Goal: Task Accomplishment & Management: Complete application form

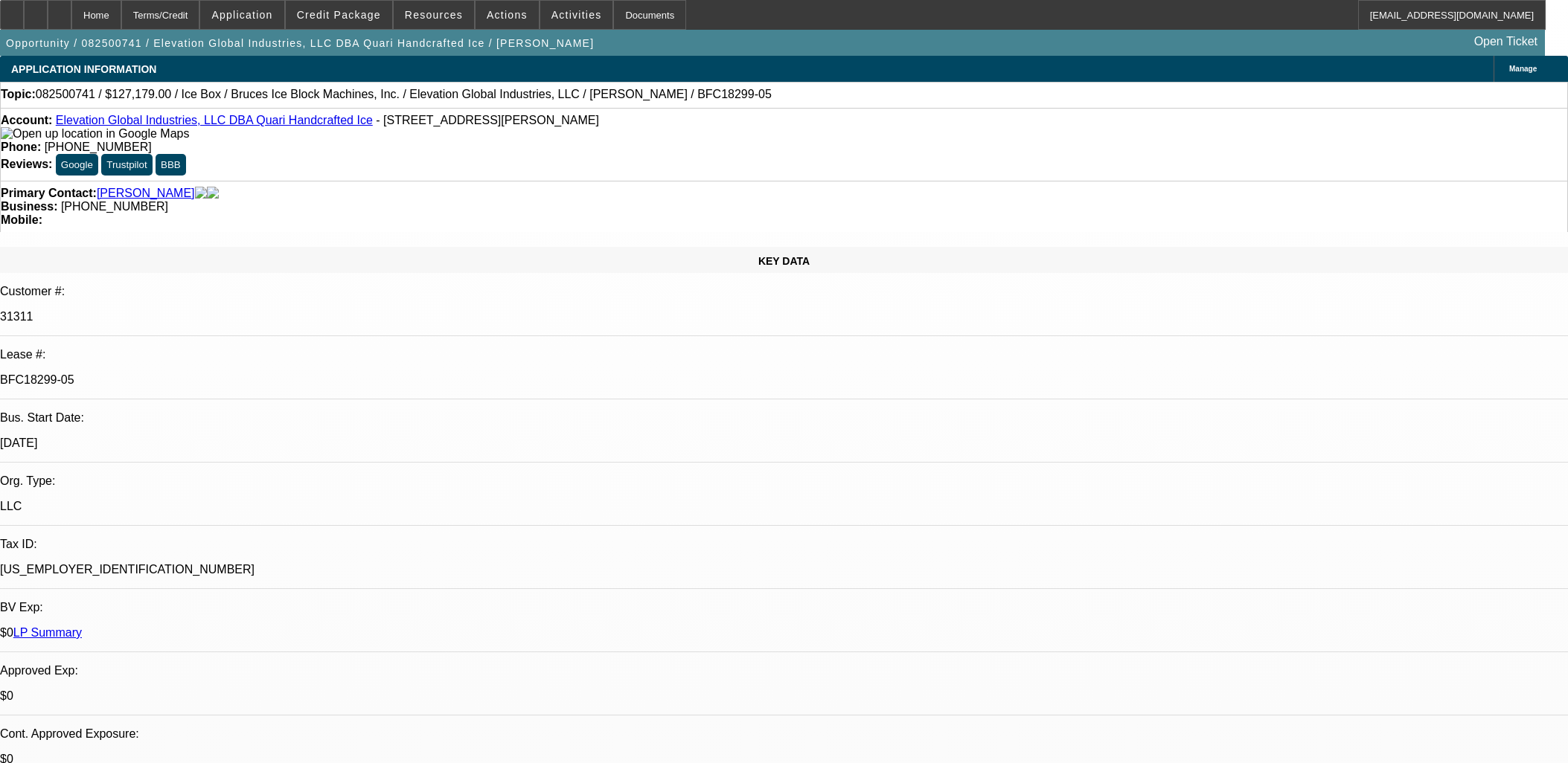
select select "0"
select select "6"
select select "0"
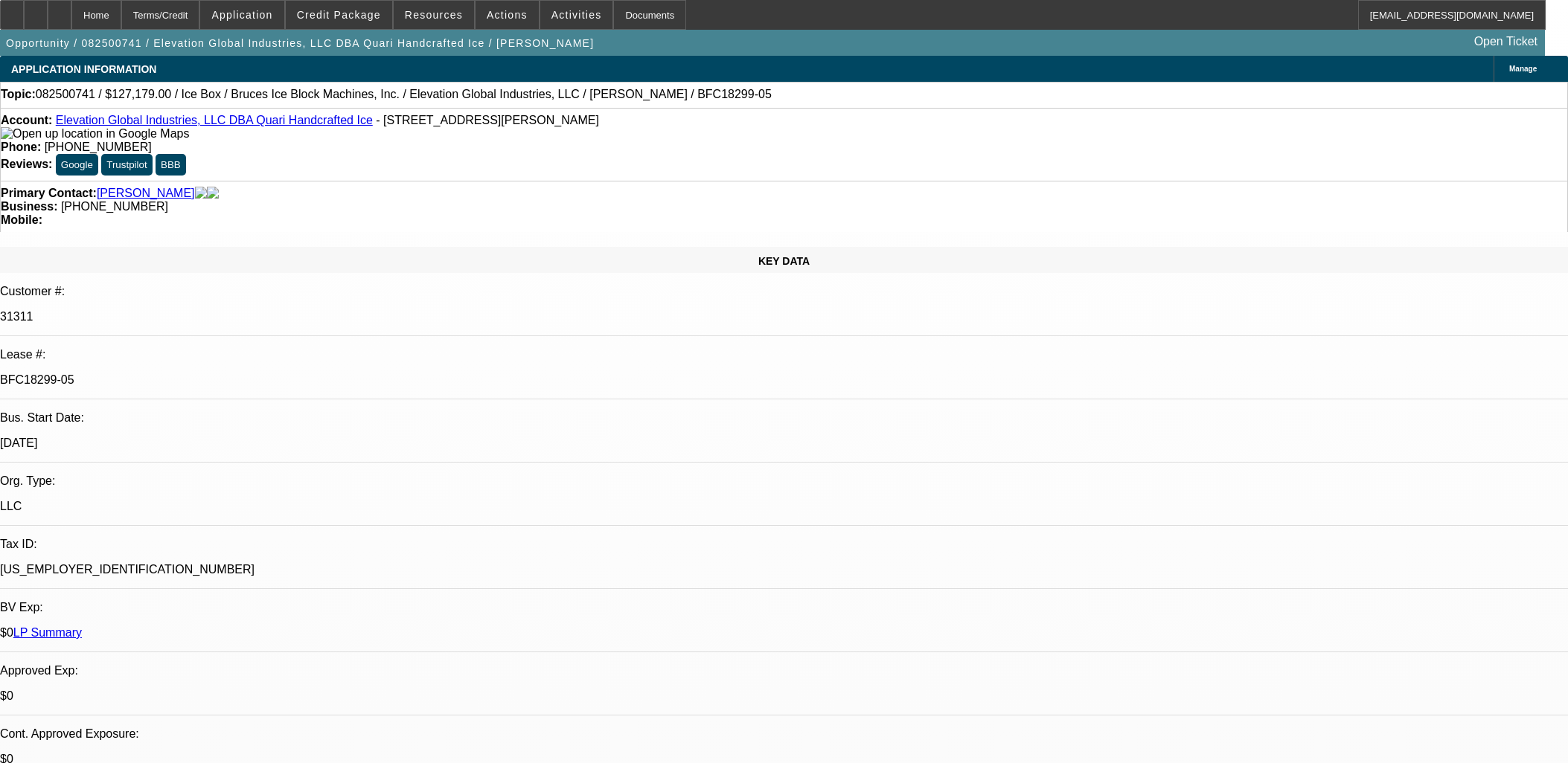
select select "0"
select select "6"
select select "0"
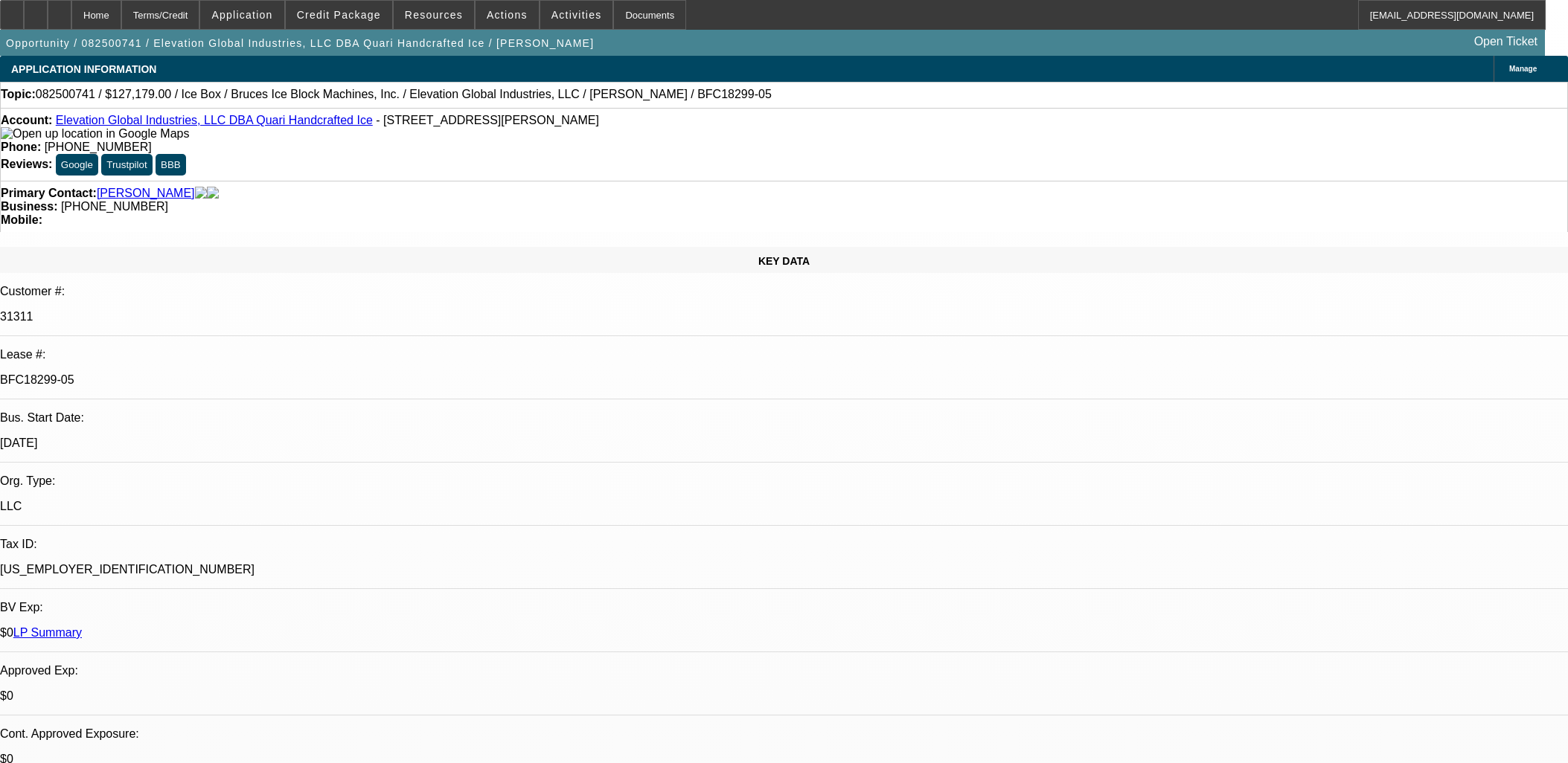
select select "0"
select select "6"
select select "0"
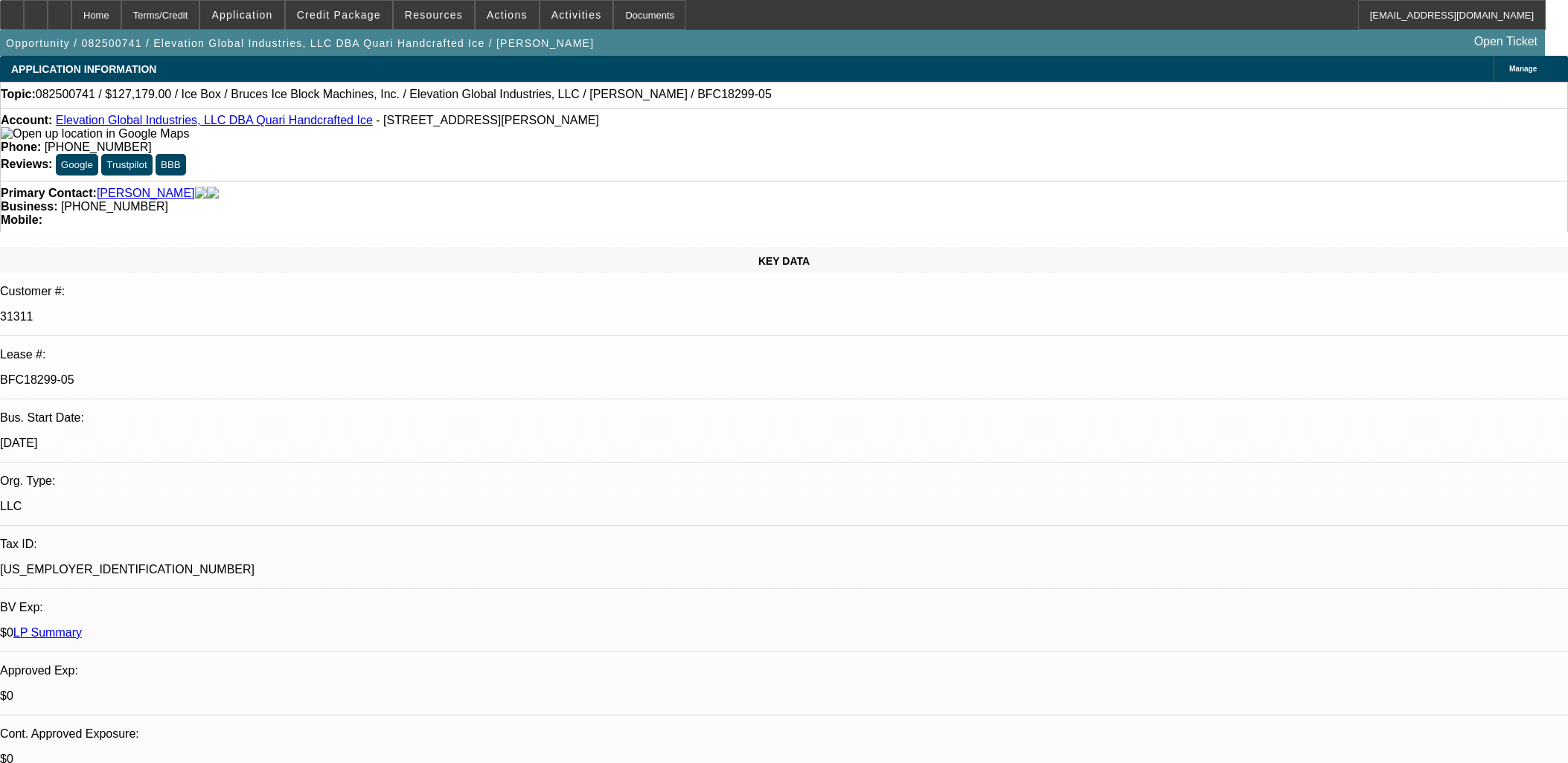
select select "6"
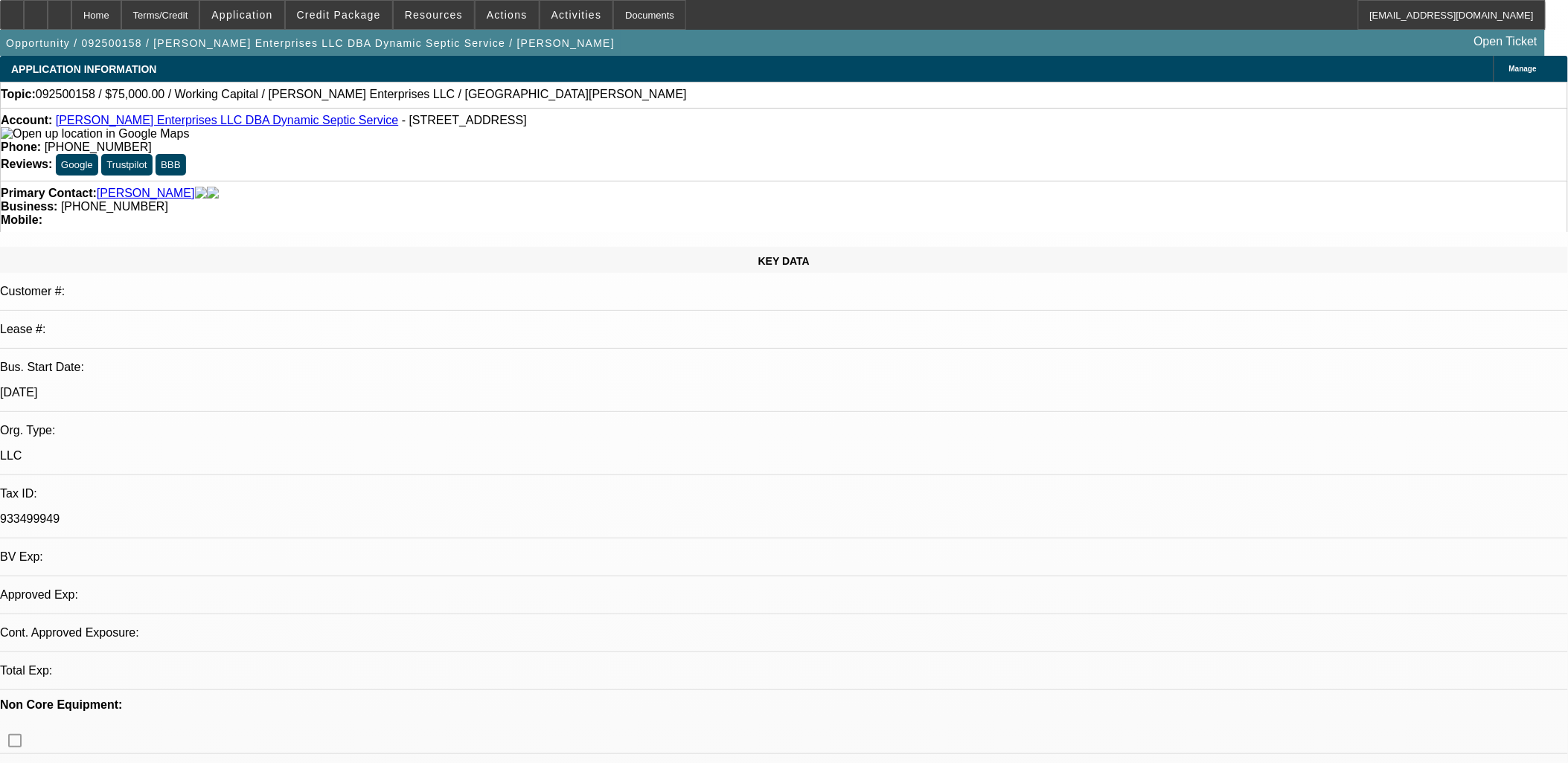
select select "0"
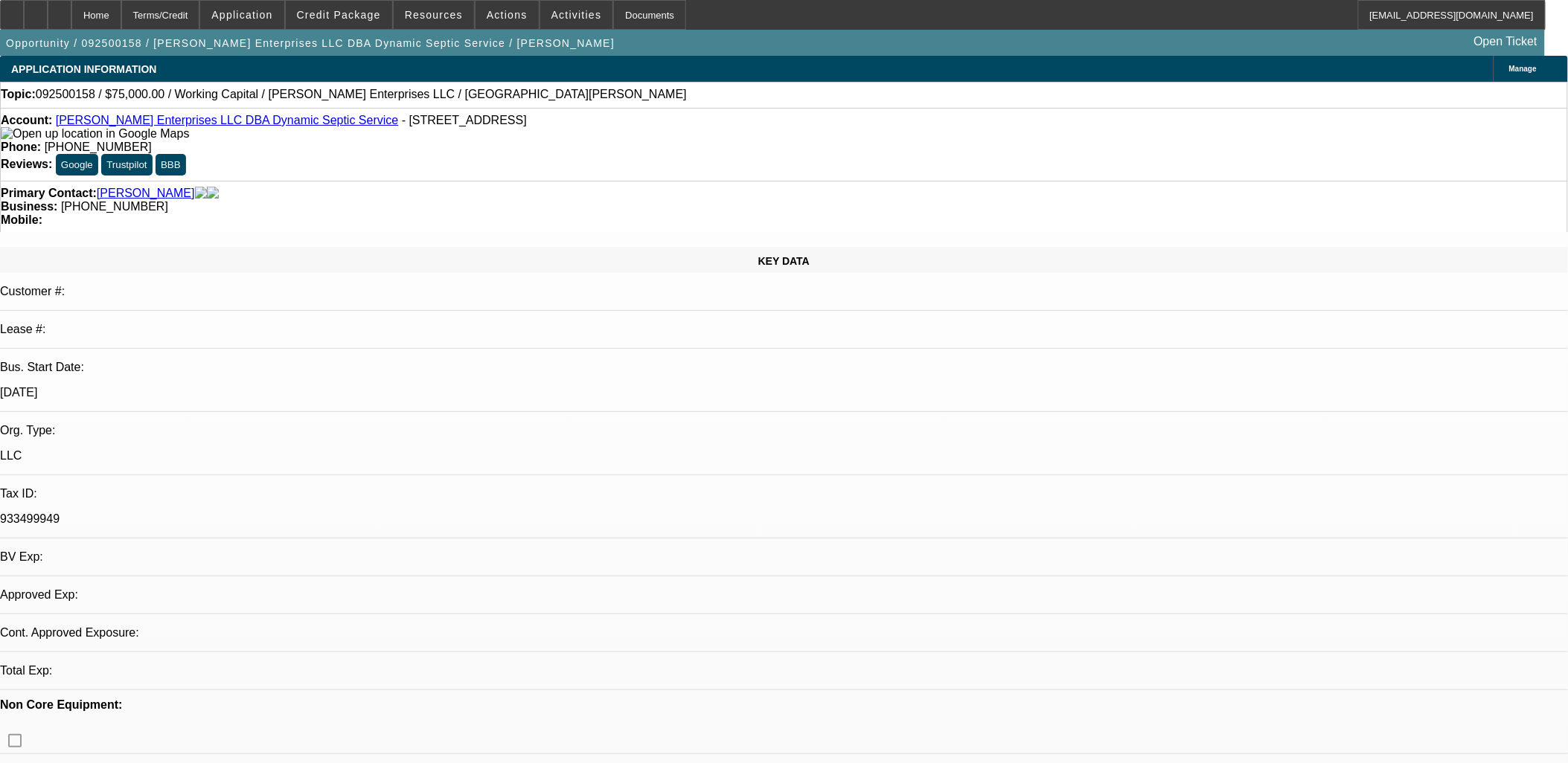
select select "0"
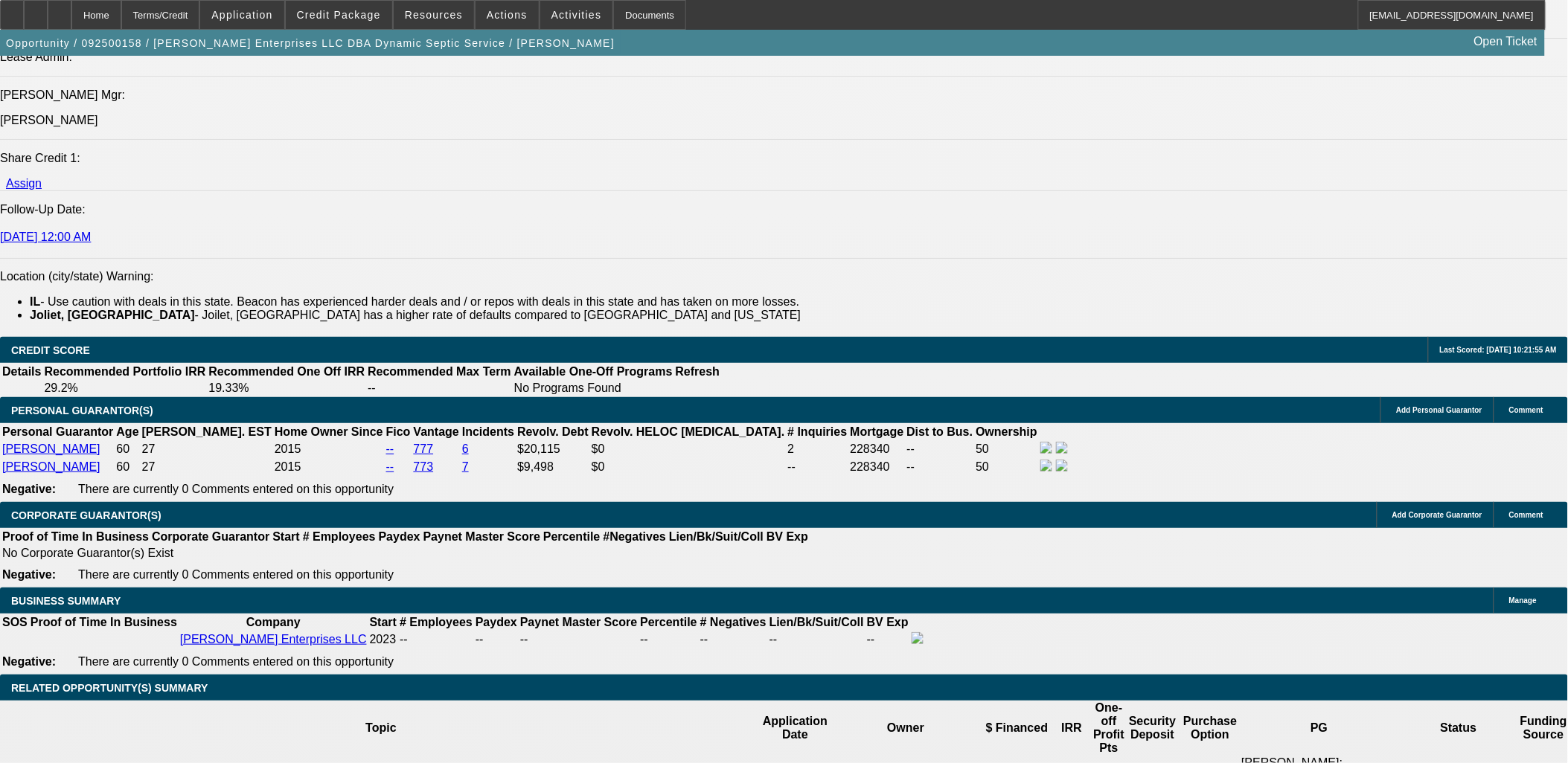
select select "1"
select select "2"
select select "6"
select select "1"
select select "2"
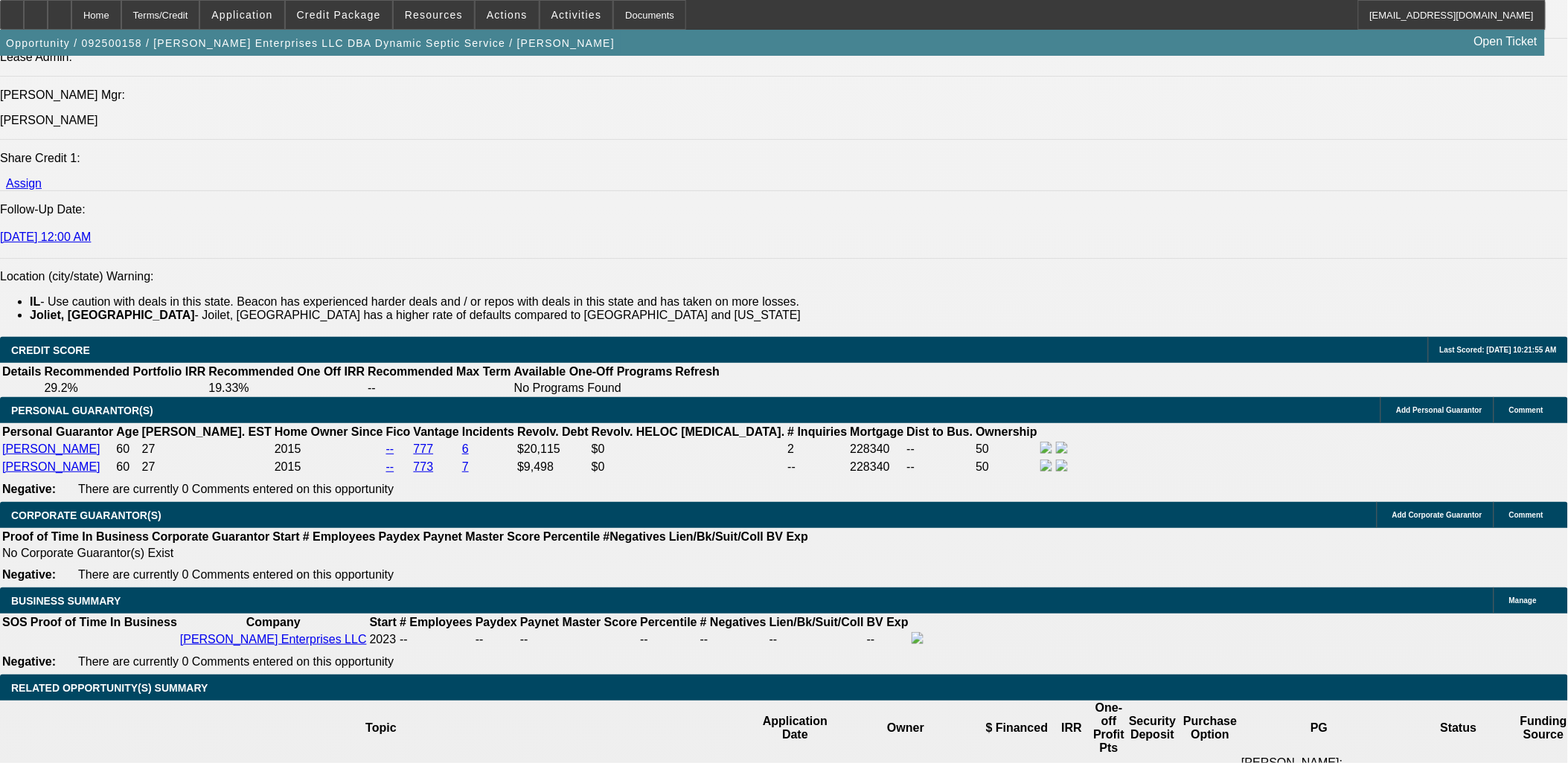
select select "6"
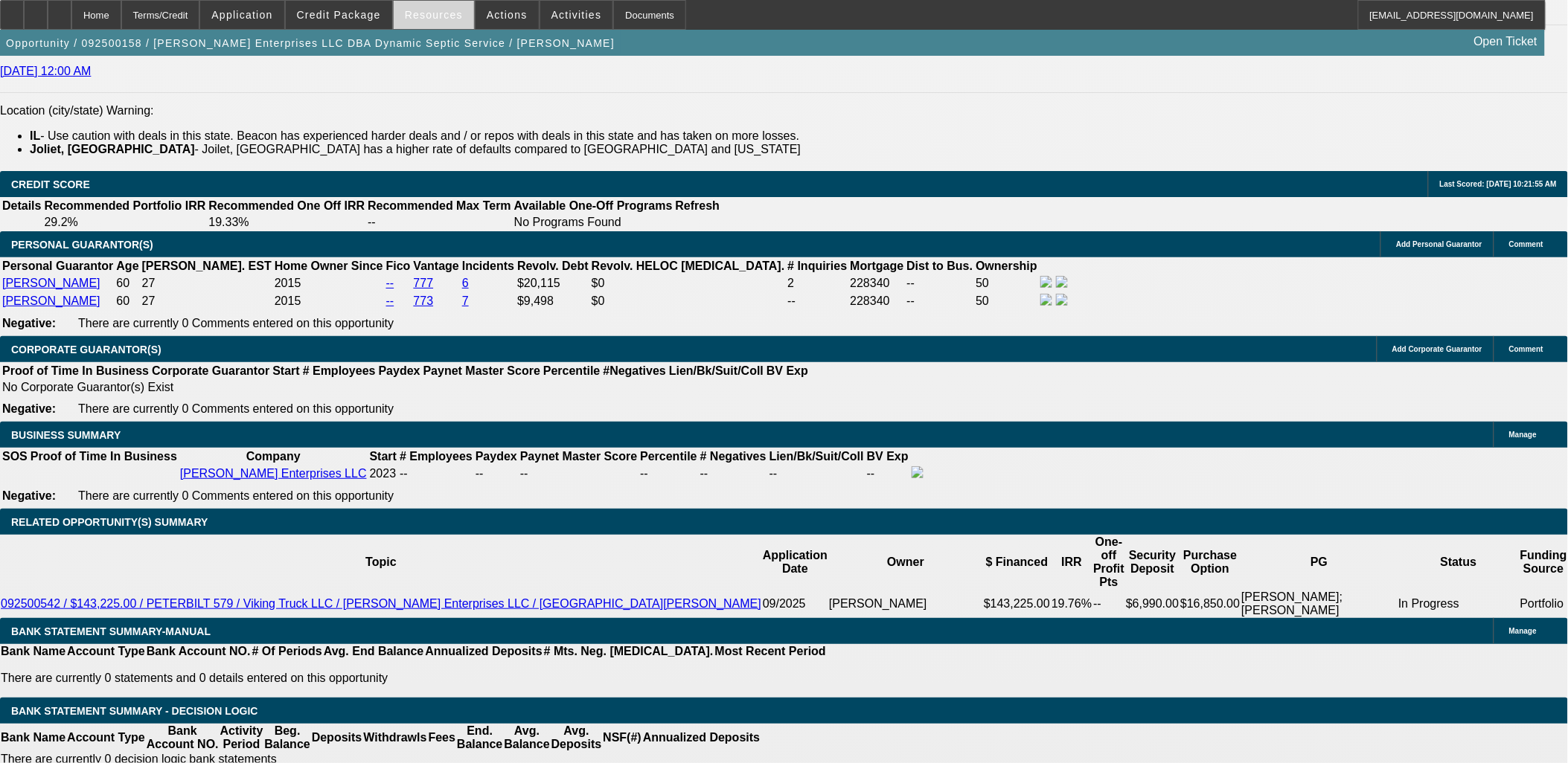
scroll to position [2105, 0]
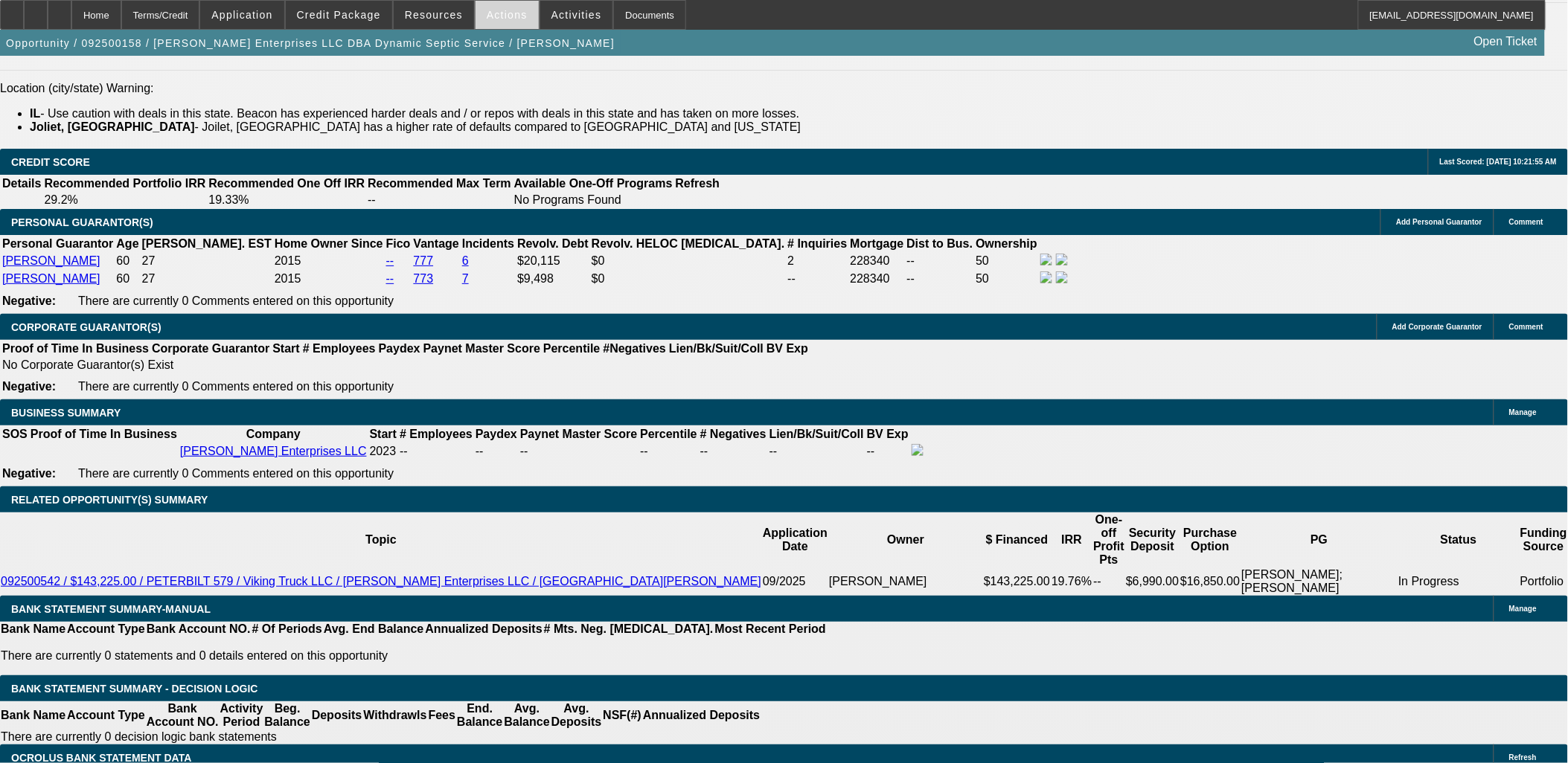
click at [489, 26] on span at bounding box center [507, 15] width 63 height 36
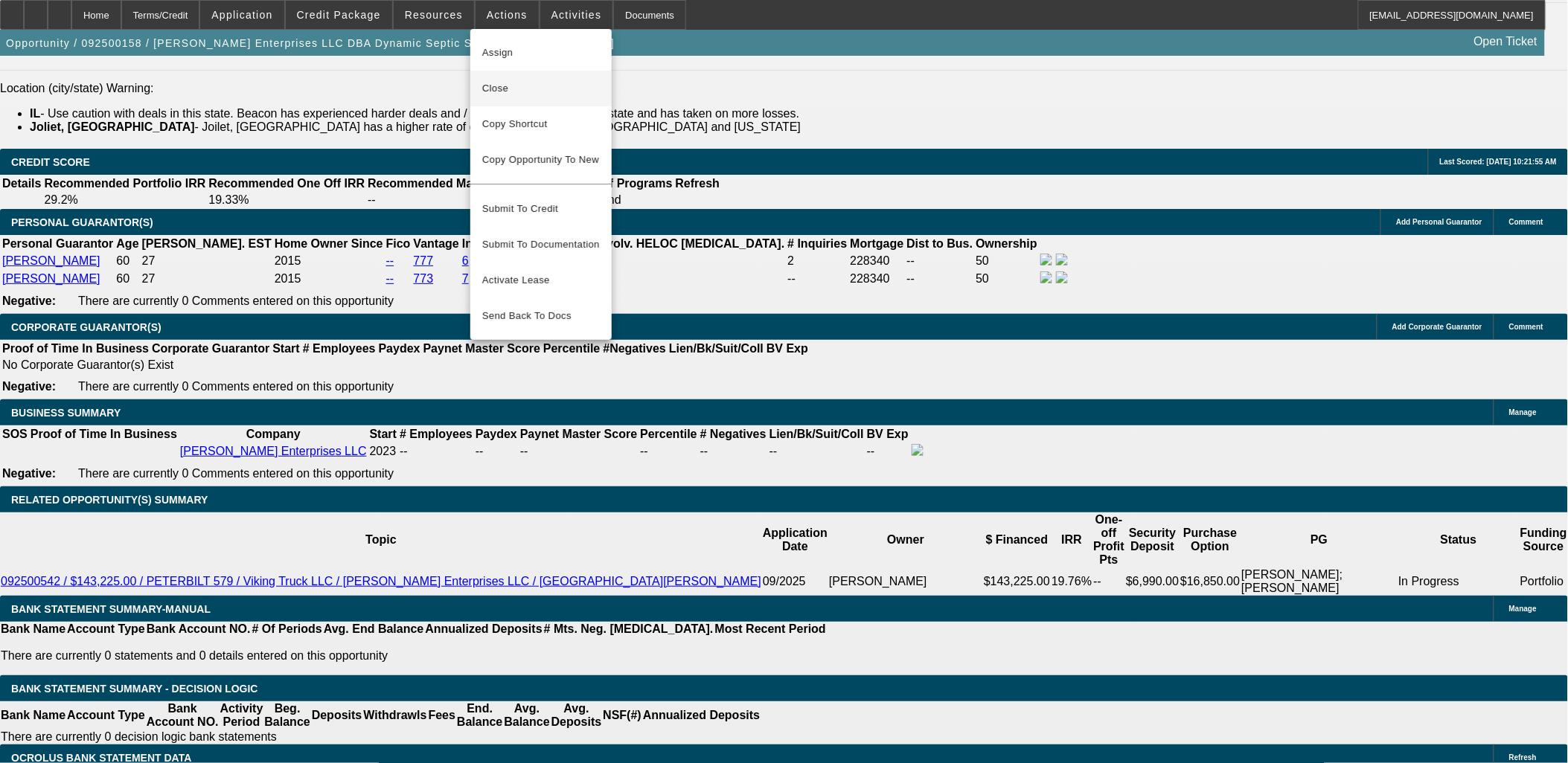
click at [548, 91] on span "Close" at bounding box center [541, 88] width 118 height 18
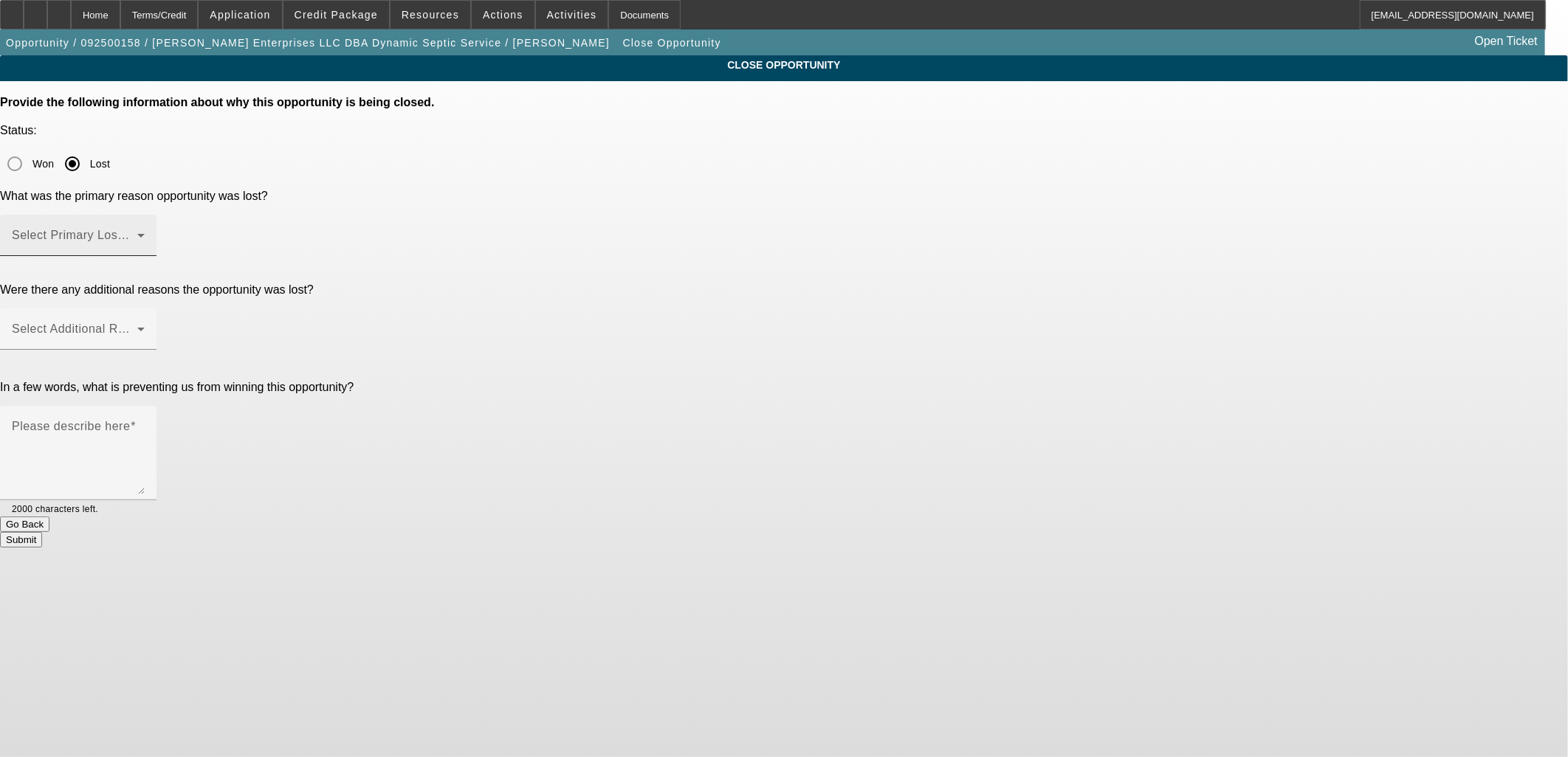
click at [137, 233] on span at bounding box center [74, 242] width 126 height 18
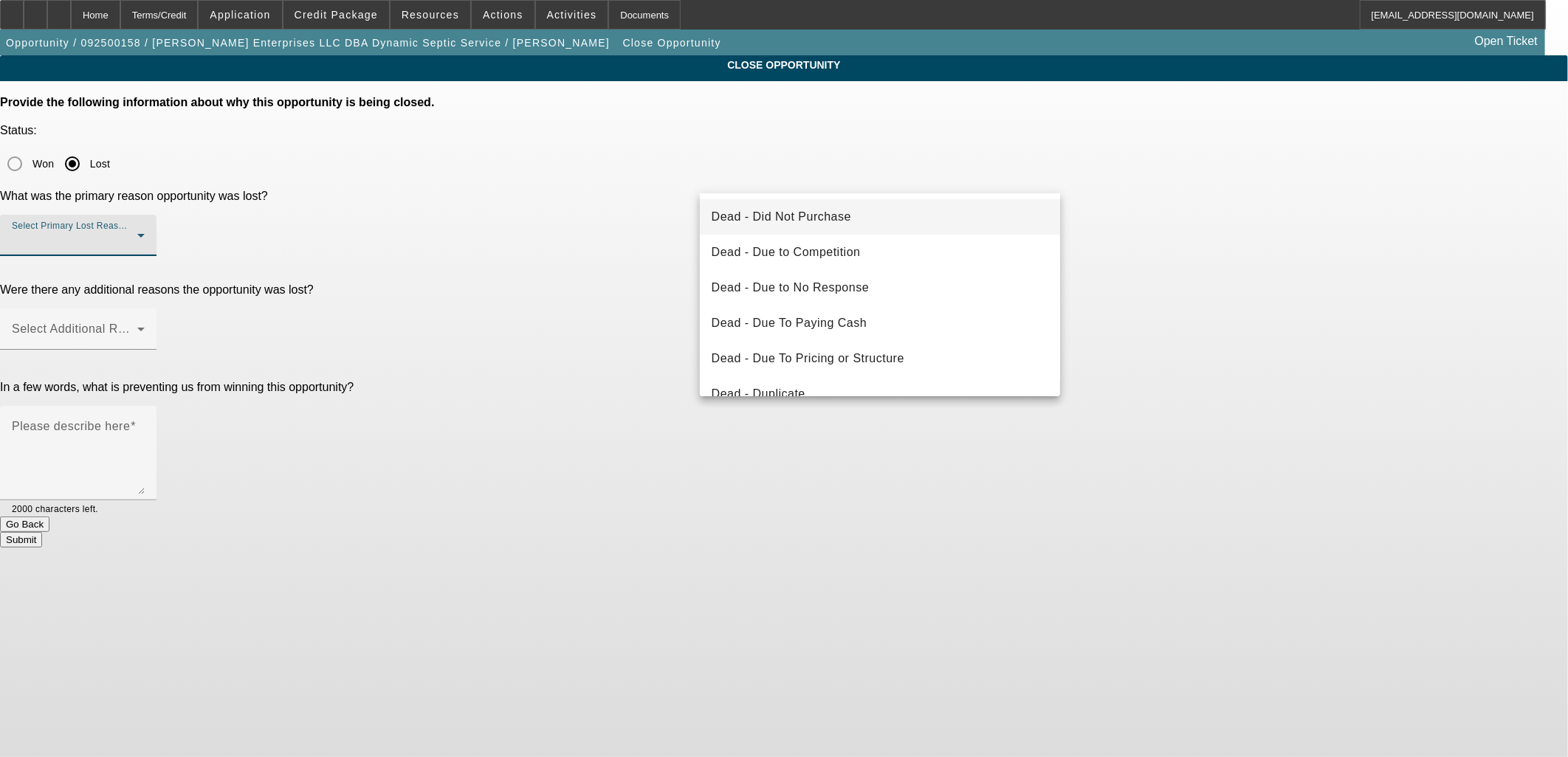
click at [891, 207] on mat-option "Dead - Did Not Purchase" at bounding box center [881, 217] width 361 height 35
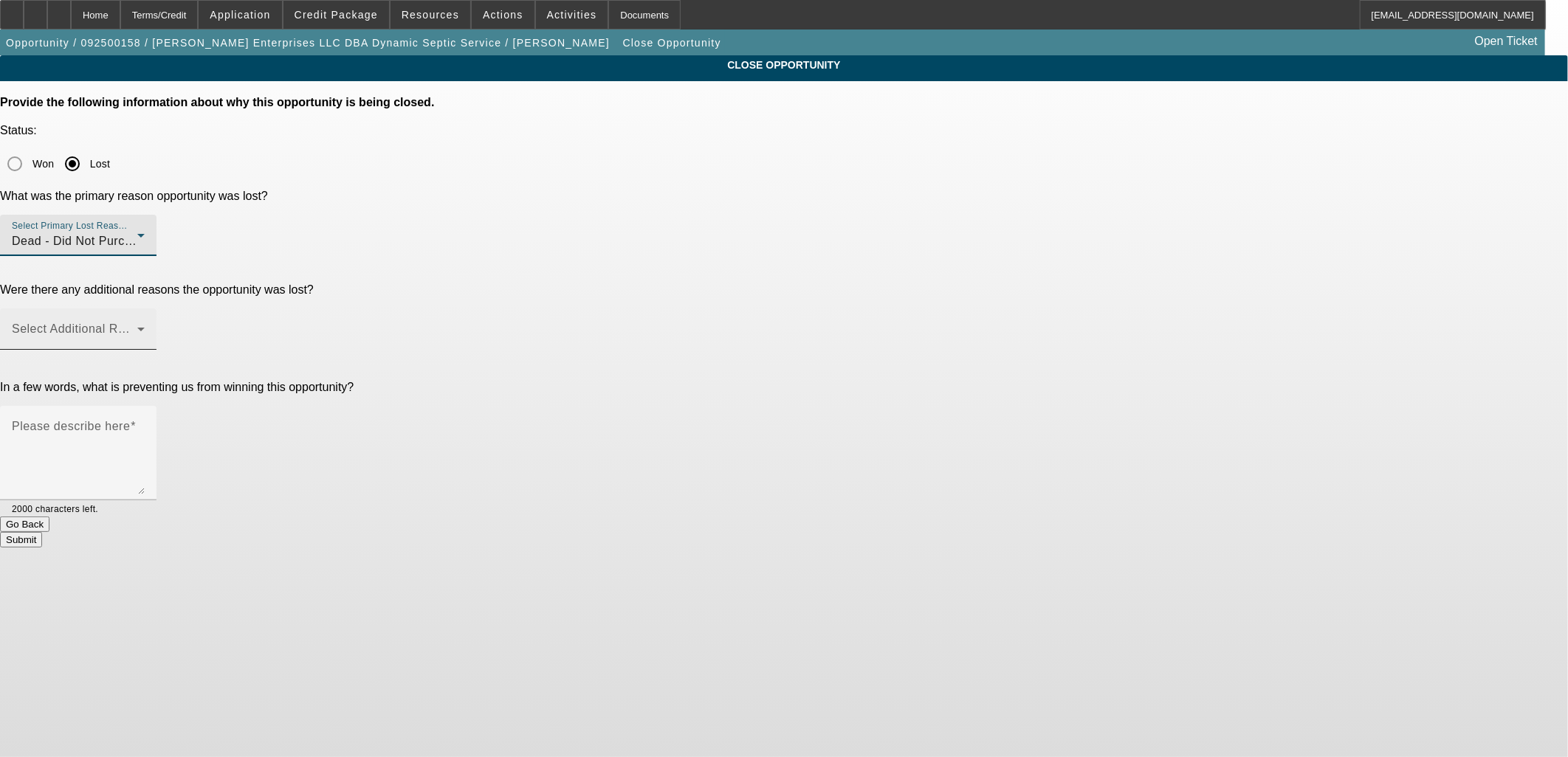
click at [137, 326] on span at bounding box center [74, 335] width 126 height 18
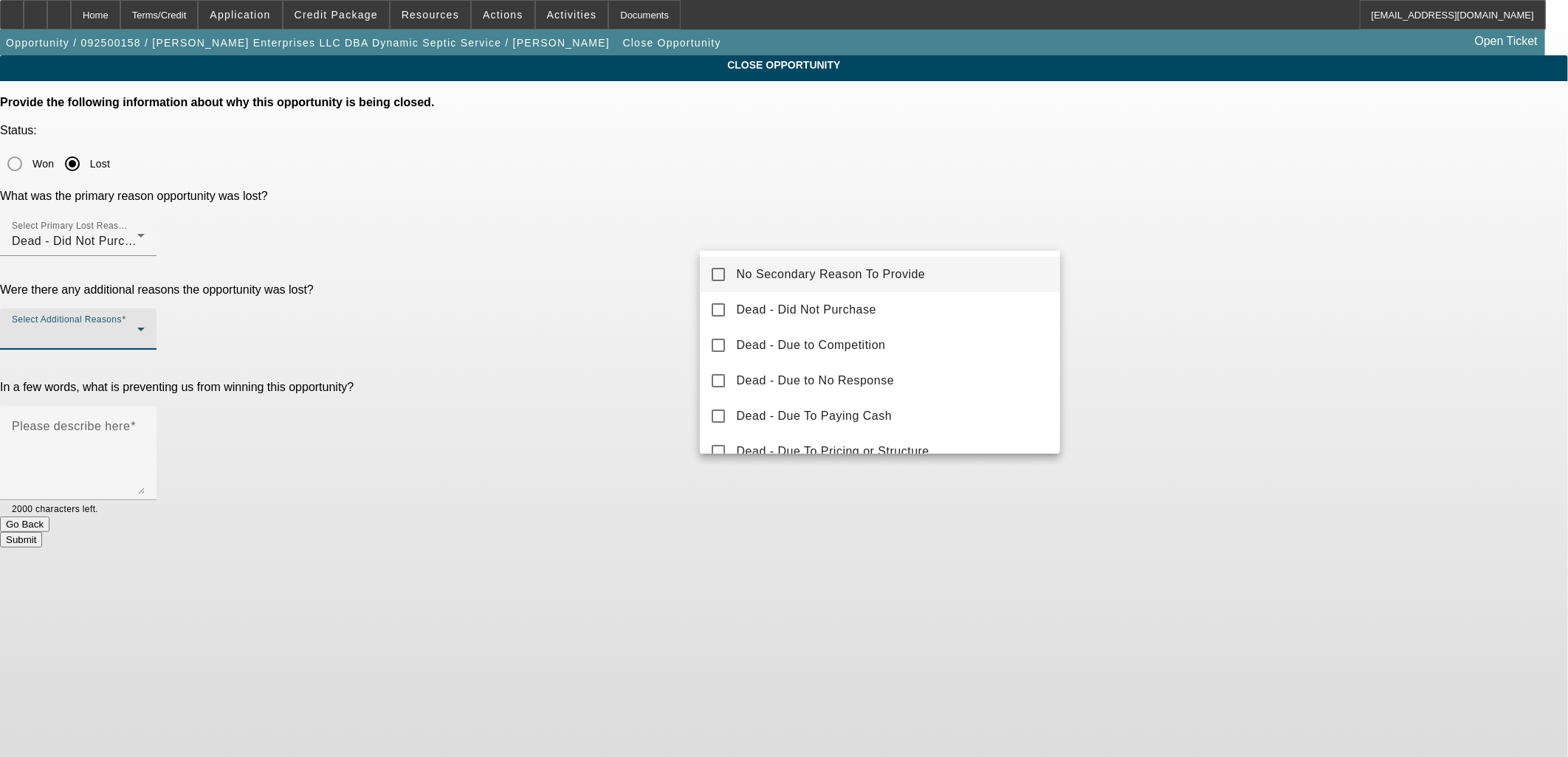
click at [953, 268] on mat-option "No Secondary Reason To Provide" at bounding box center [881, 274] width 361 height 35
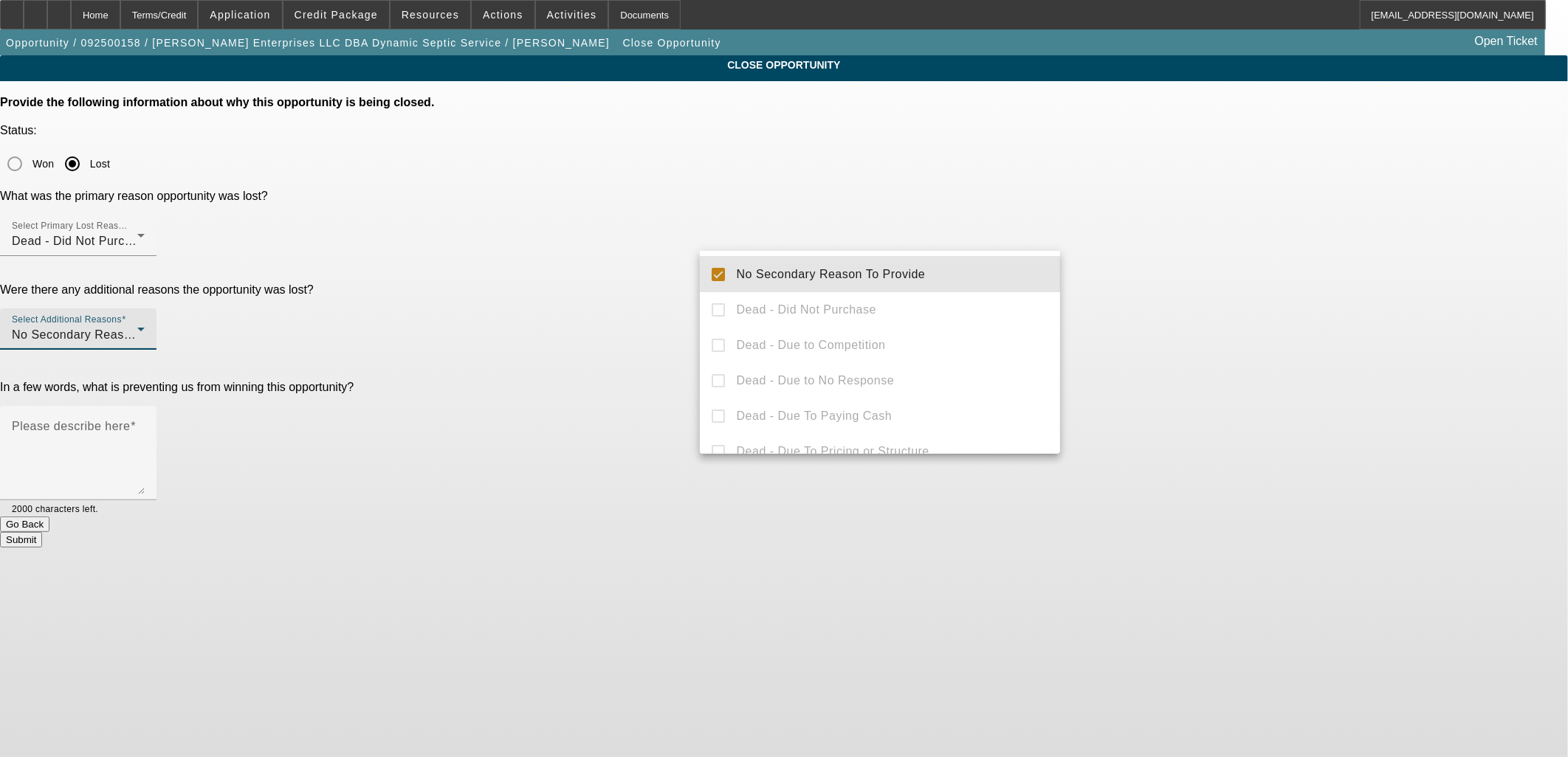
drag, startPoint x: 1226, startPoint y: 291, endPoint x: 1067, endPoint y: 282, distance: 159.3
click at [1204, 292] on div at bounding box center [784, 378] width 1568 height 757
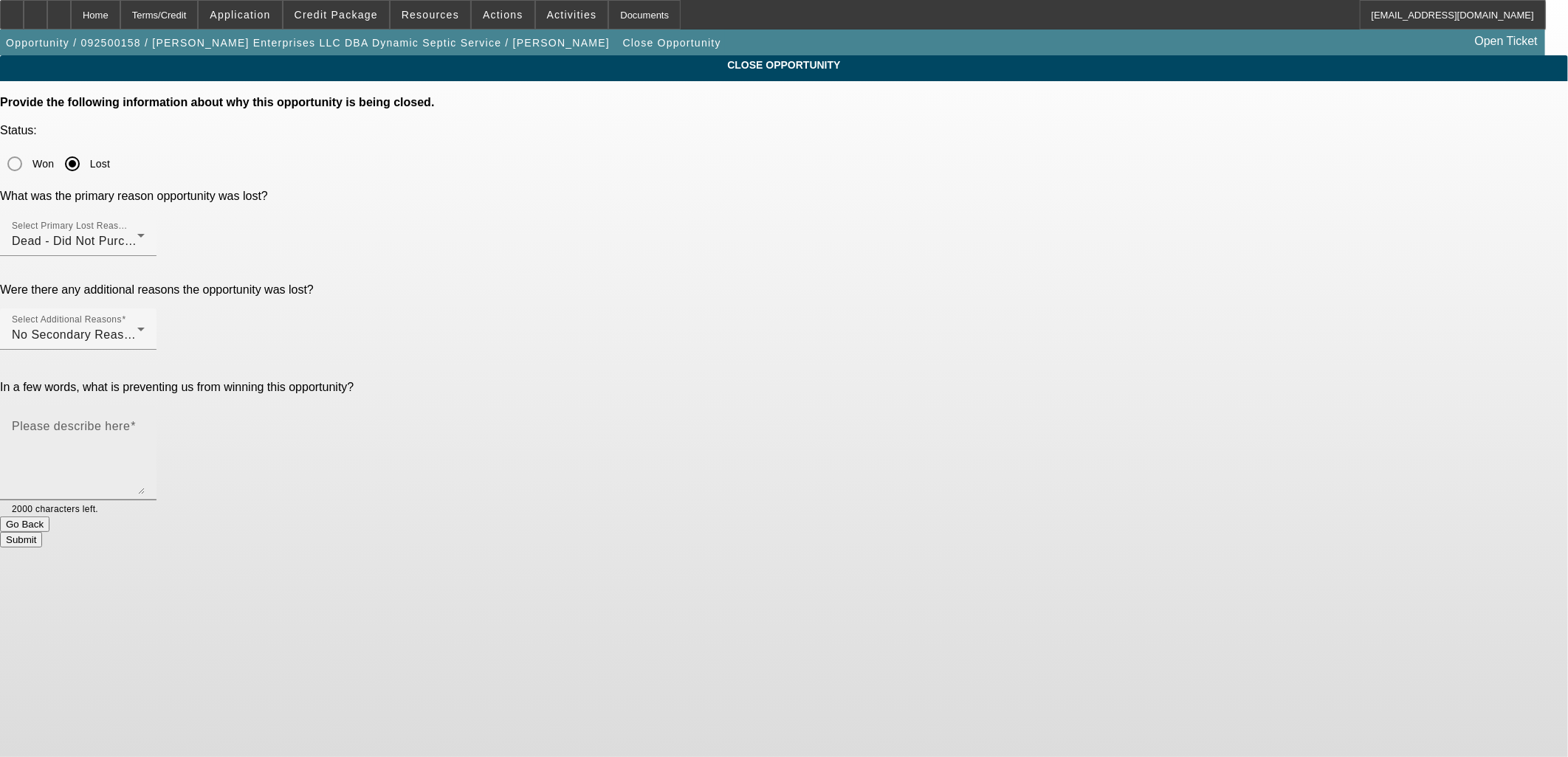
click at [144, 423] on textarea "Please describe here" at bounding box center [78, 459] width 133 height 71
click at [144, 423] on textarea "Holding" at bounding box center [78, 459] width 133 height 71
type textarea "Holding off on WC"
drag, startPoint x: 1021, startPoint y: 367, endPoint x: 1021, endPoint y: 377, distance: 10.0
click at [157, 406] on mat-form-field "Please describe here Holding off on WC 1983 characters left." at bounding box center [78, 460] width 157 height 111
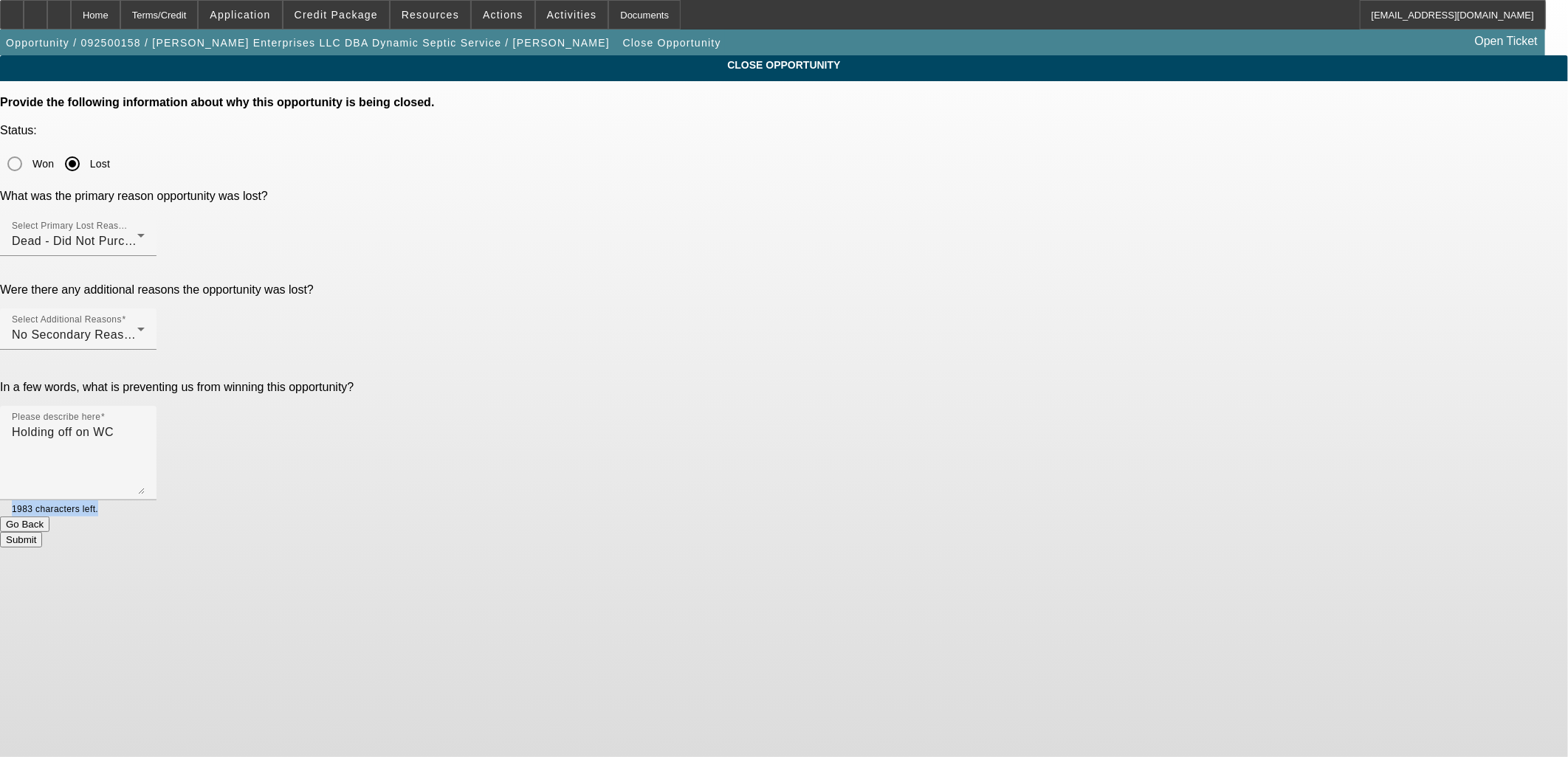
drag, startPoint x: 1021, startPoint y: 377, endPoint x: 1015, endPoint y: 402, distance: 25.7
click at [43, 532] on button "Submit" at bounding box center [21, 540] width 43 height 16
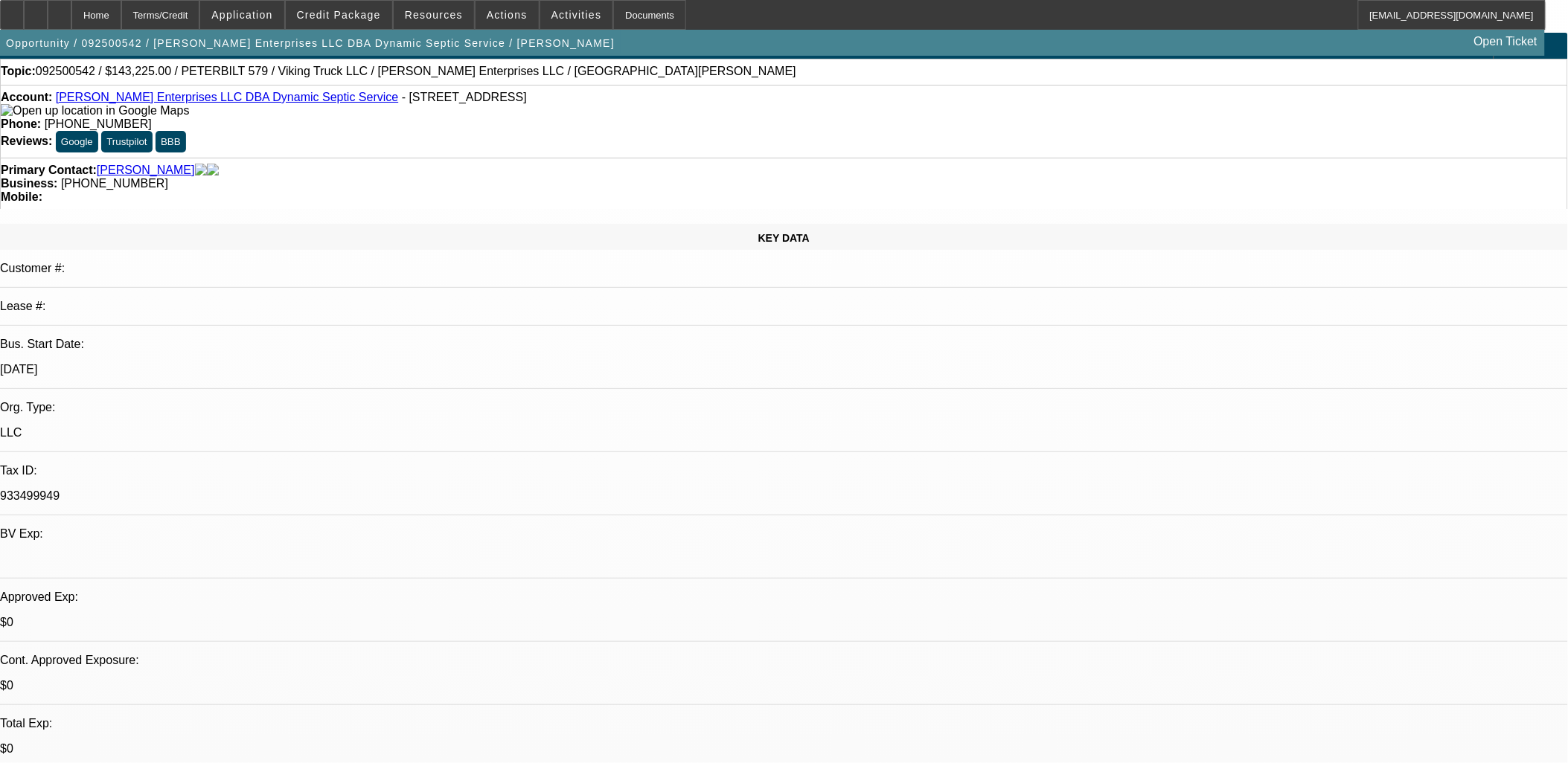
select select "0.15"
select select "2"
select select "0.1"
select select "0.15"
select select "2"
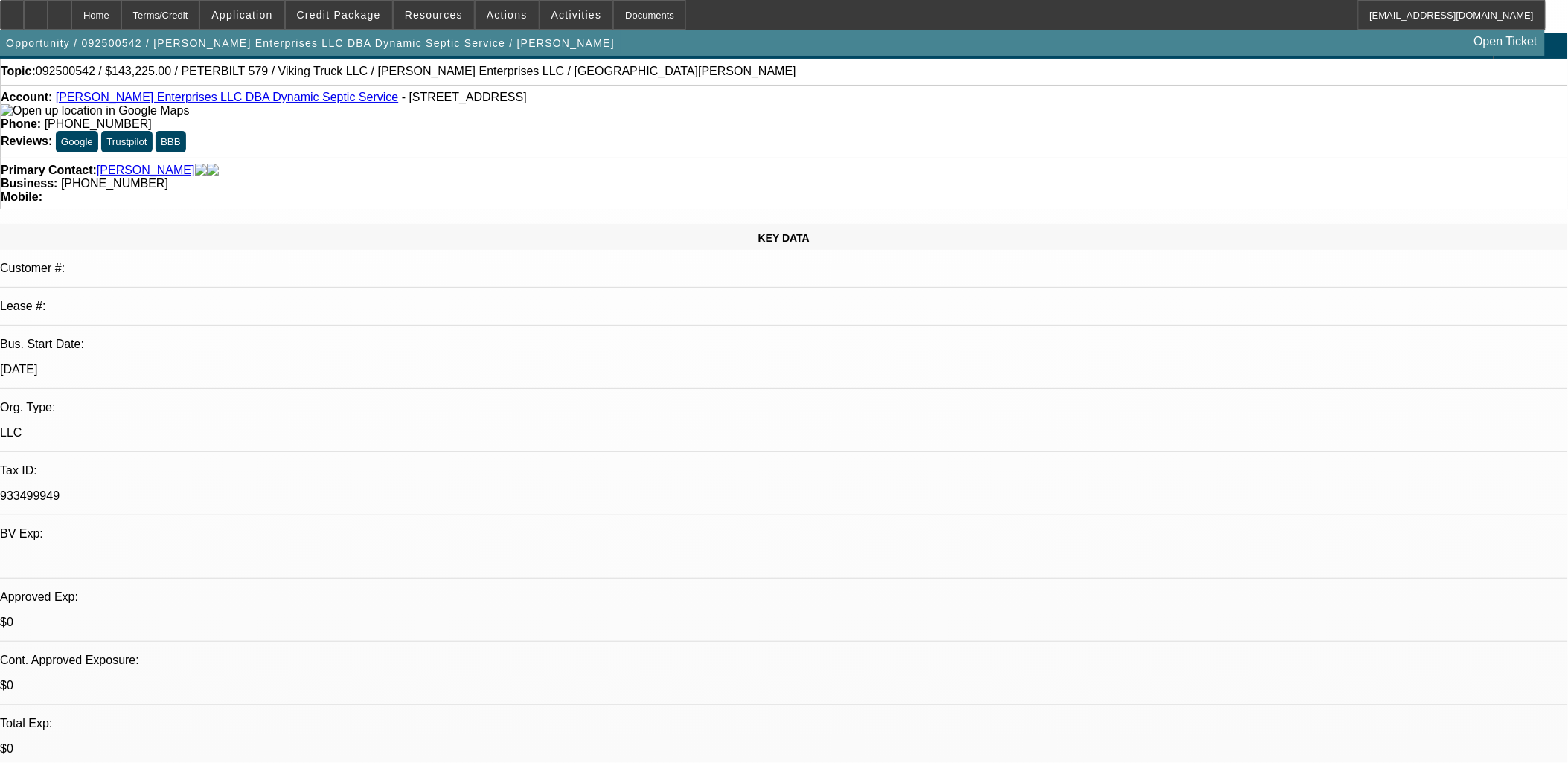
select select "0.1"
select select "0"
select select "2"
select select "0.1"
select select "0"
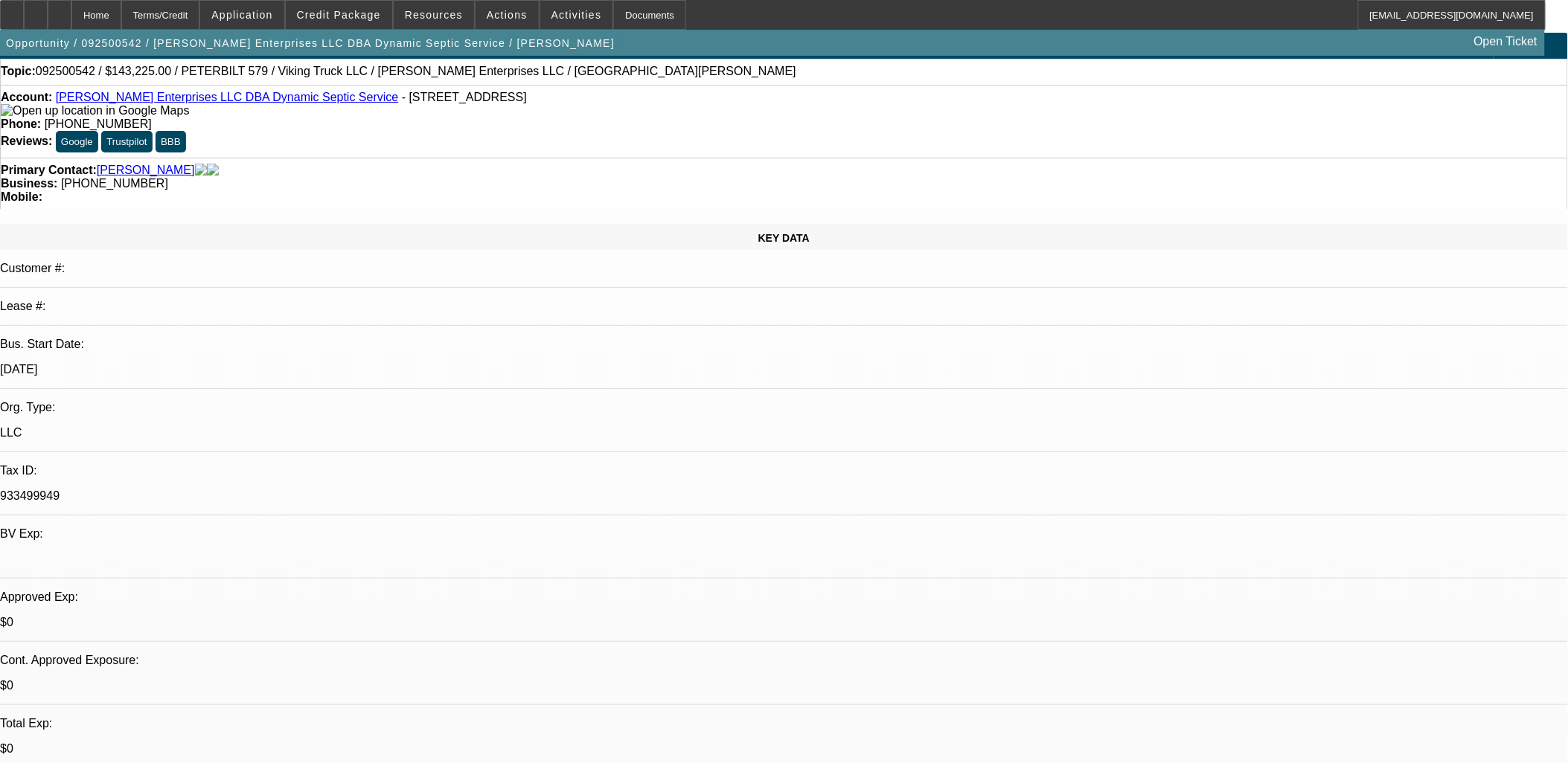
select select "2"
select select "0.1"
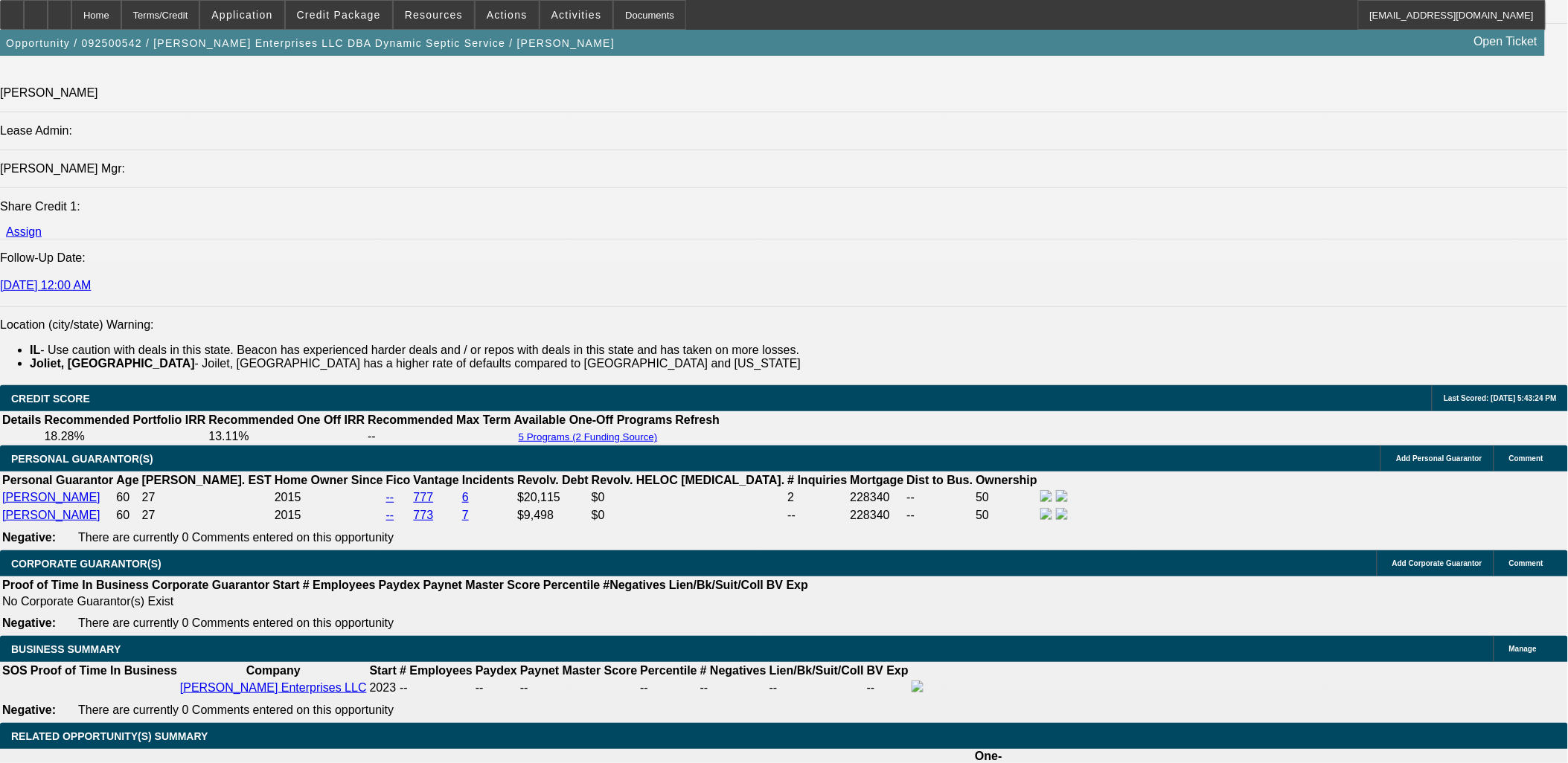
select select "1"
select select "2"
select select "4"
select select "1"
select select "2"
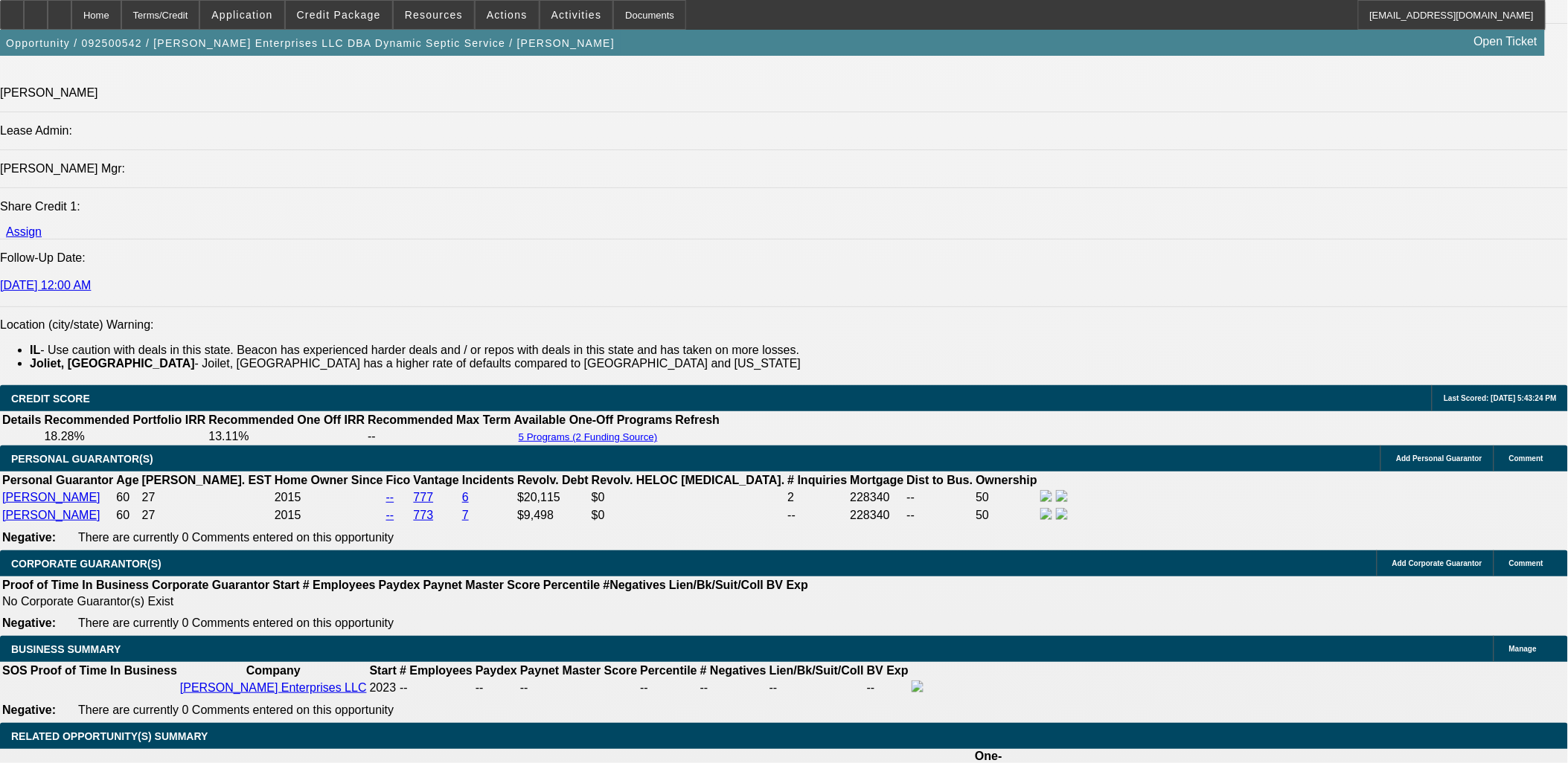
select select "4"
select select "1"
select select "2"
select select "4"
select select "1"
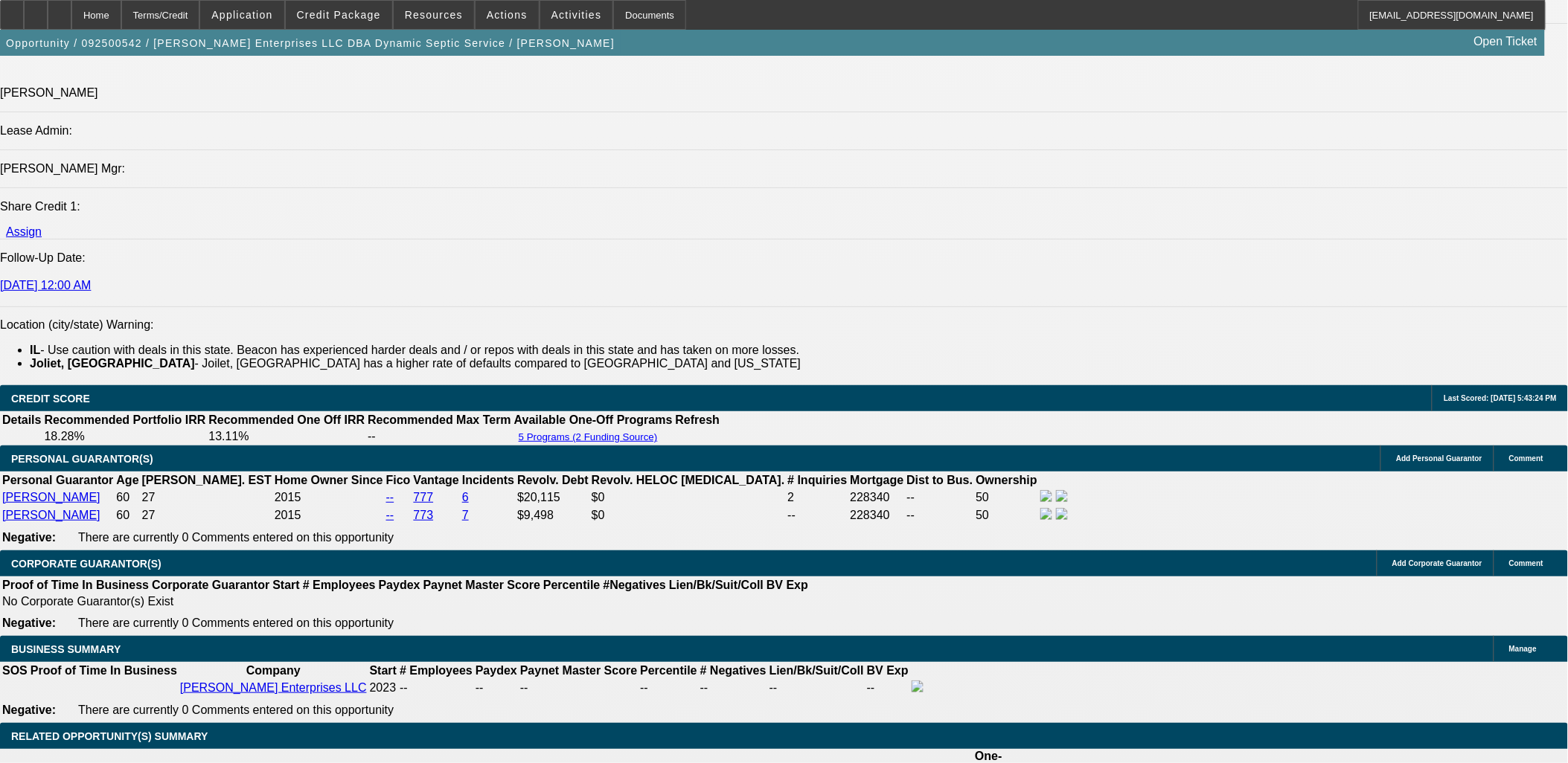
select select "2"
select select "4"
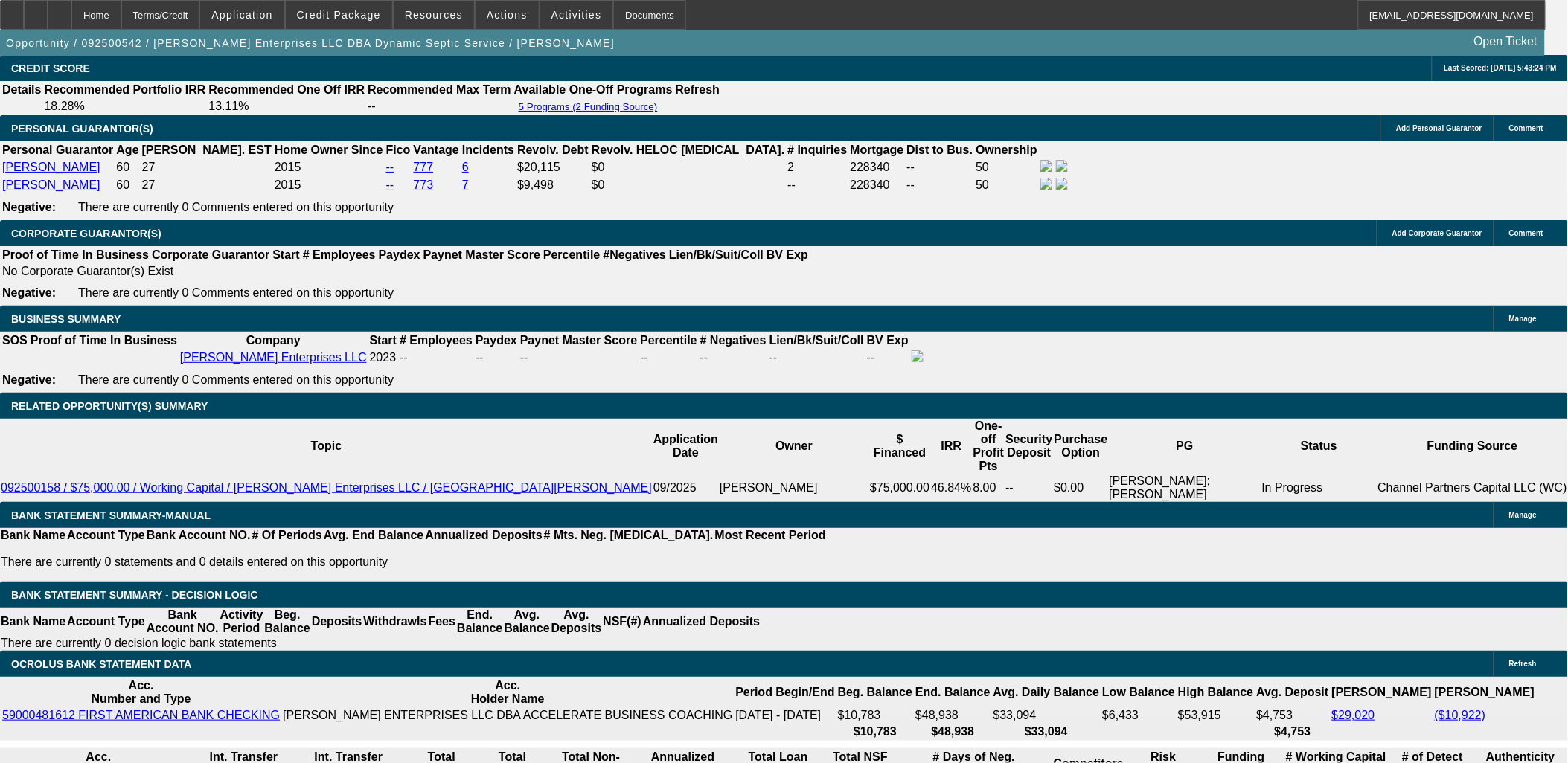
scroll to position [2192, 0]
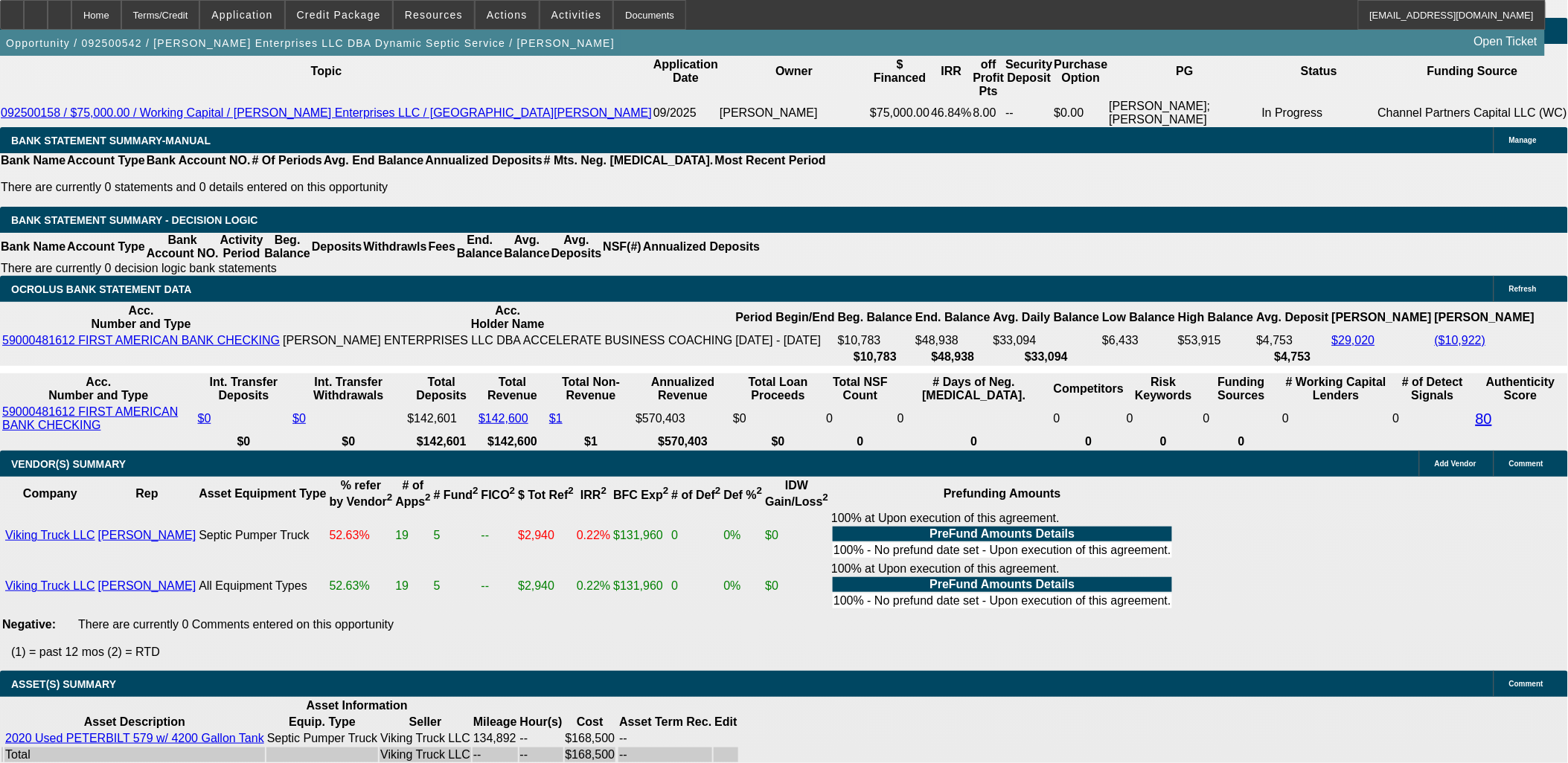
scroll to position [545, 0]
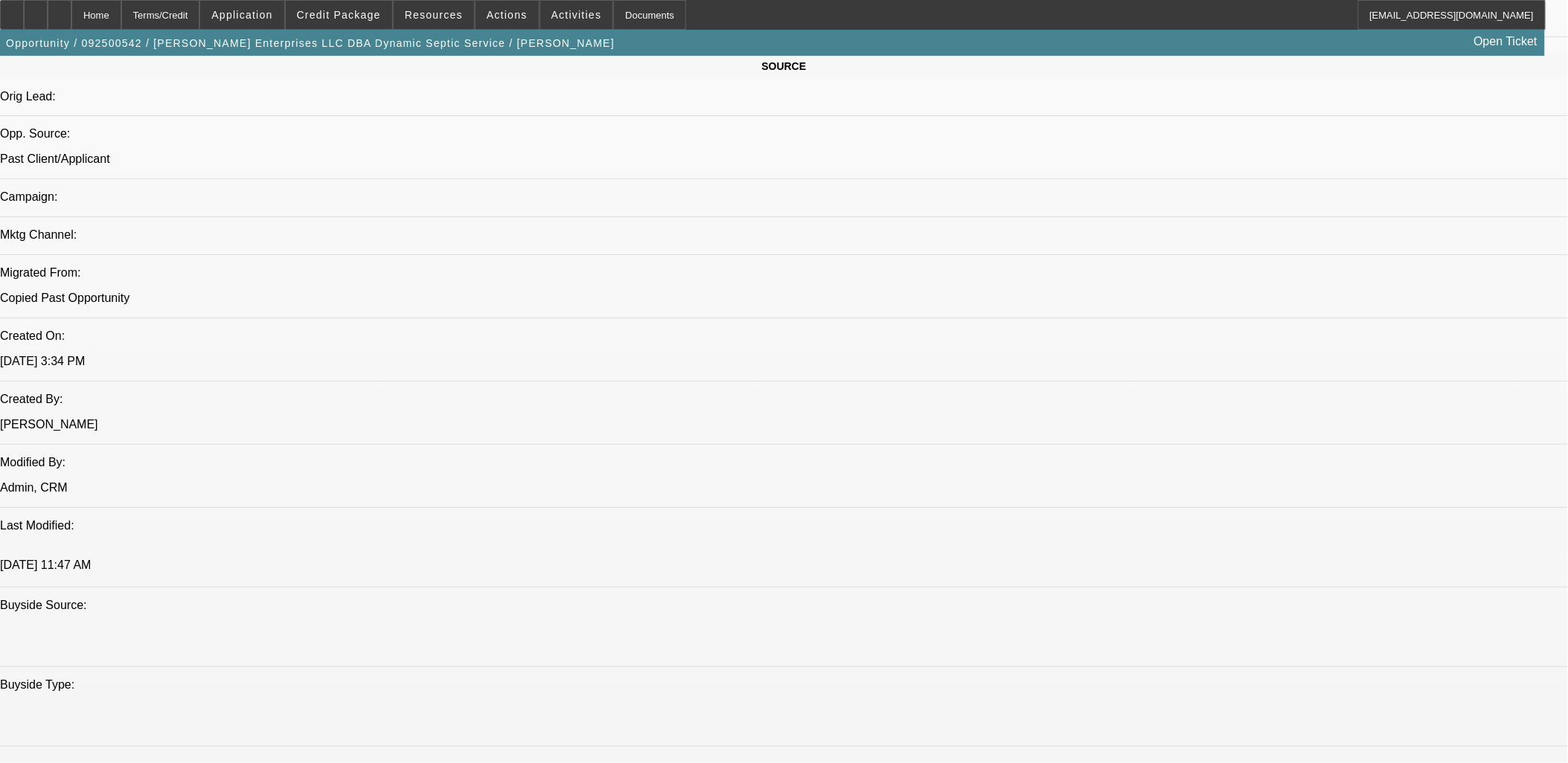
scroll to position [622, 0]
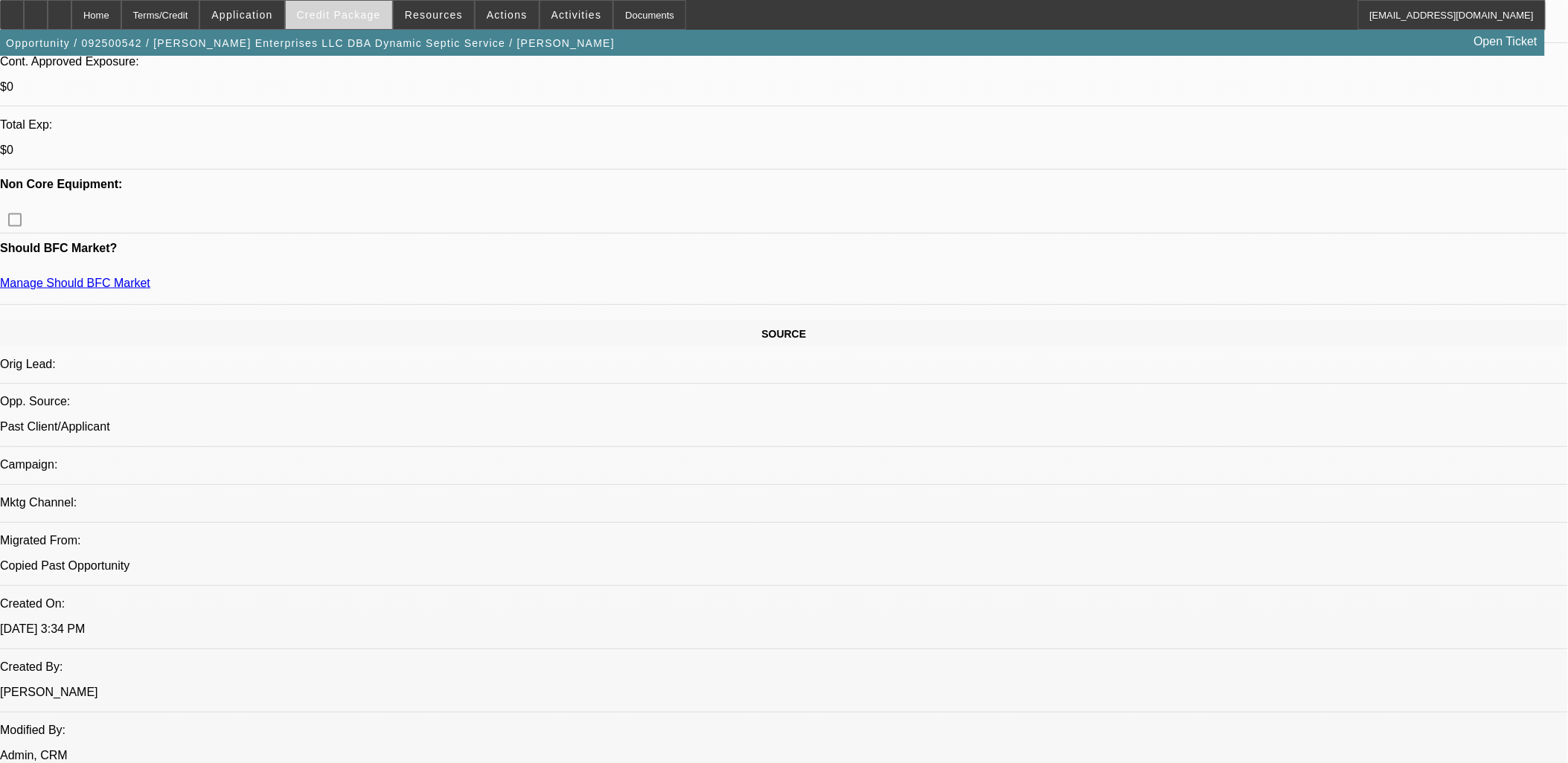
click at [329, 25] on span at bounding box center [338, 15] width 106 height 36
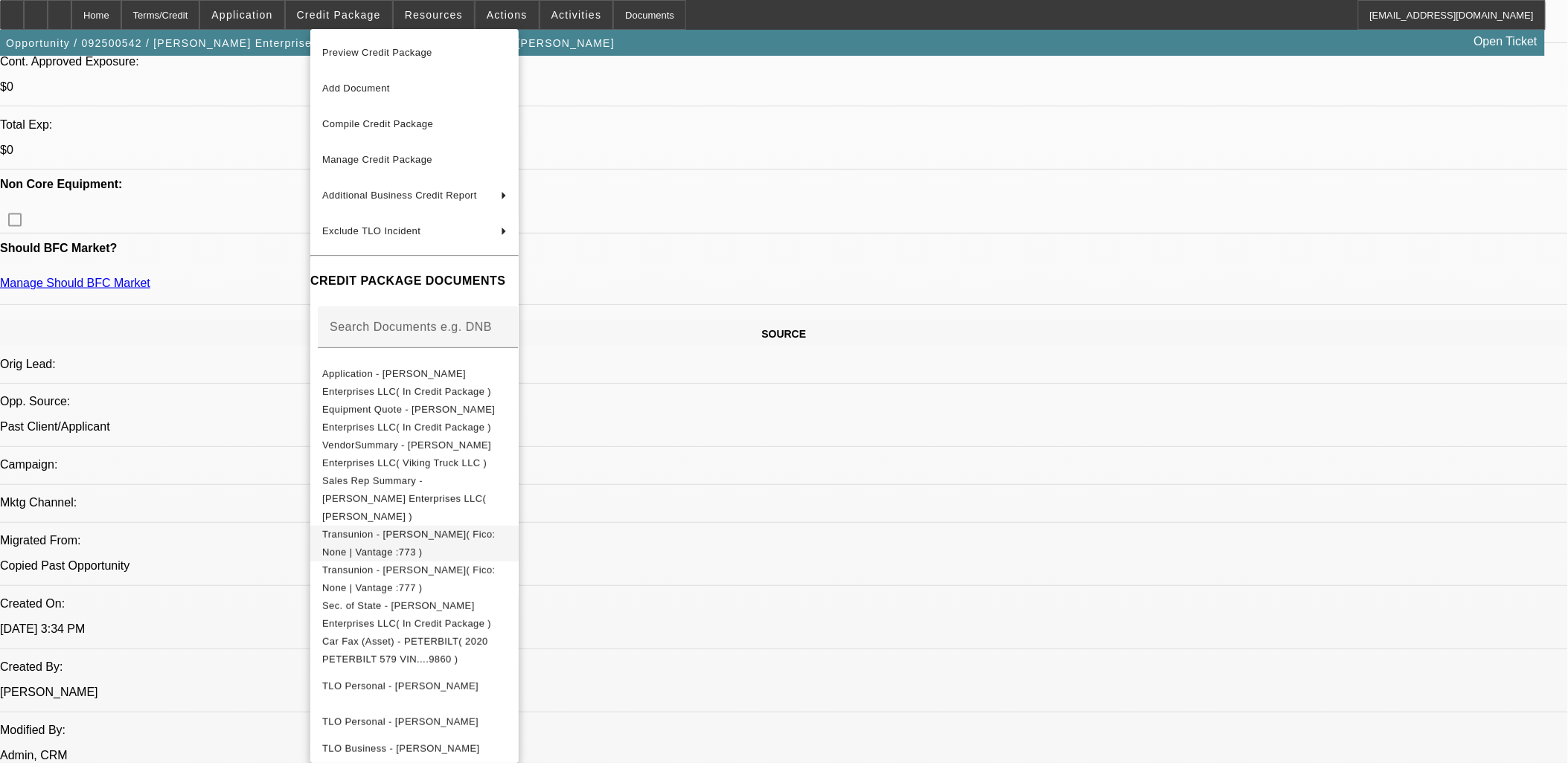
scroll to position [110, 0]
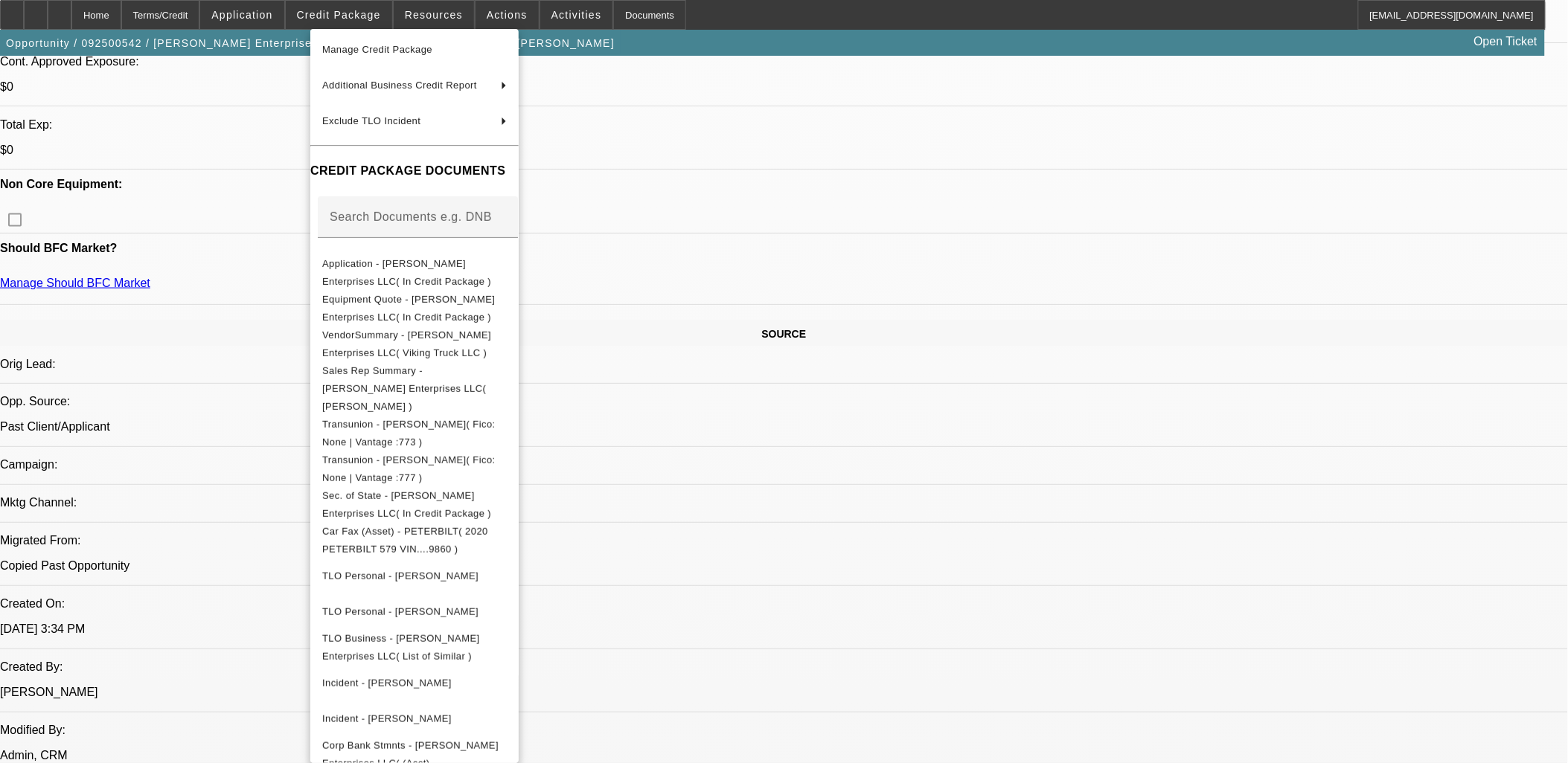
drag, startPoint x: 196, startPoint y: 592, endPoint x: 204, endPoint y: 601, distance: 12.0
click at [196, 591] on div at bounding box center [784, 381] width 1568 height 763
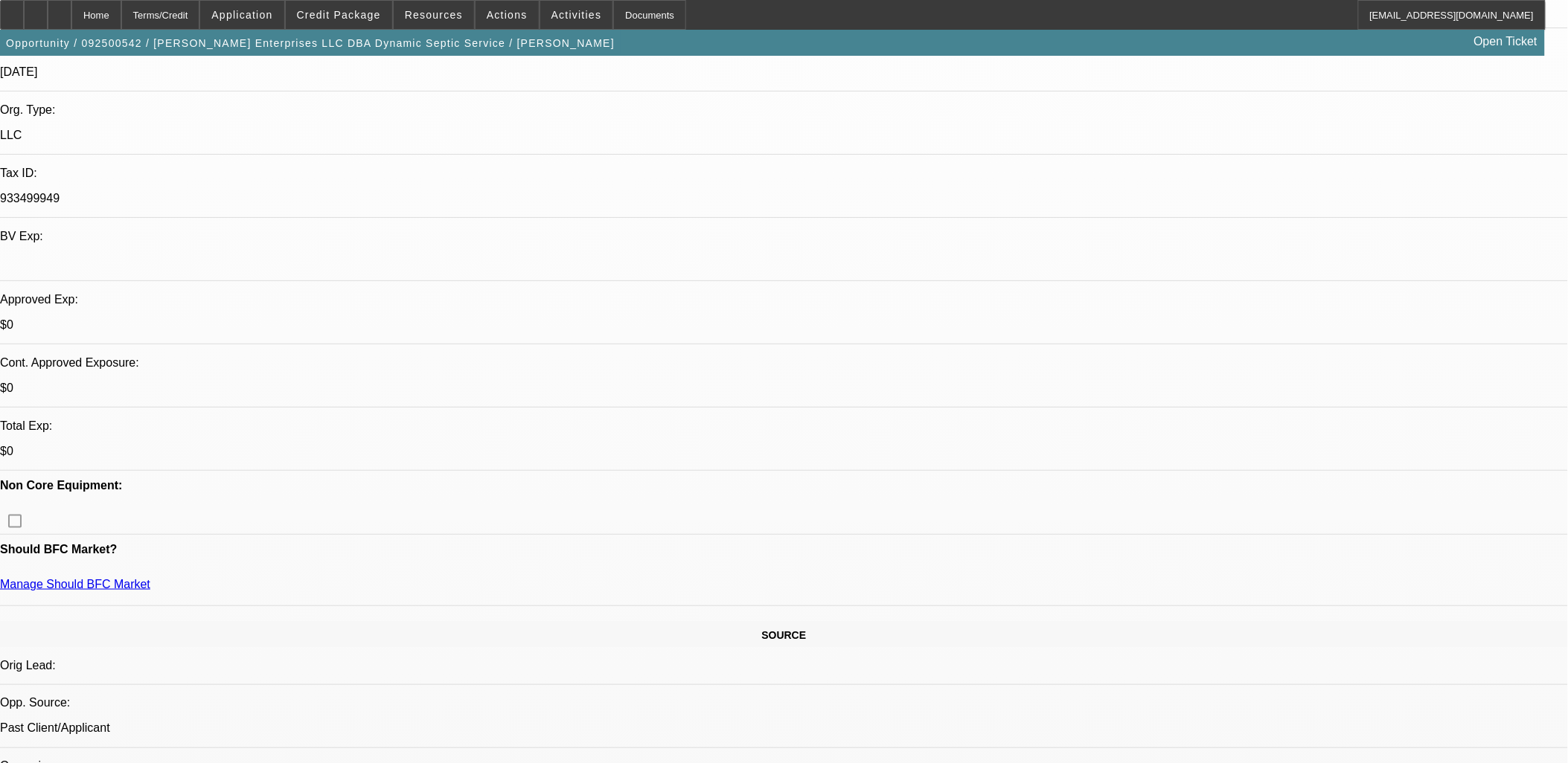
scroll to position [43, 0]
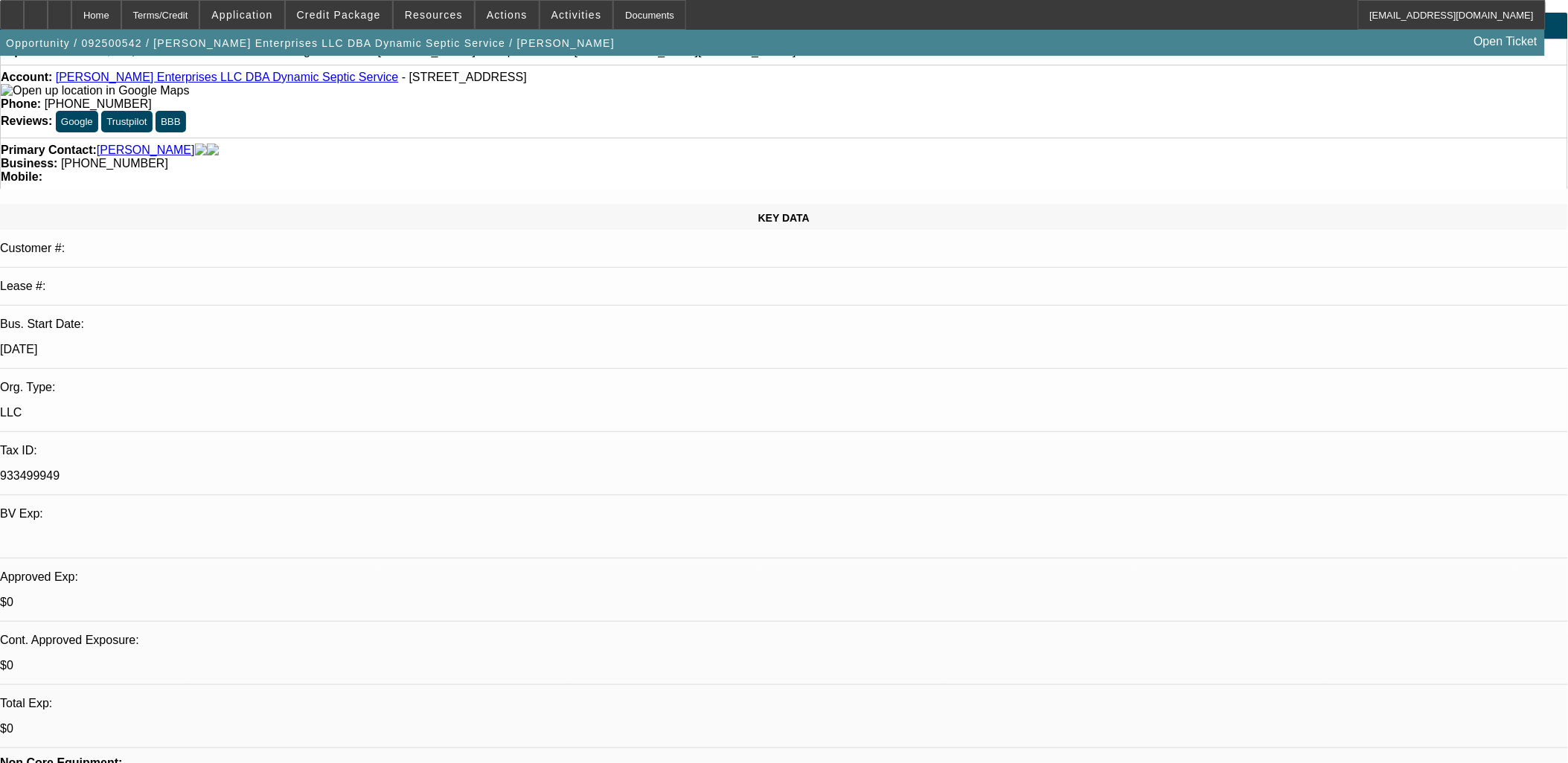
click at [139, 83] on link "Tim Dominick Enterprises LLC DBA Dynamic Septic Service" at bounding box center [228, 77] width 343 height 12
click at [512, 15] on button "Actions" at bounding box center [507, 15] width 63 height 29
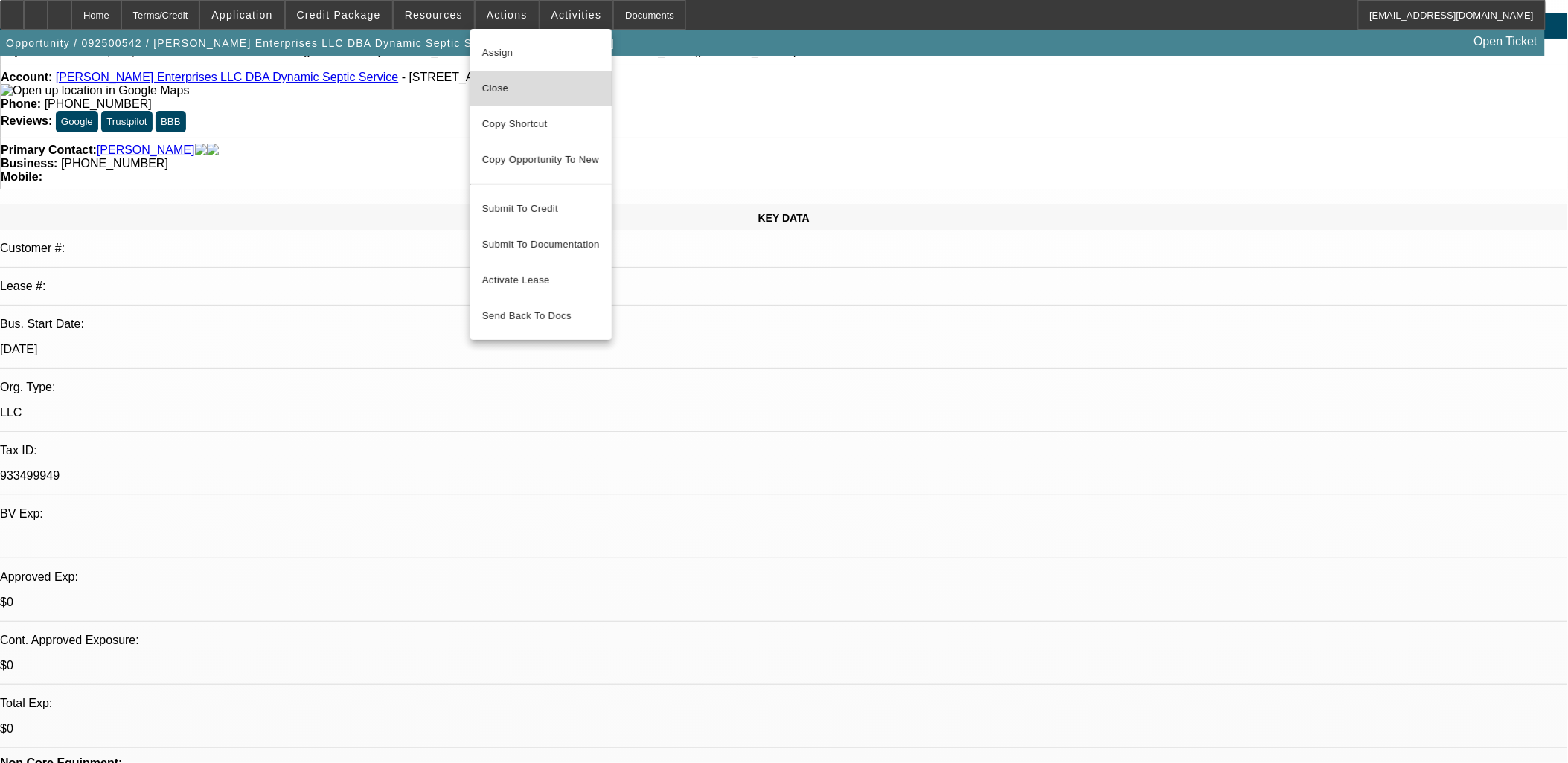
click at [532, 83] on span "Close" at bounding box center [541, 88] width 118 height 18
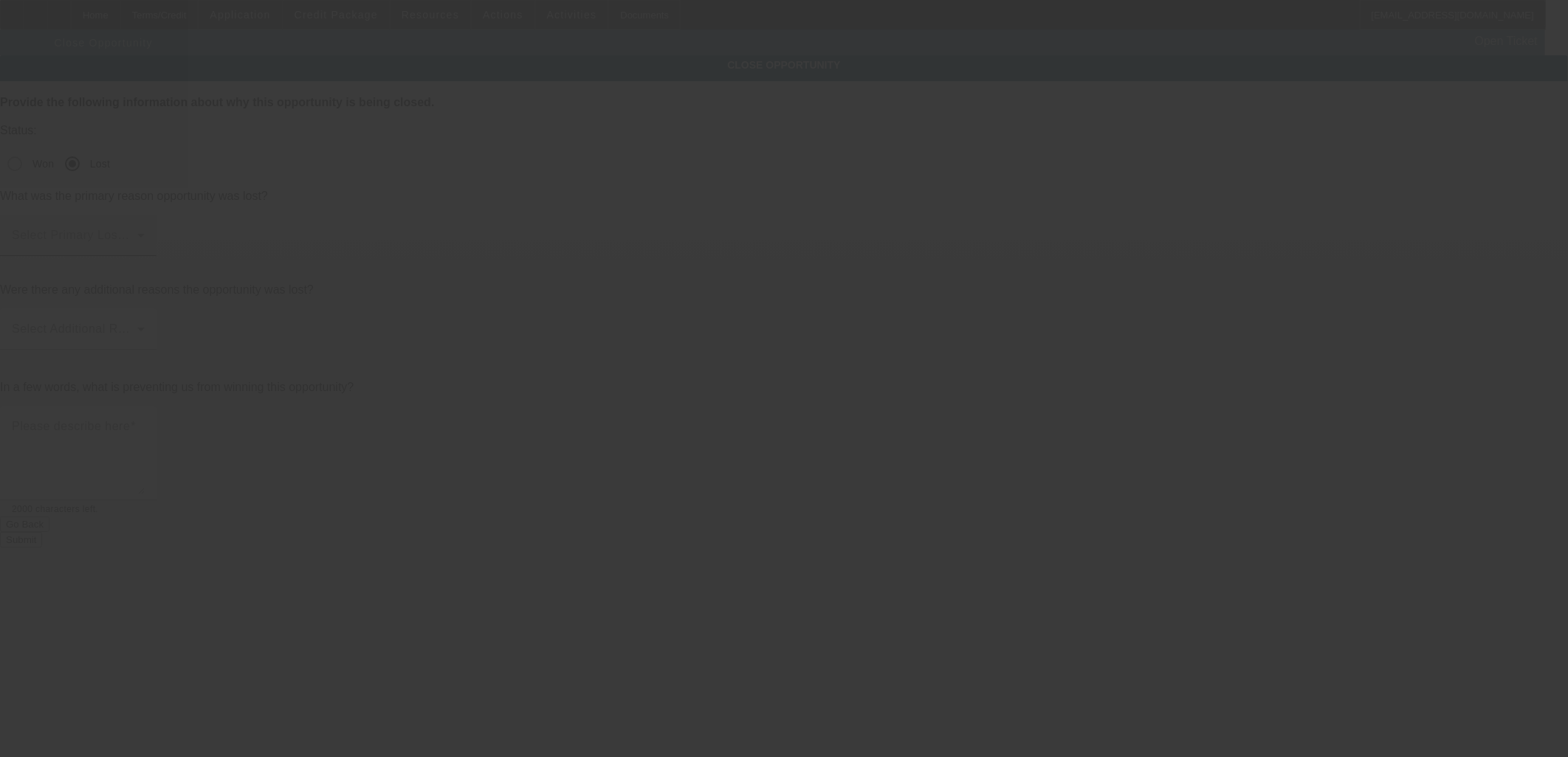
click at [144, 215] on div "Select Primary Lost Reason" at bounding box center [78, 236] width 133 height 42
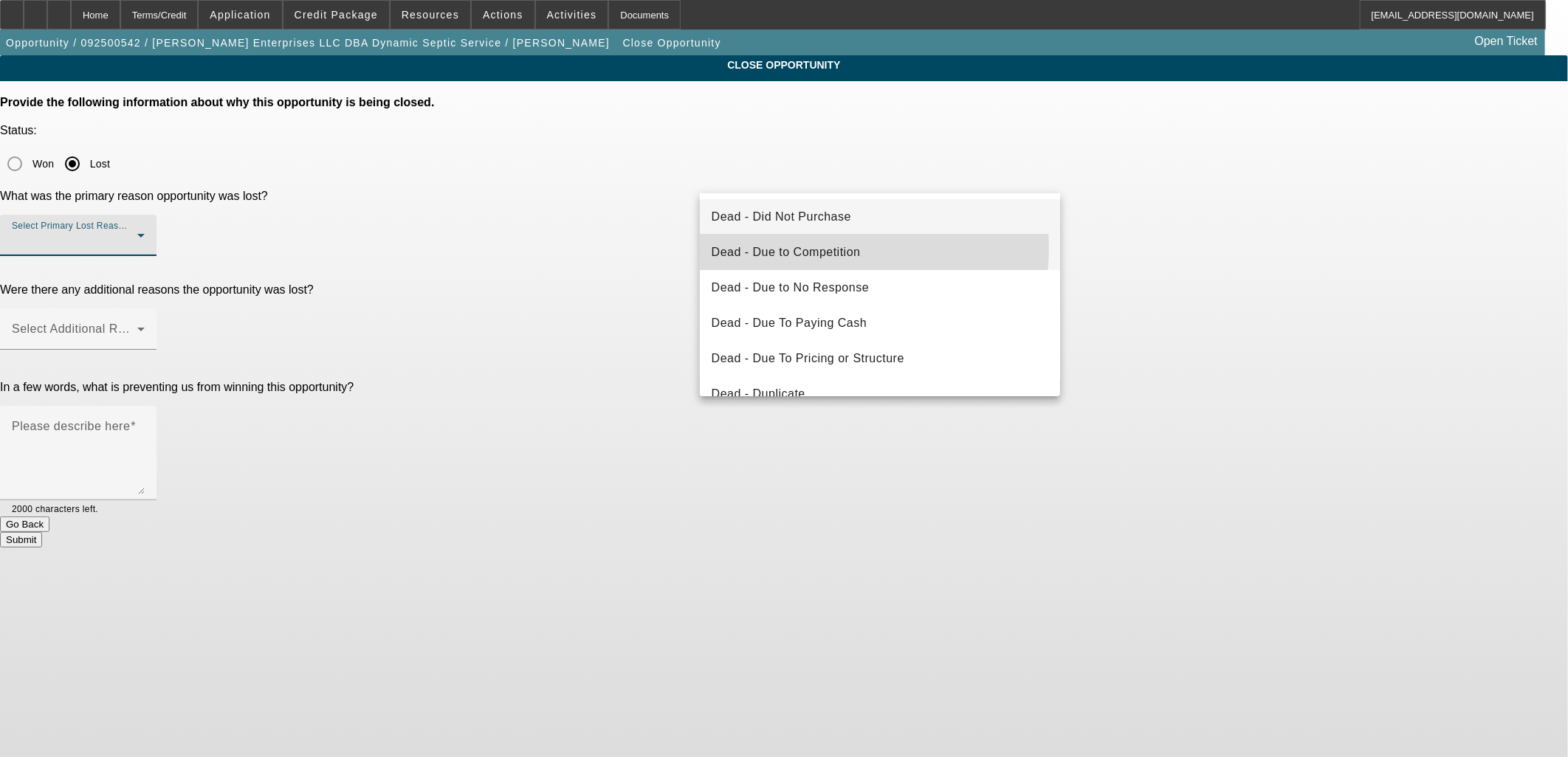
click at [827, 249] on span "Dead - Due to Competition" at bounding box center [786, 252] width 149 height 18
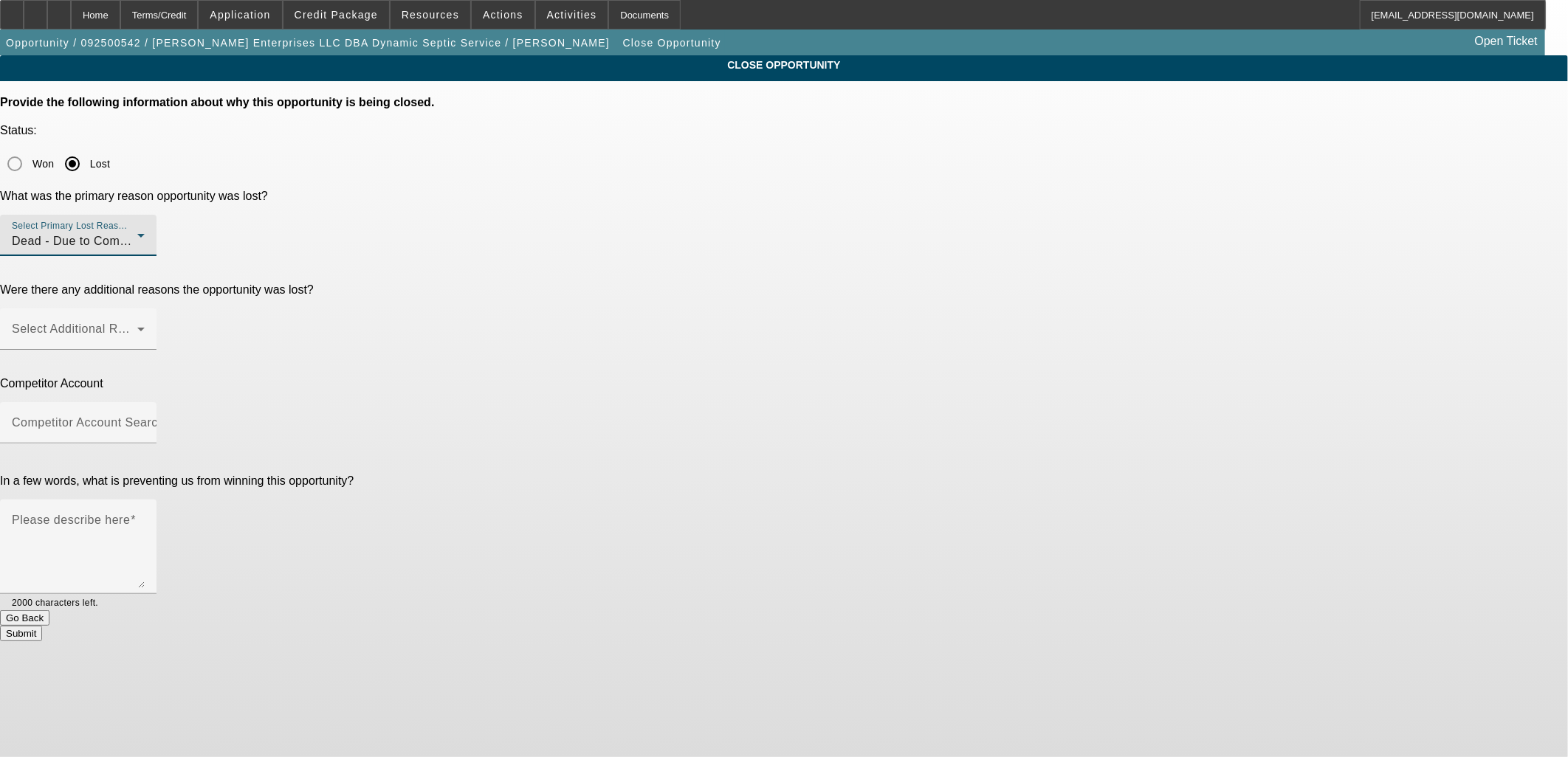
click at [1177, 243] on app-close-opportunity "CLOSE OPPORTUNITY Provide the following information about why this opportunity …" at bounding box center [784, 349] width 1568 height 586
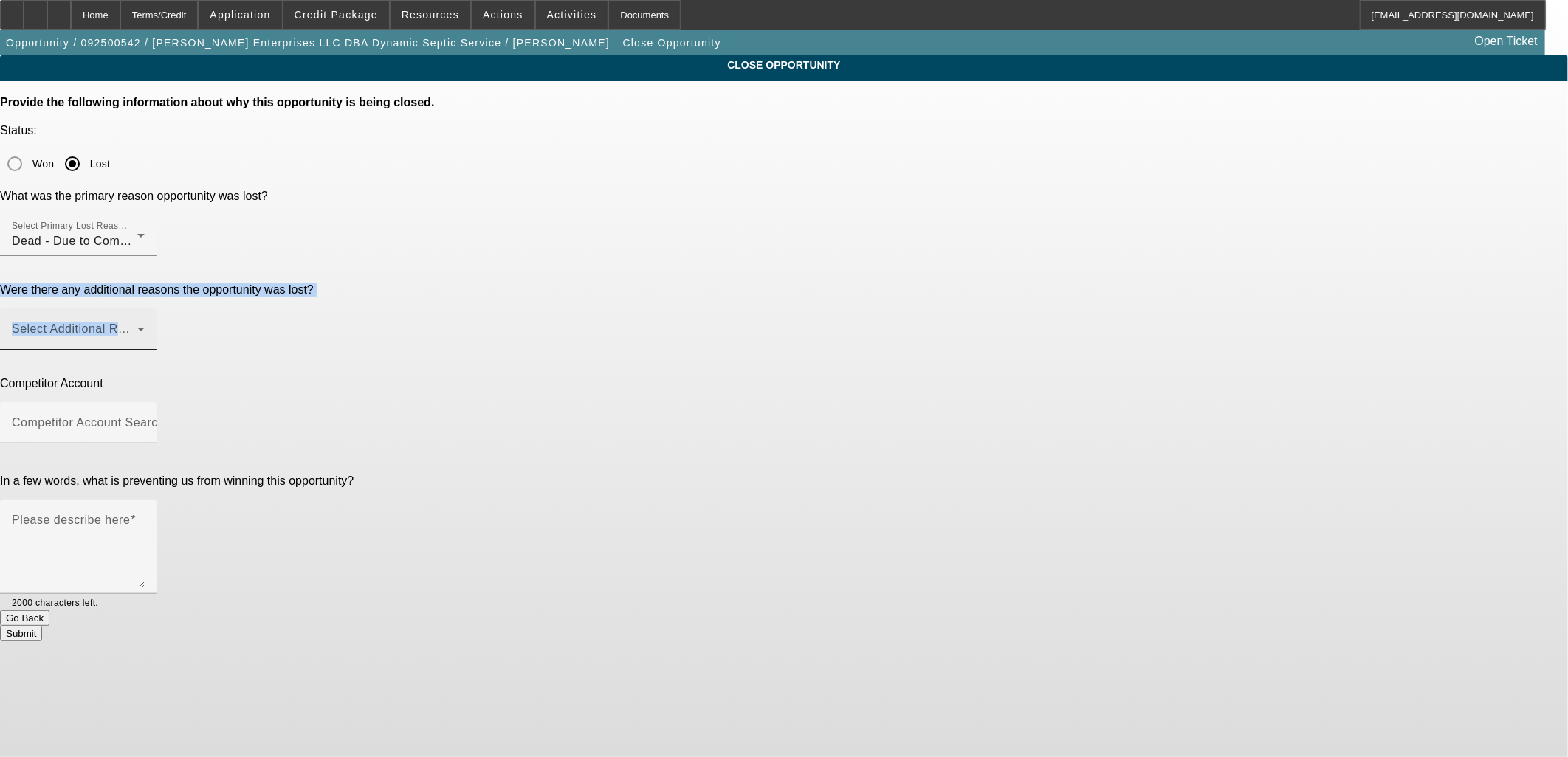
drag, startPoint x: 1177, startPoint y: 243, endPoint x: 892, endPoint y: 221, distance: 285.8
click at [144, 308] on div "Select Additional Reasons" at bounding box center [78, 328] width 133 height 42
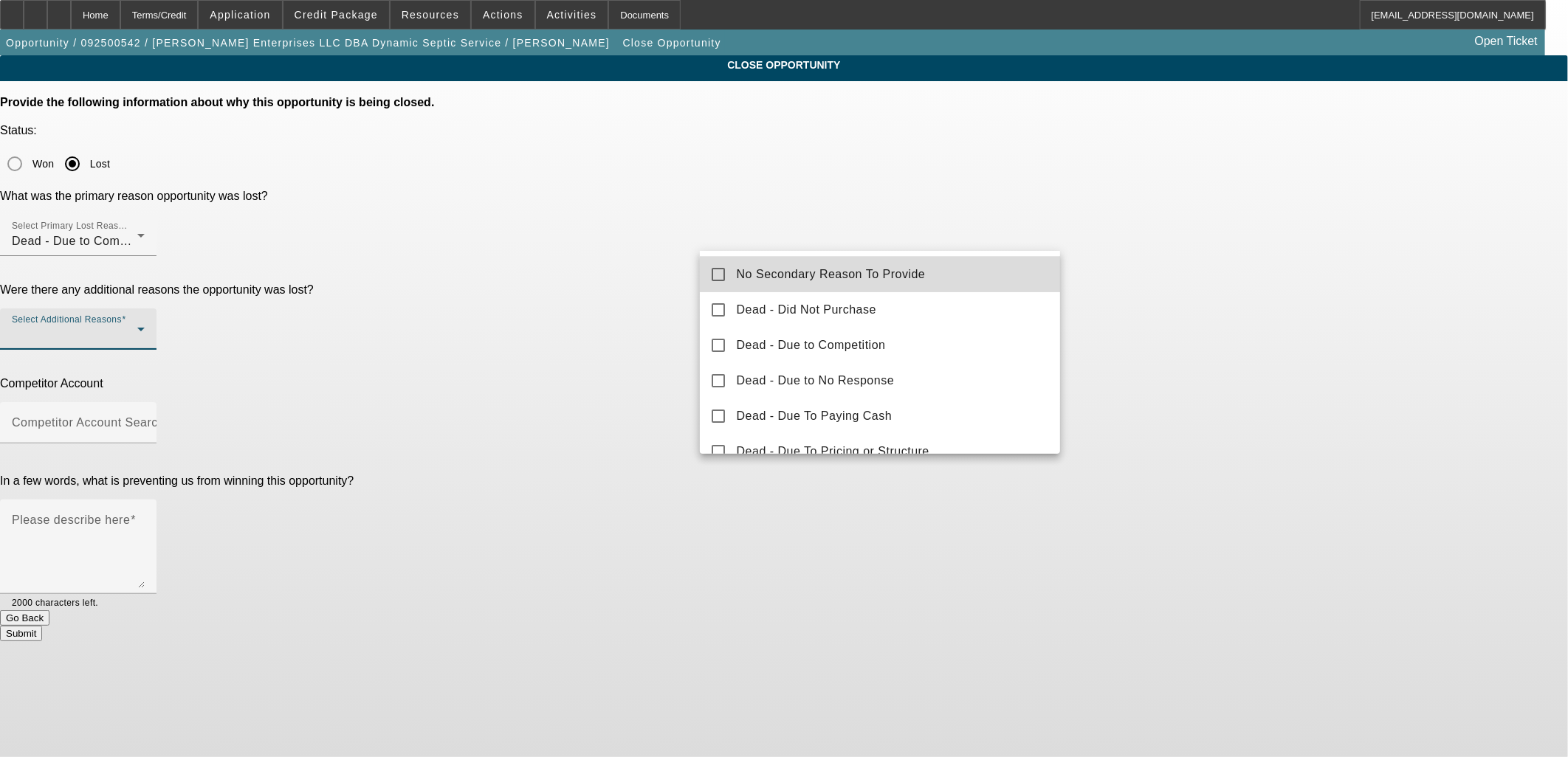
click at [890, 268] on span "No Secondary Reason To Provide" at bounding box center [831, 274] width 189 height 18
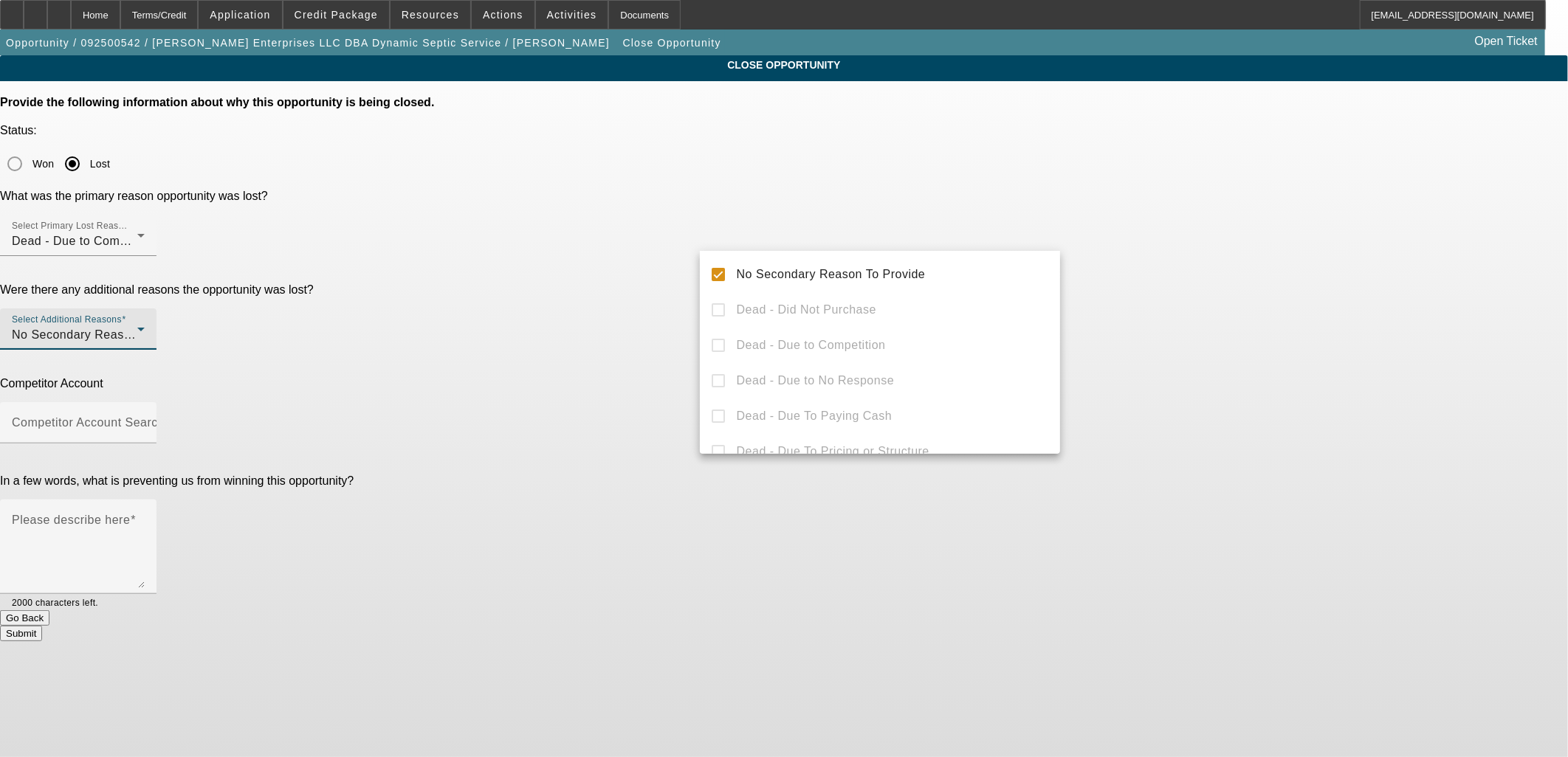
drag, startPoint x: 1190, startPoint y: 278, endPoint x: 1121, endPoint y: 281, distance: 69.1
click at [1186, 279] on div at bounding box center [784, 378] width 1568 height 757
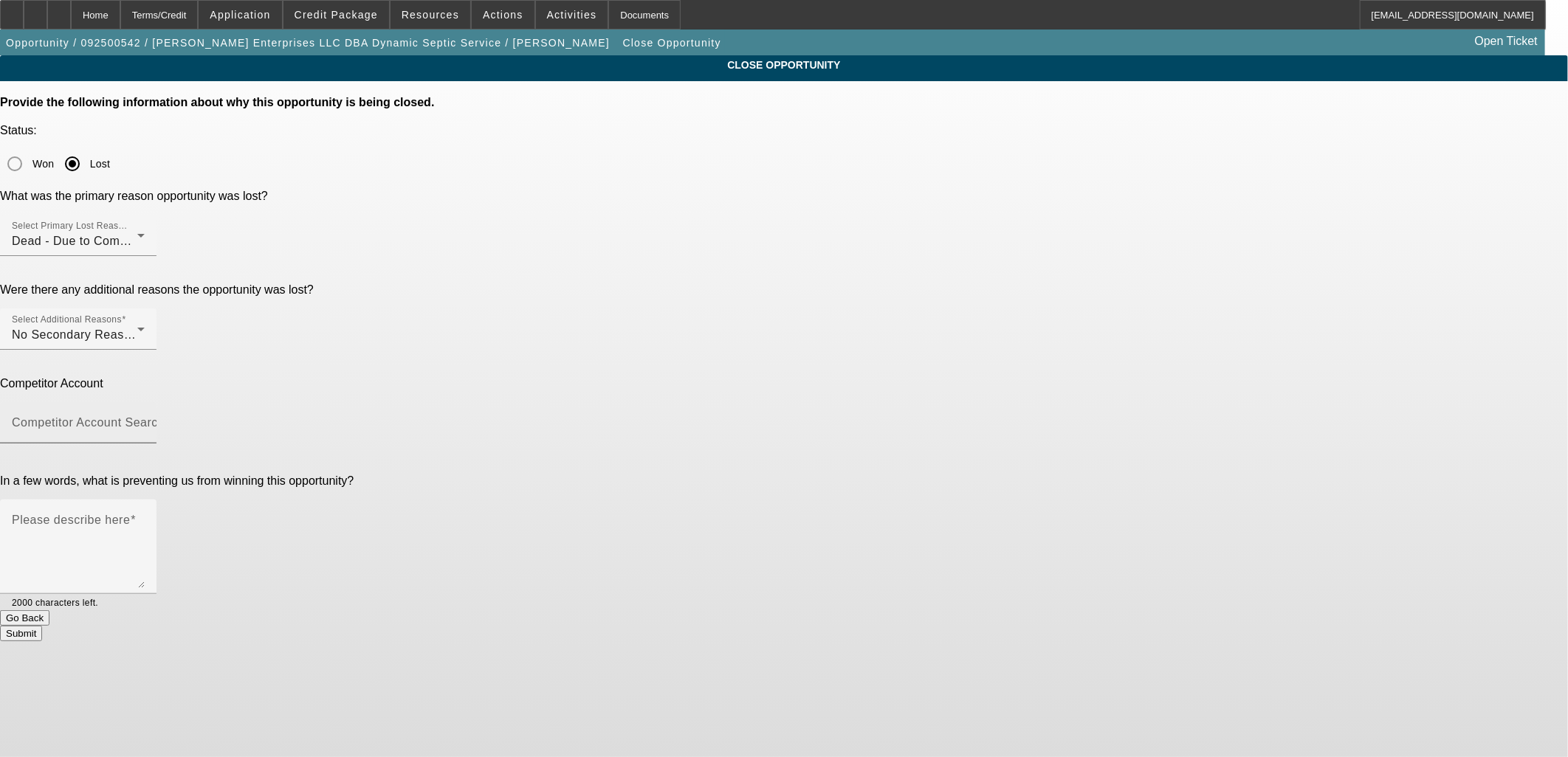
click at [144, 402] on div "Competitor Account Search" at bounding box center [78, 422] width 133 height 42
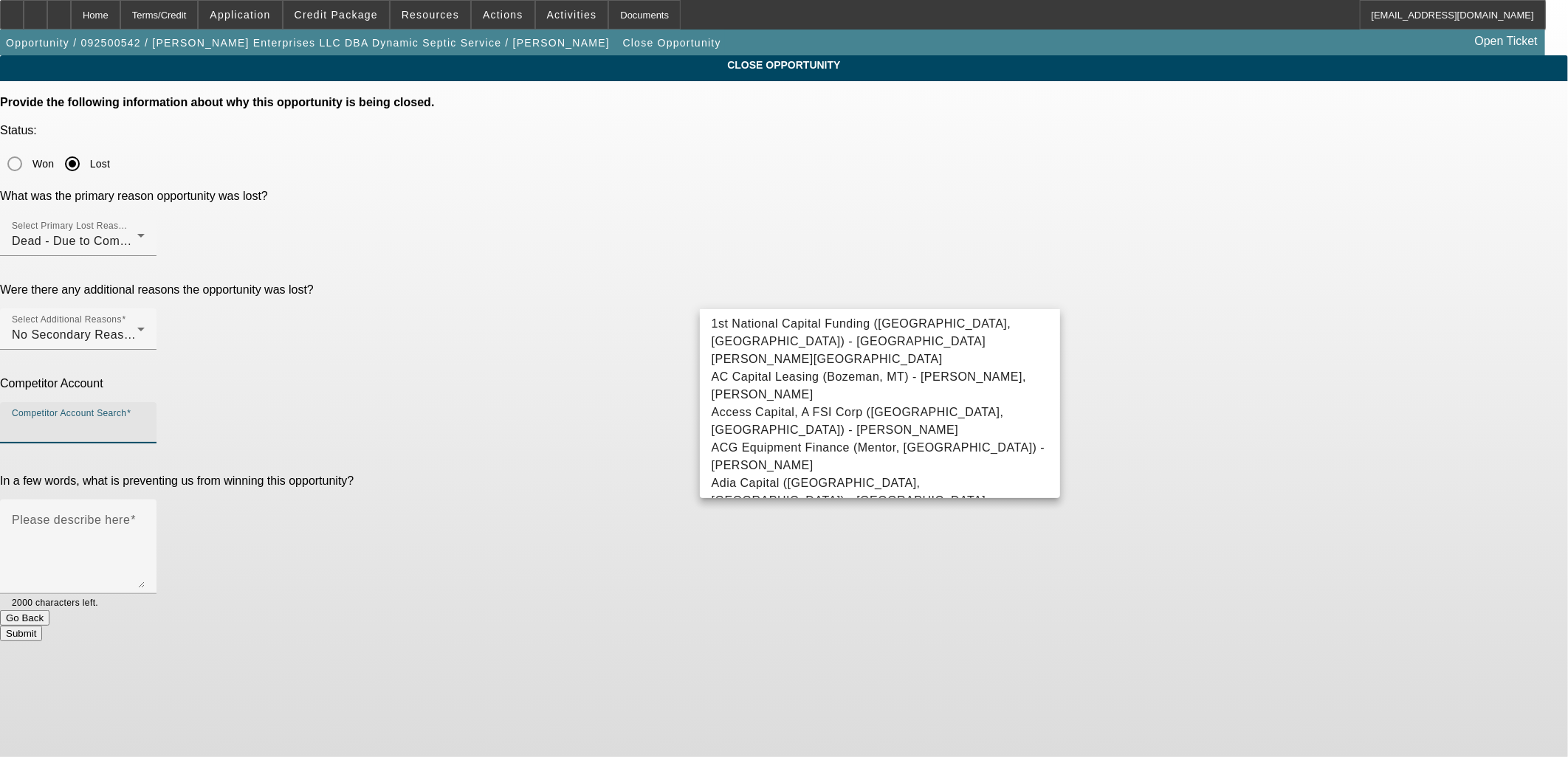
click at [144, 420] on input "Competitor Account Search" at bounding box center [78, 429] width 133 height 18
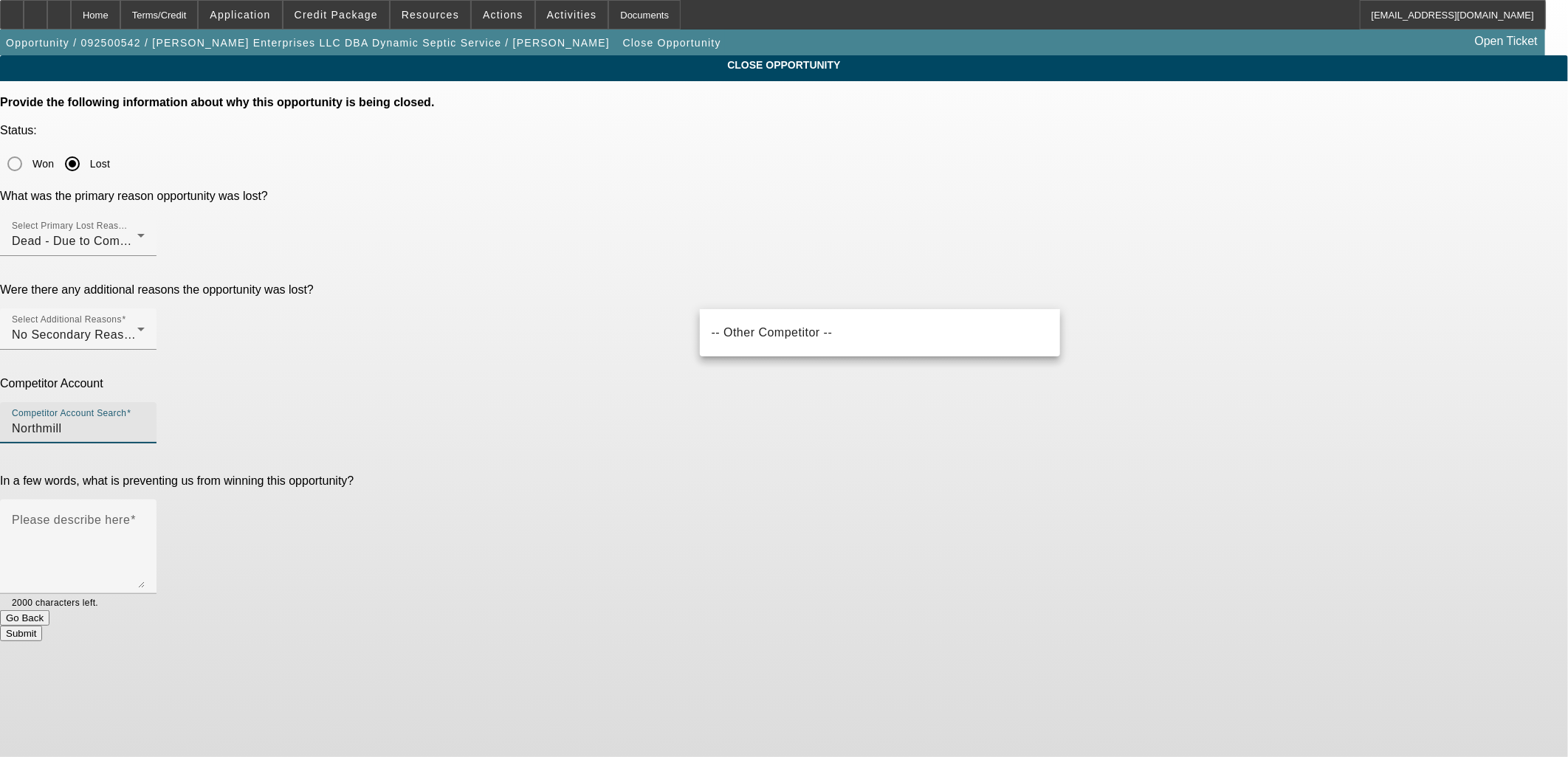
drag, startPoint x: 734, startPoint y: 297, endPoint x: 816, endPoint y: 298, distance: 82.0
click at [144, 420] on input "Northmill" at bounding box center [78, 429] width 133 height 18
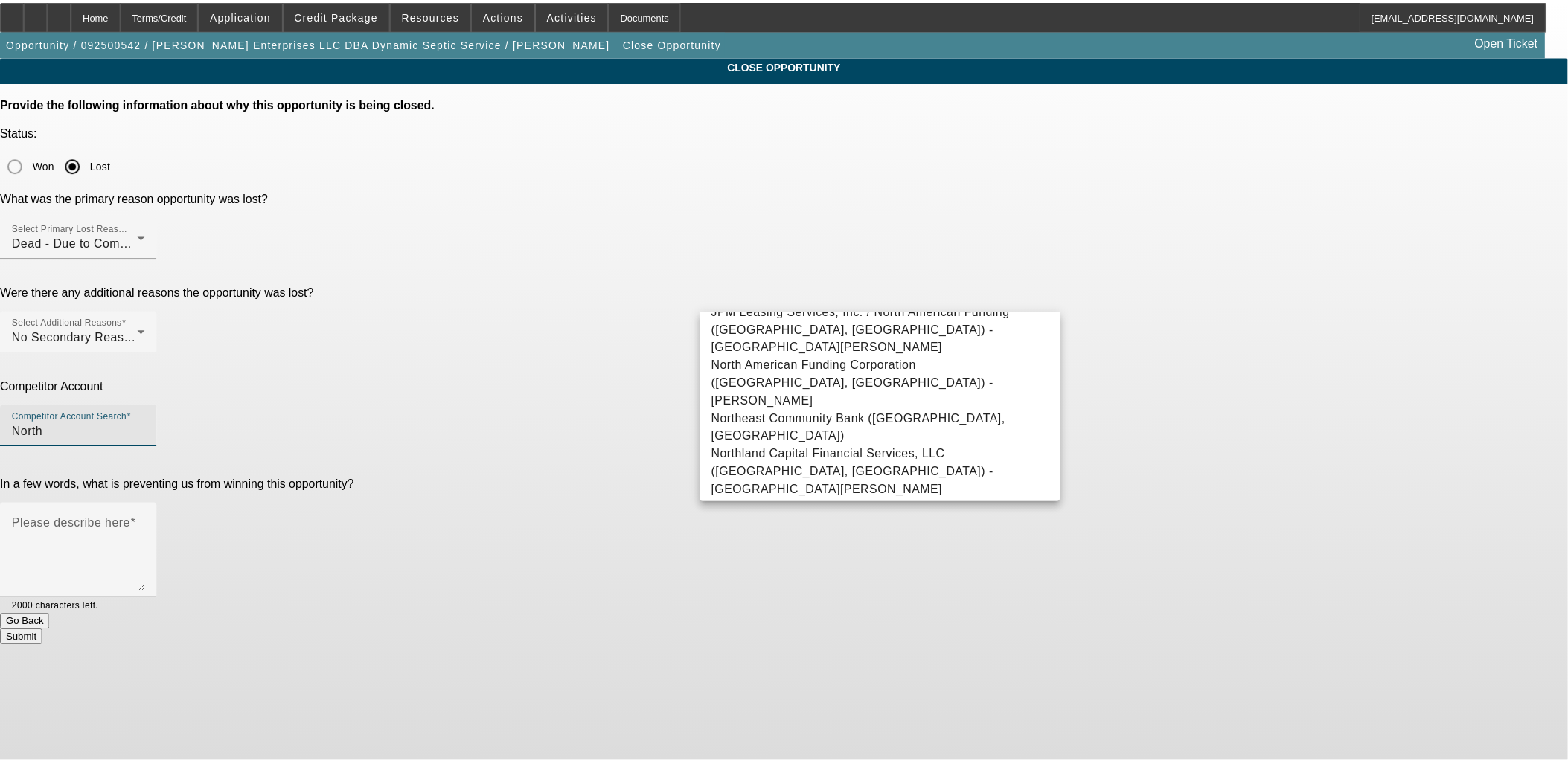
scroll to position [122, 0]
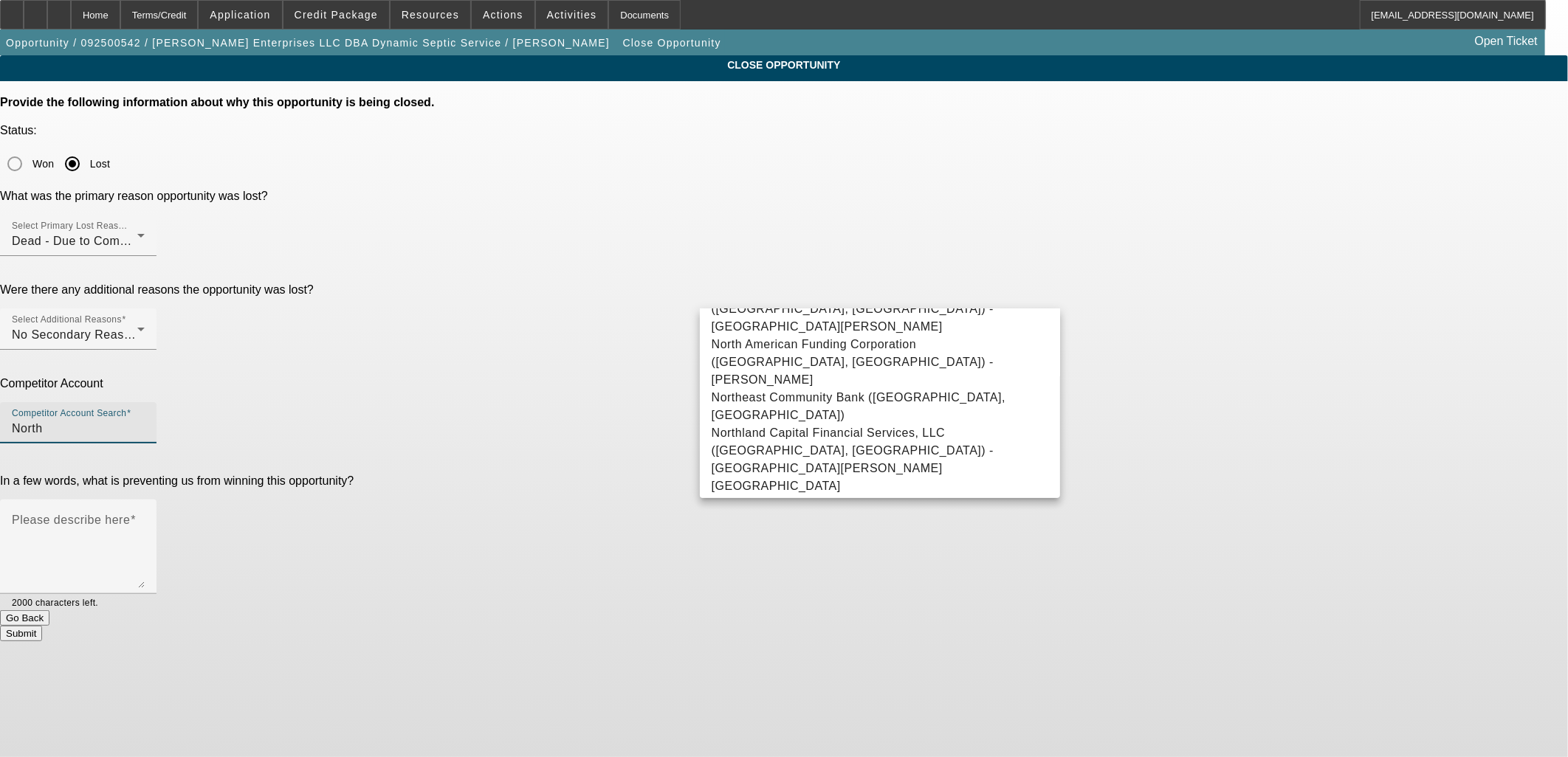
click at [857, 530] on mat-option "-- Other Competitor --" at bounding box center [881, 548] width 361 height 35
type input "-- Other Competitor --"
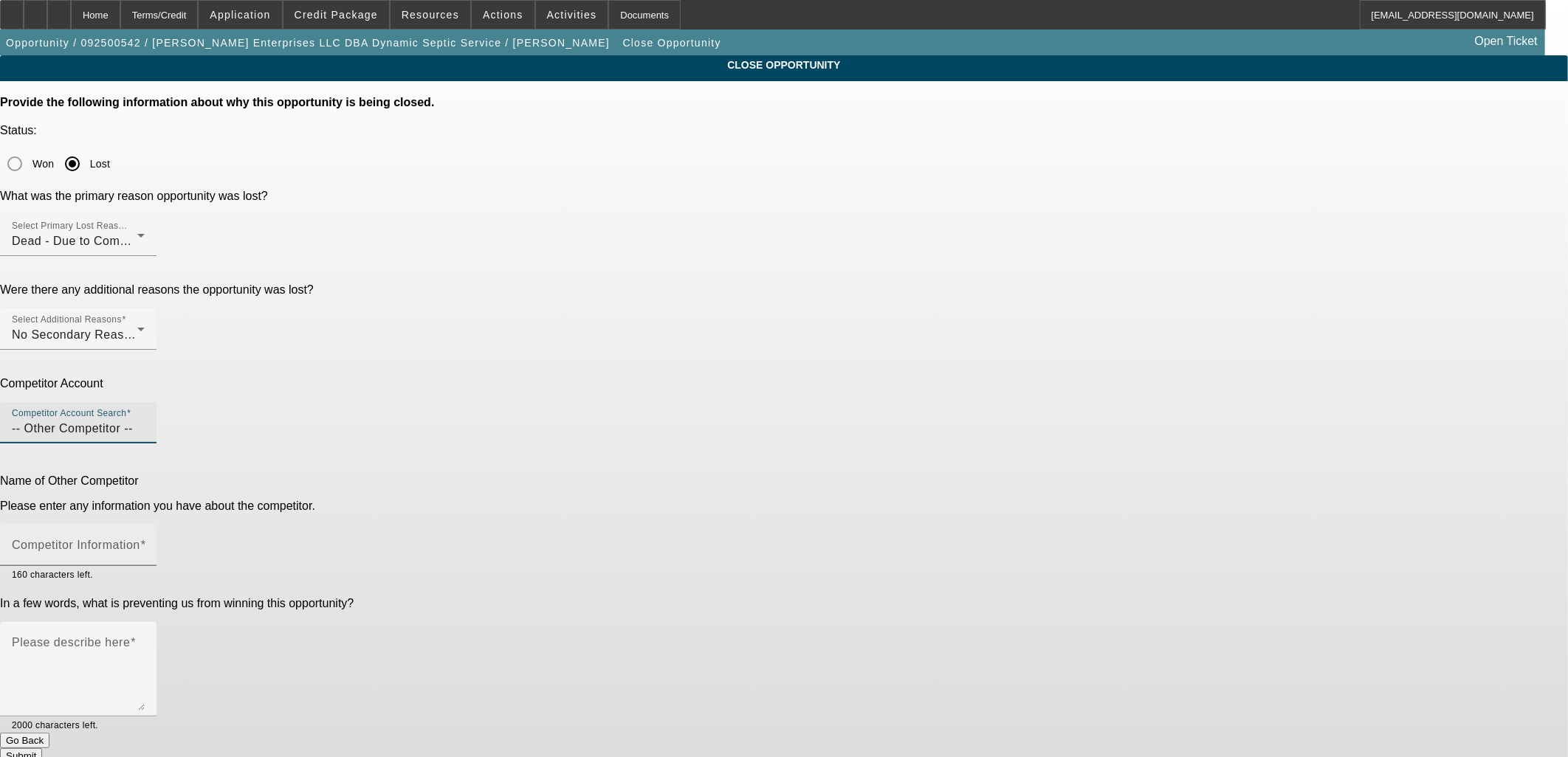
click at [144, 525] on div "Competitor Information" at bounding box center [78, 545] width 133 height 42
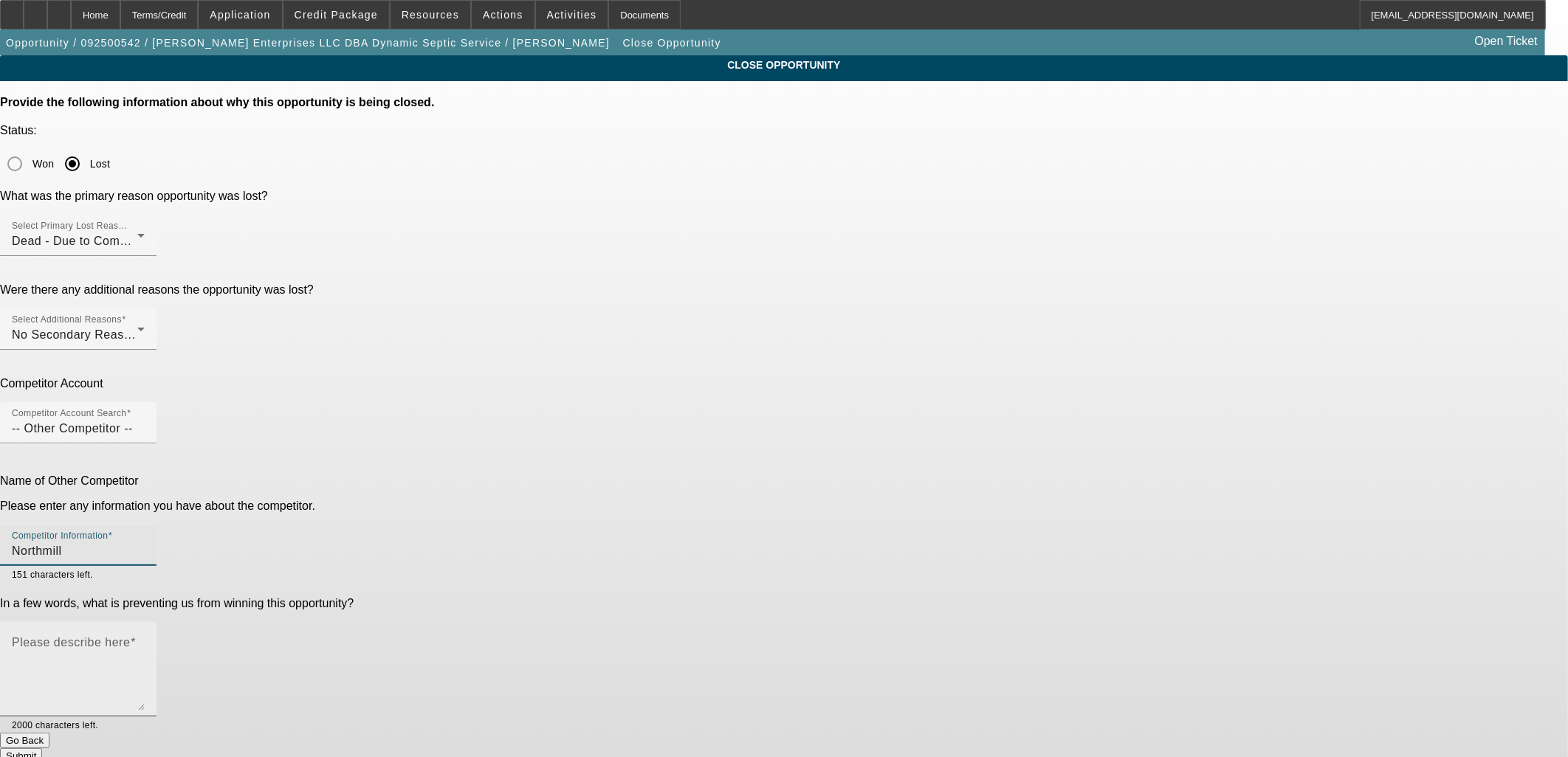
type input "Northmill"
click at [144, 640] on textarea "Please describe here" at bounding box center [78, 676] width 133 height 71
type textarea "C"
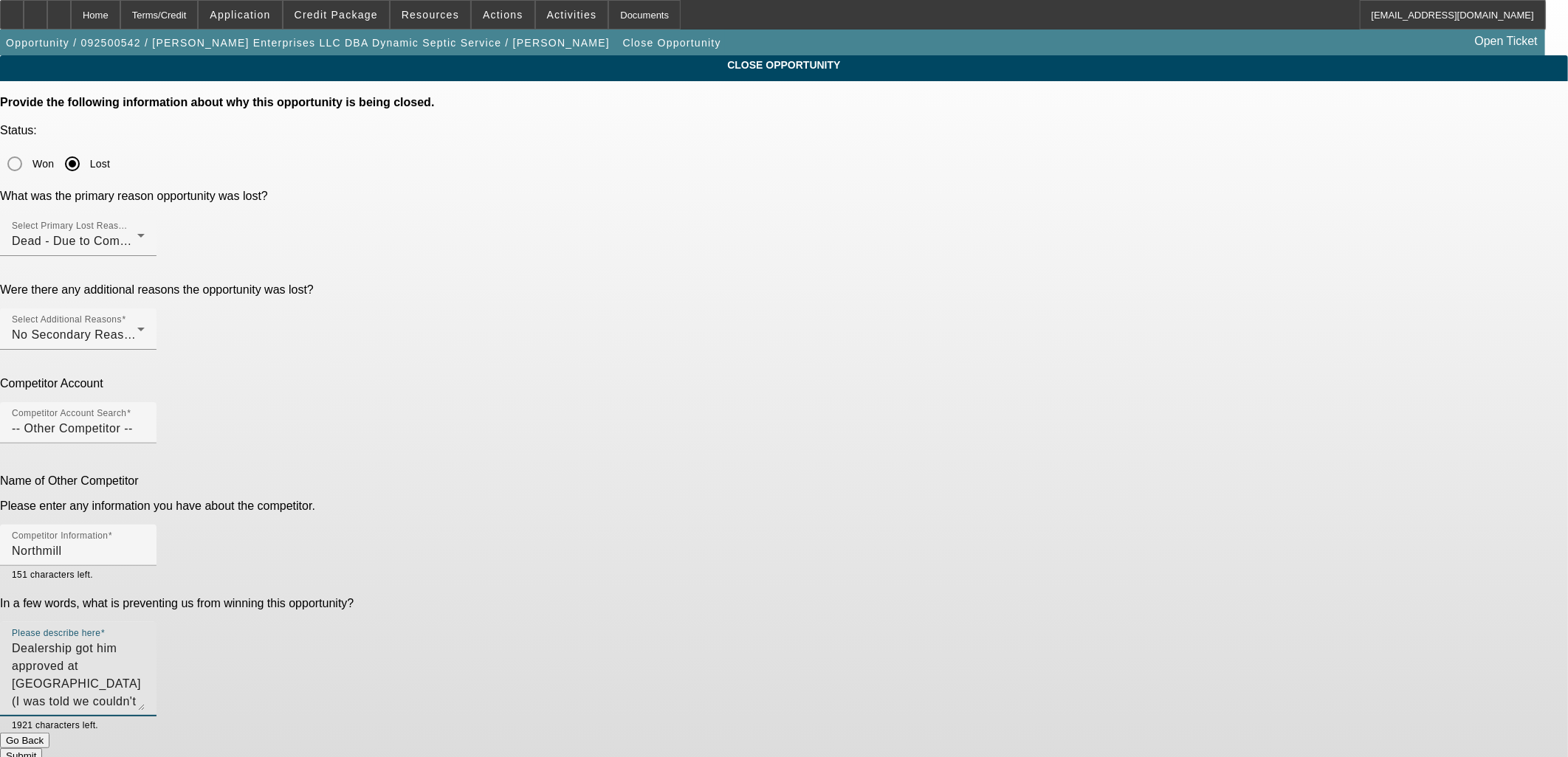
type textarea "Dealership got him approved at Northmill (I was told we couldn't send this out)"
drag, startPoint x: 1052, startPoint y: 425, endPoint x: 1037, endPoint y: 432, distance: 16.6
click at [157, 622] on div "Please describe here Dealership got him approved at Northmill (I was told we co…" at bounding box center [78, 669] width 157 height 95
click at [144, 640] on textarea "Dealership got him approved at Northmill (I was told we couldn't send this out)" at bounding box center [78, 676] width 133 height 71
click at [157, 622] on div "Please describe here Dealership got him approved at Northmill (I was told we co…" at bounding box center [78, 669] width 157 height 95
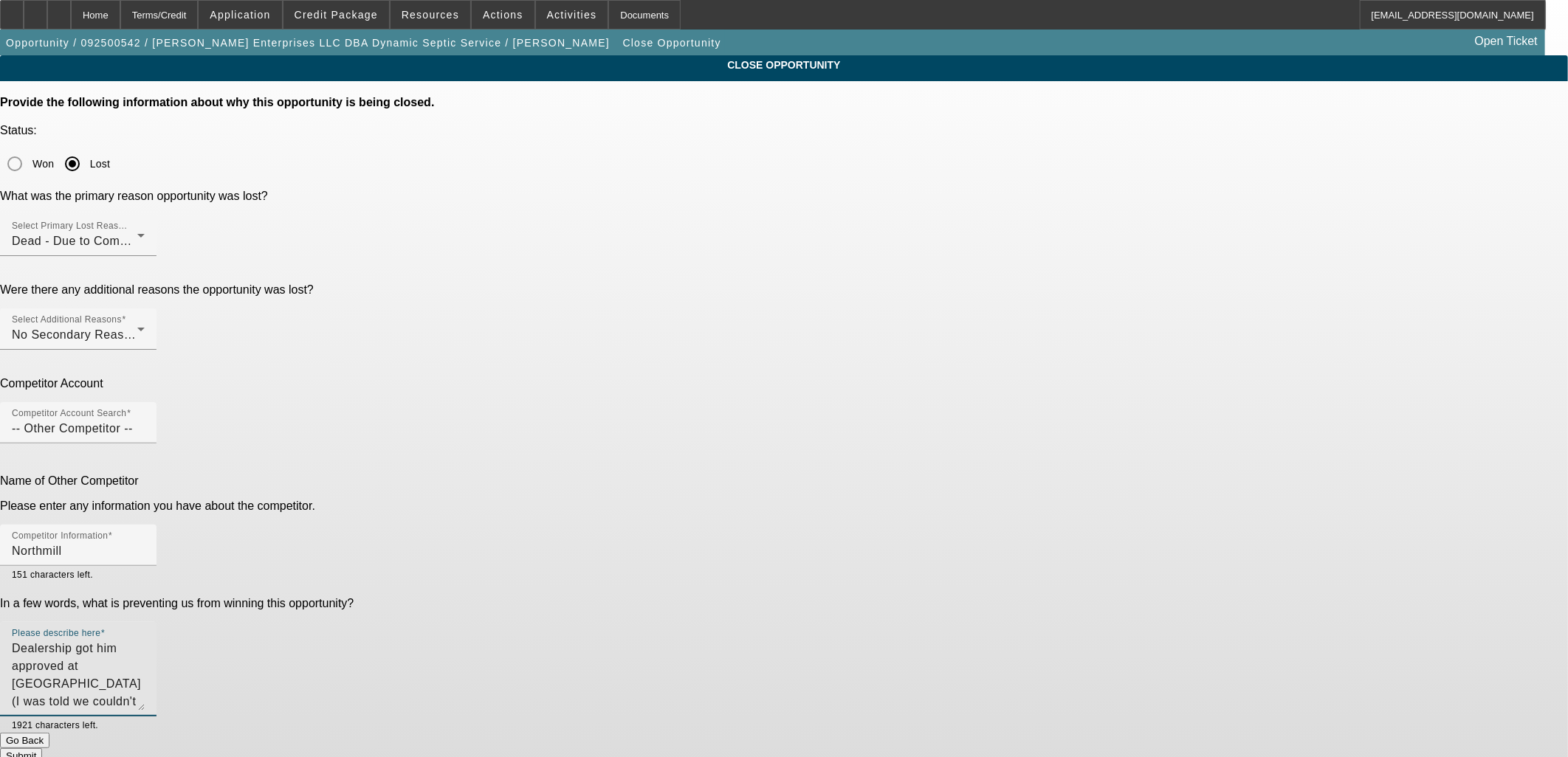
click at [144, 640] on textarea "Dealership got him approved at Northmill (I was told we couldn't send this out)" at bounding box center [78, 676] width 133 height 71
click at [1186, 492] on div "CLOSE OPPORTUNITY Provide the following information about why this opportunity …" at bounding box center [784, 410] width 1568 height 708
click at [144, 640] on textarea "Dealership got him approved at Northmill (I was told we couldn't send this out)" at bounding box center [78, 676] width 133 height 71
click at [975, 748] on div "Submit" at bounding box center [784, 756] width 1568 height 16
drag, startPoint x: 971, startPoint y: 525, endPoint x: 1036, endPoint y: 450, distance: 99.2
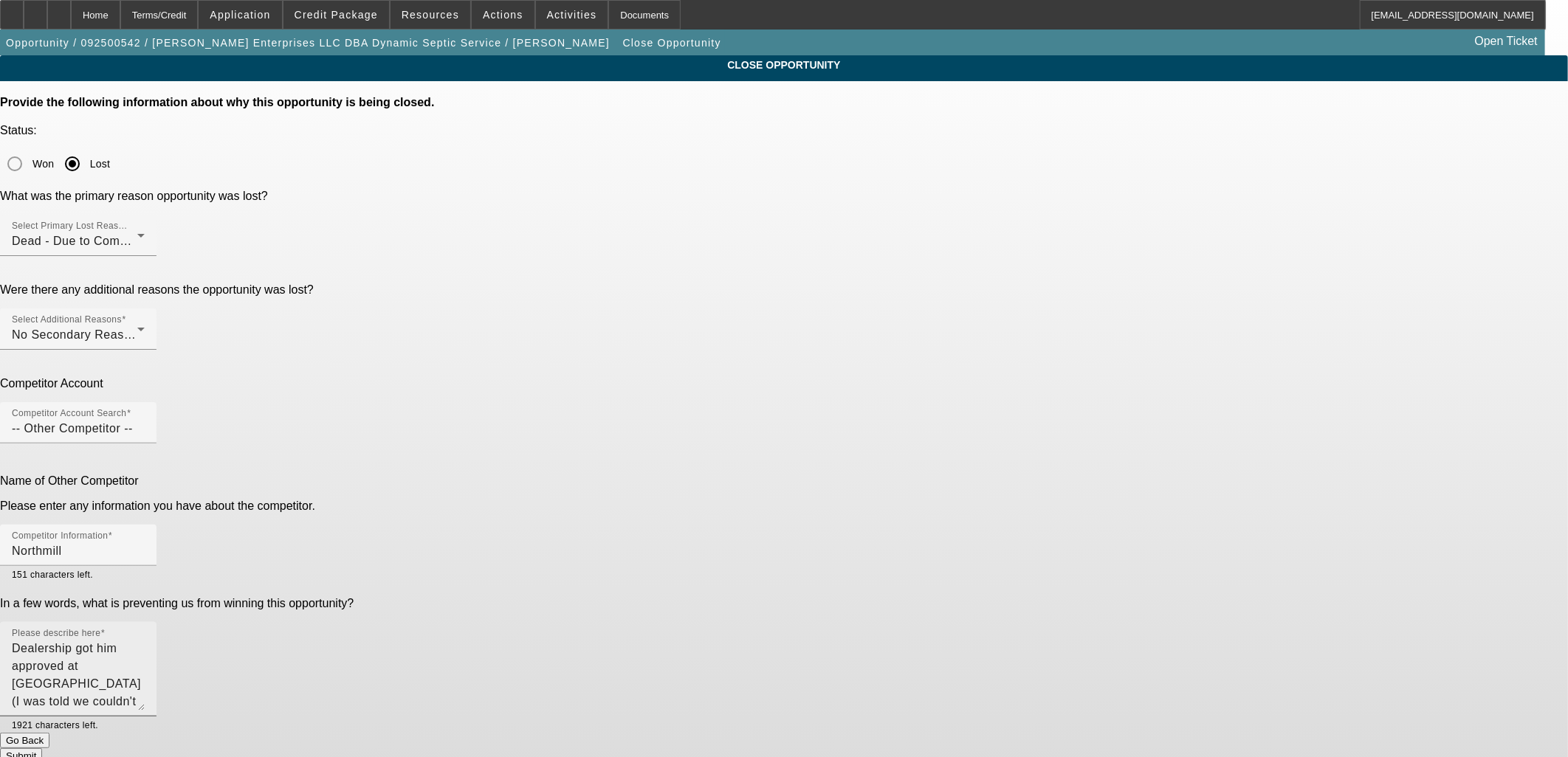
click at [1036, 450] on form "Provide the following information about why this opportunity is being closed. S…" at bounding box center [784, 429] width 1568 height 668
click at [144, 640] on textarea "Dealership got him approved at Northmill (I was told we couldn't send this out)" at bounding box center [78, 676] width 133 height 71
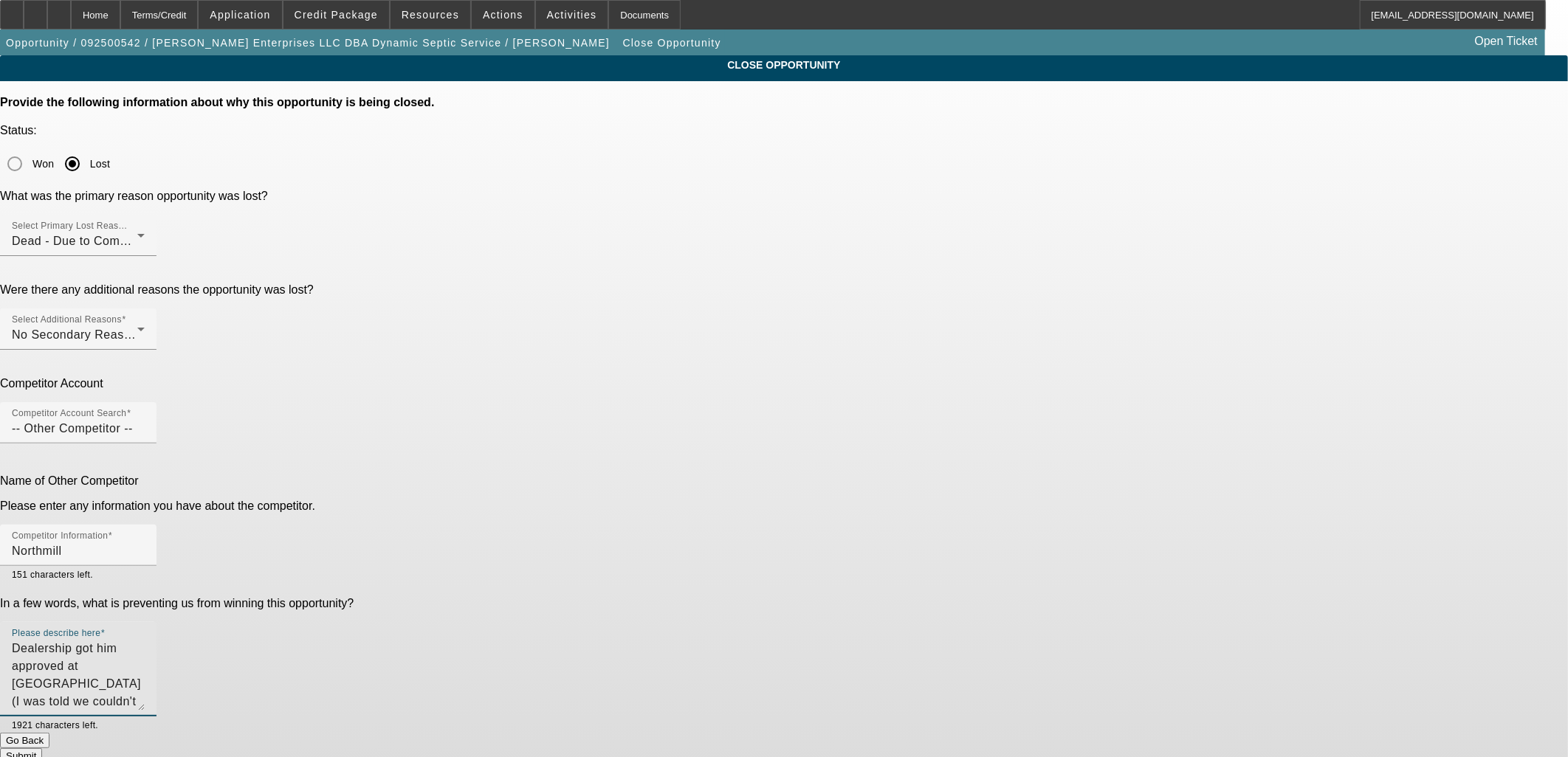
click at [144, 640] on textarea "Dealership got him approved at Northmill (I was told we couldn't send this out)" at bounding box center [78, 676] width 133 height 71
drag, startPoint x: 889, startPoint y: 430, endPoint x: 935, endPoint y: 432, distance: 46.0
click at [144, 640] on textarea "Dealership got him approved at Northmill (I was told we couldn't send this out)" at bounding box center [78, 676] width 133 height 71
drag, startPoint x: 892, startPoint y: 427, endPoint x: 1001, endPoint y: 429, distance: 109.0
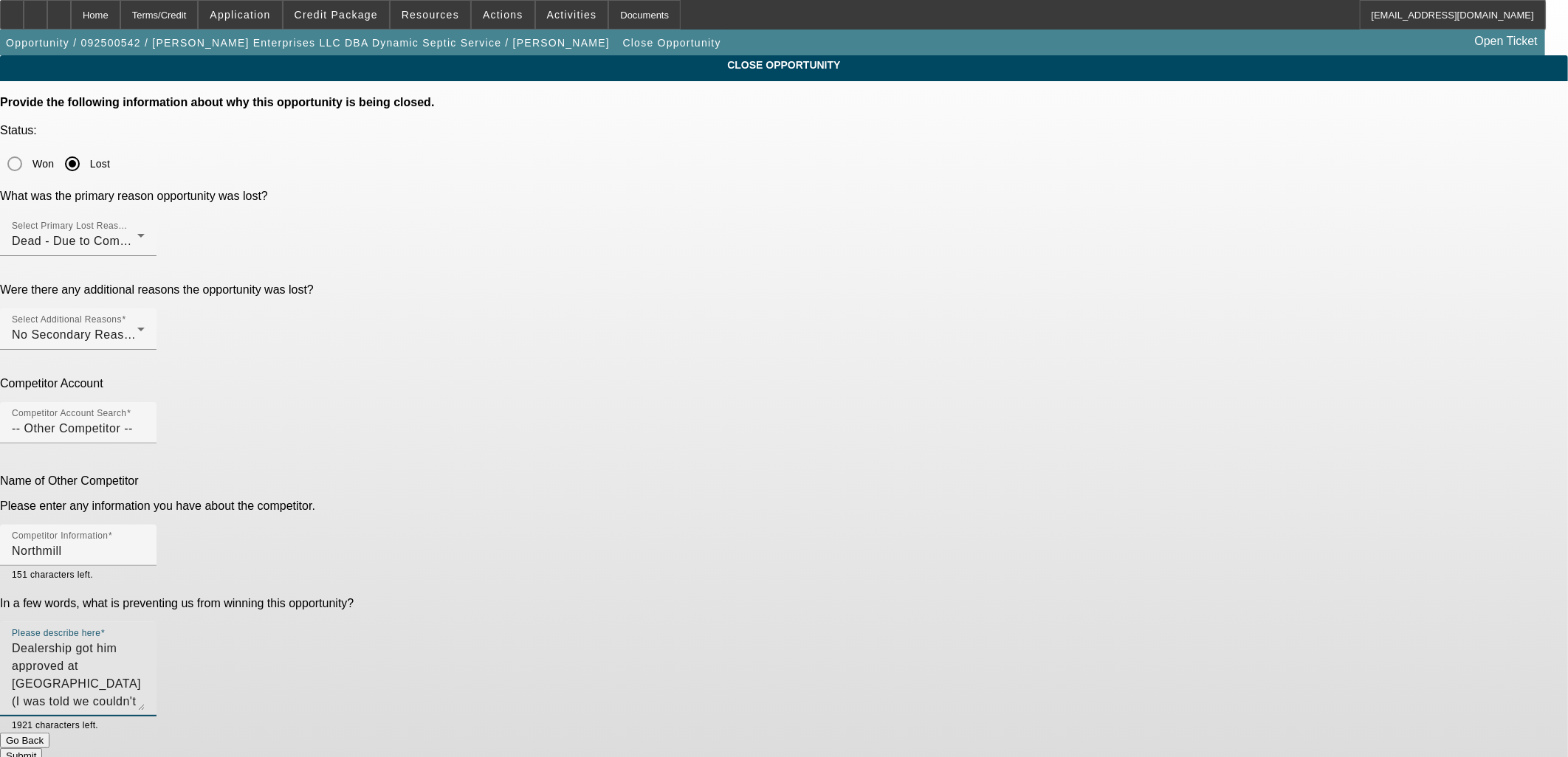
click at [144, 640] on textarea "Dealership got him approved at Northmill (I was told we couldn't send this out)" at bounding box center [78, 676] width 133 height 71
click at [43, 748] on button "Submit" at bounding box center [21, 756] width 43 height 16
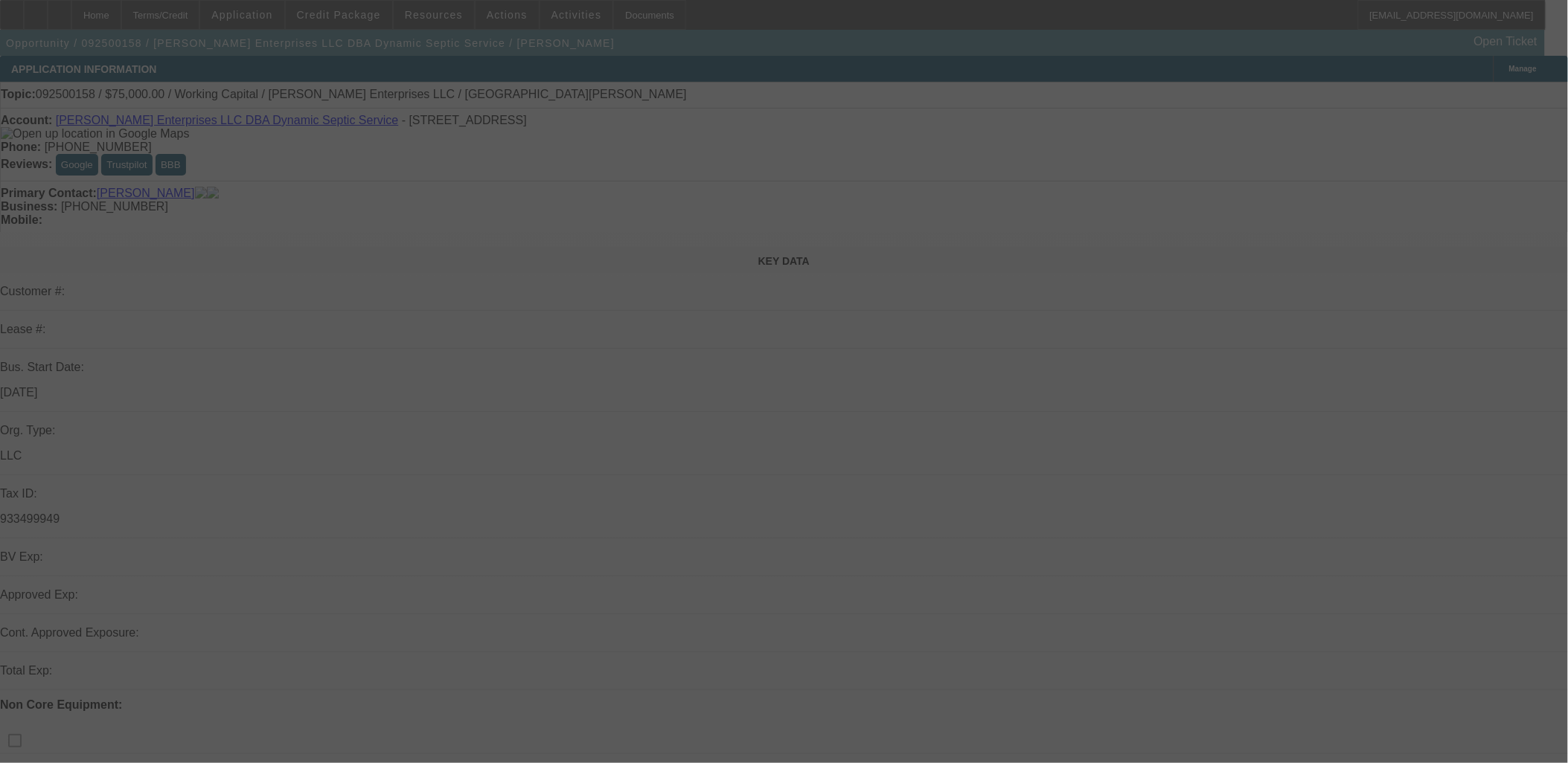
select select "0"
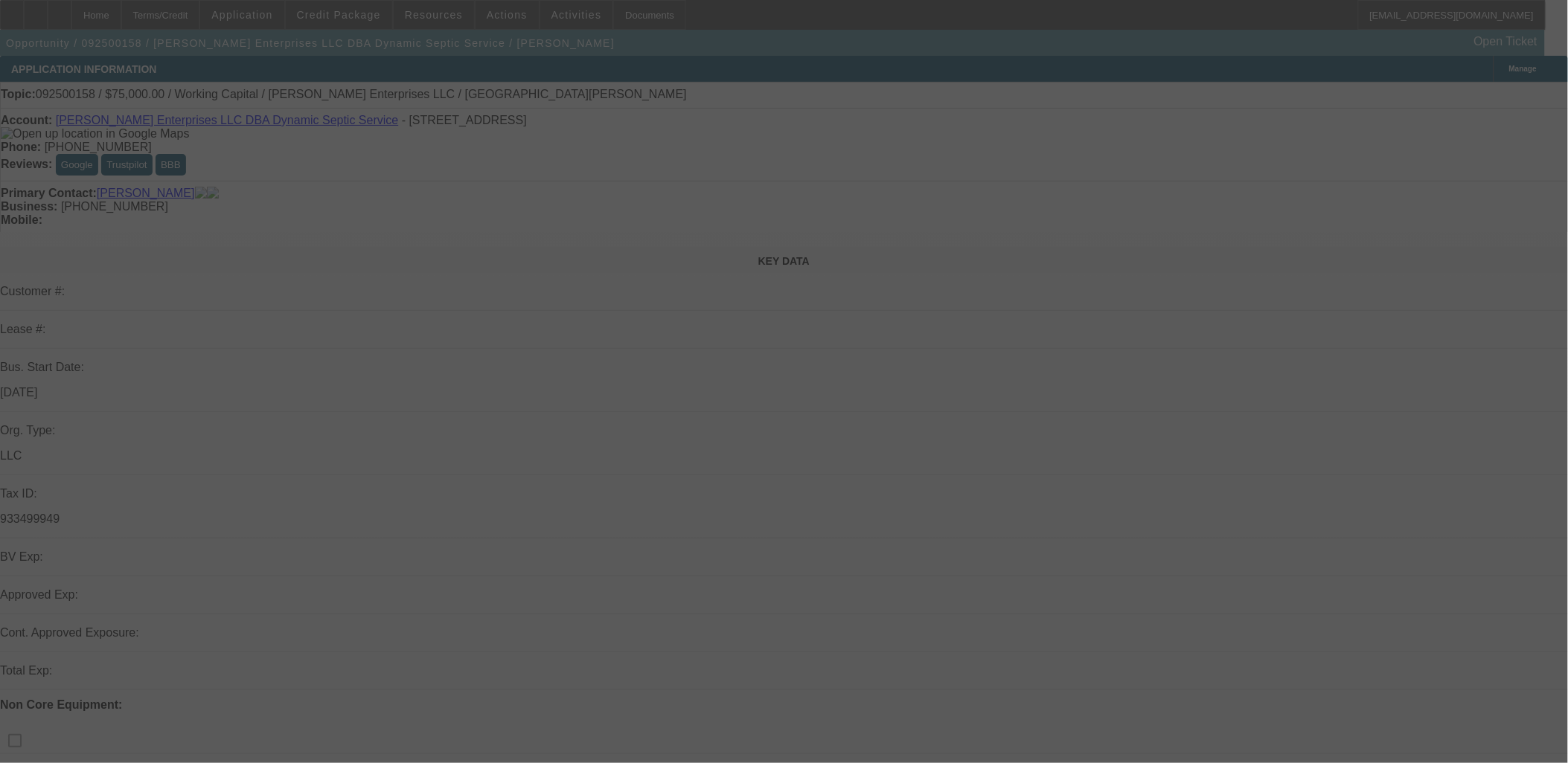
select select "0"
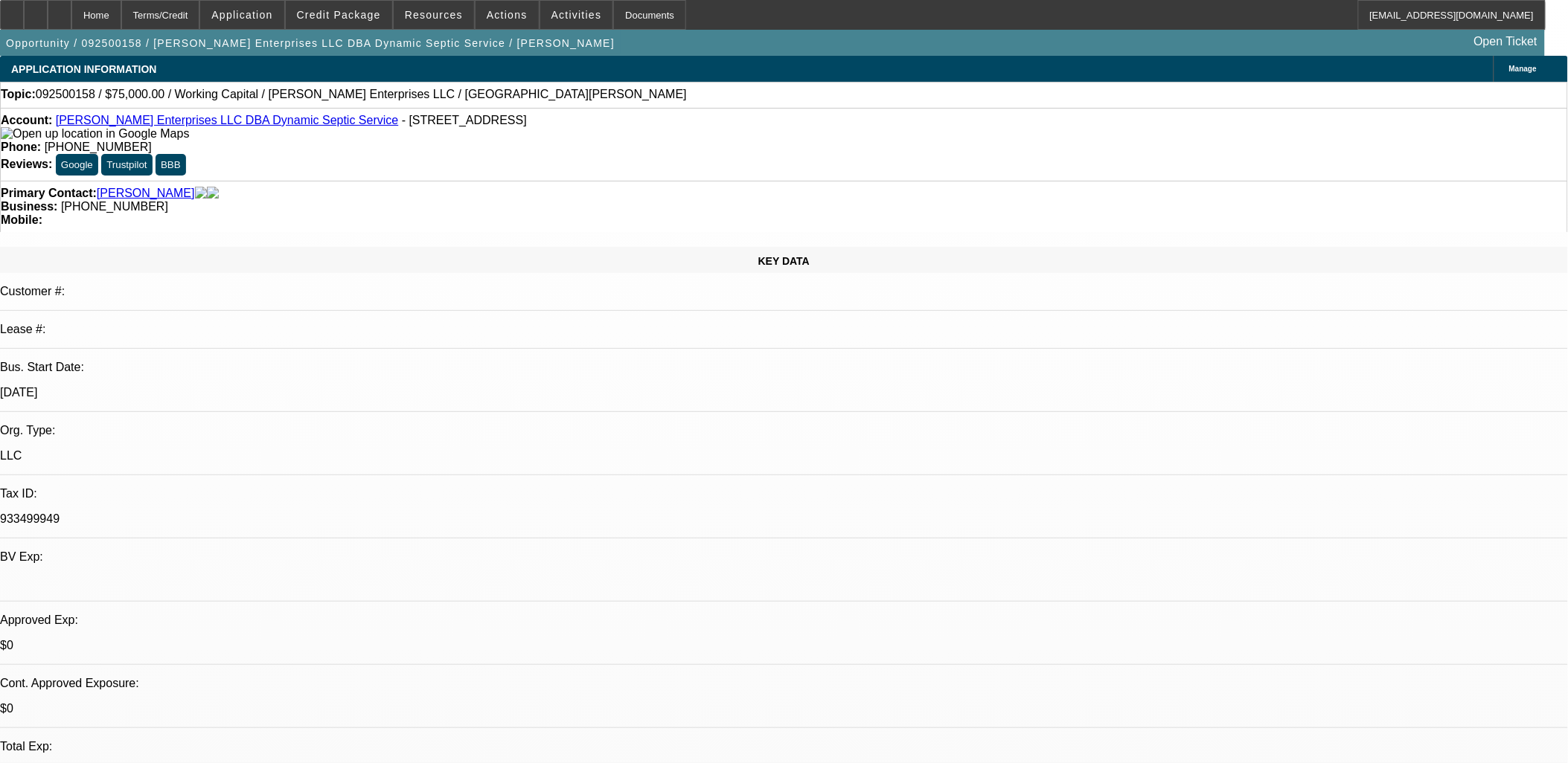
select select "1"
select select "2"
select select "6"
select select "1"
select select "2"
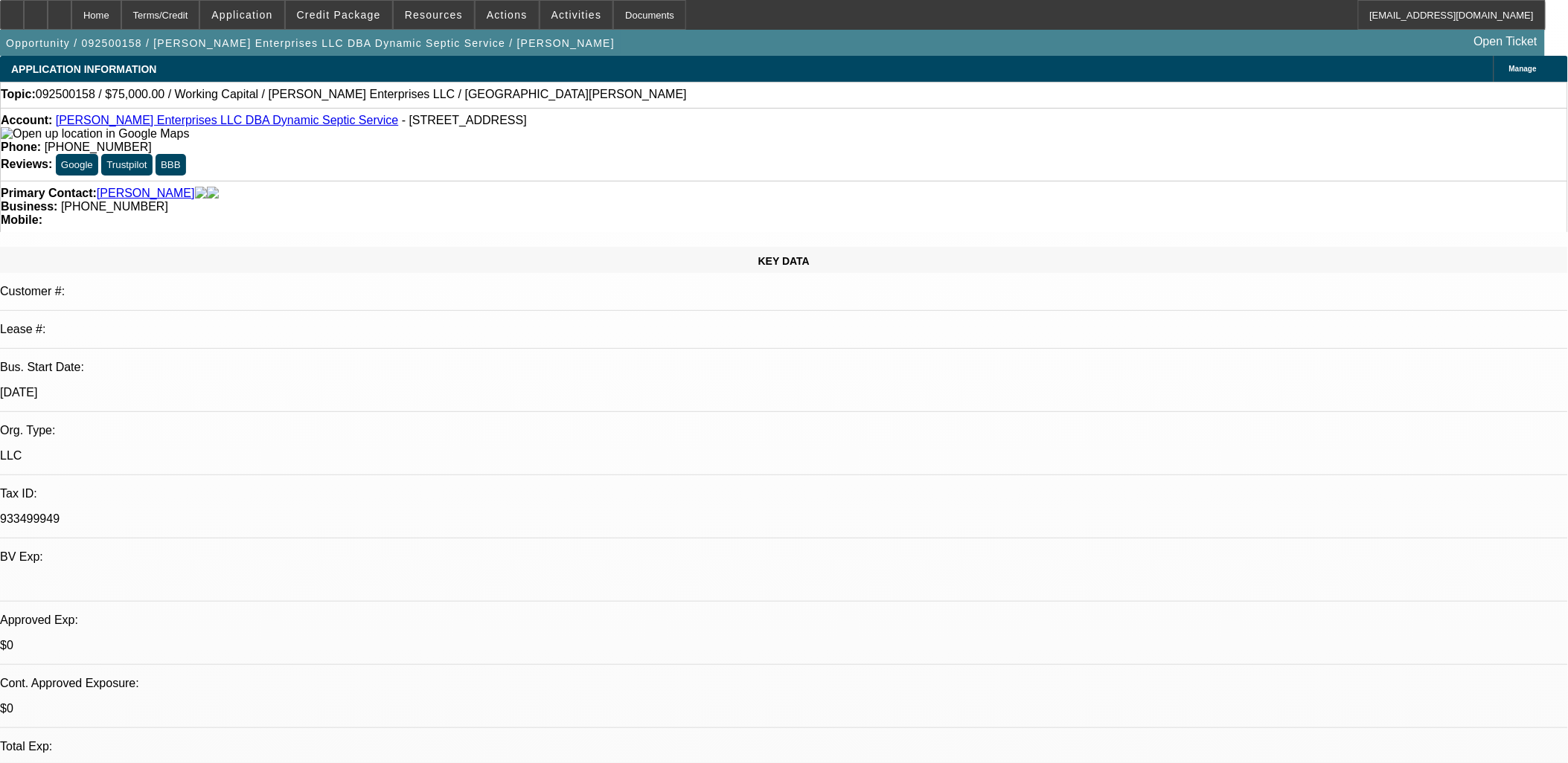
select select "6"
select select "0.15"
select select "2"
select select "0.1"
select select "0.15"
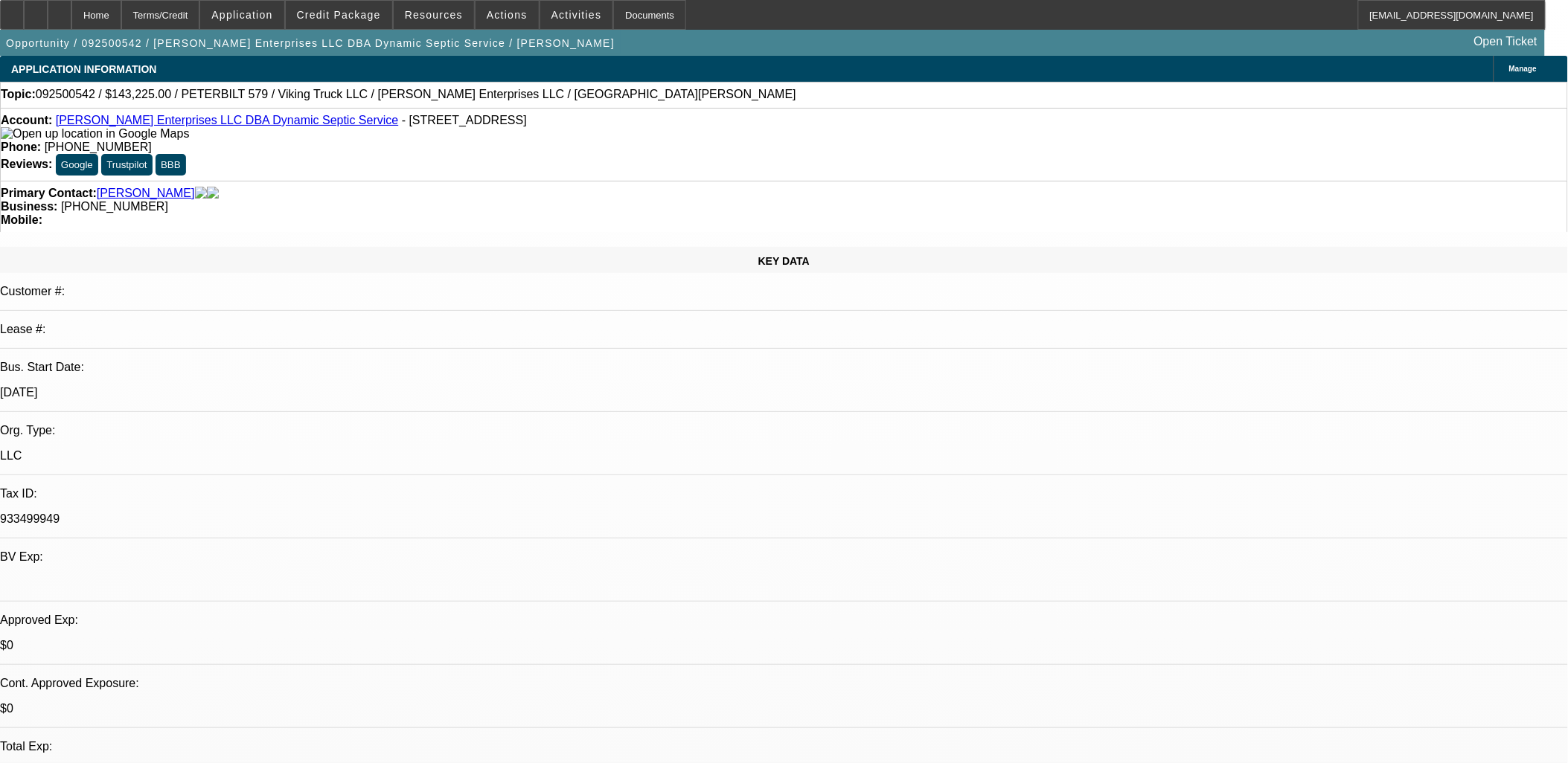
select select "2"
select select "0.1"
select select "0"
select select "2"
select select "0.1"
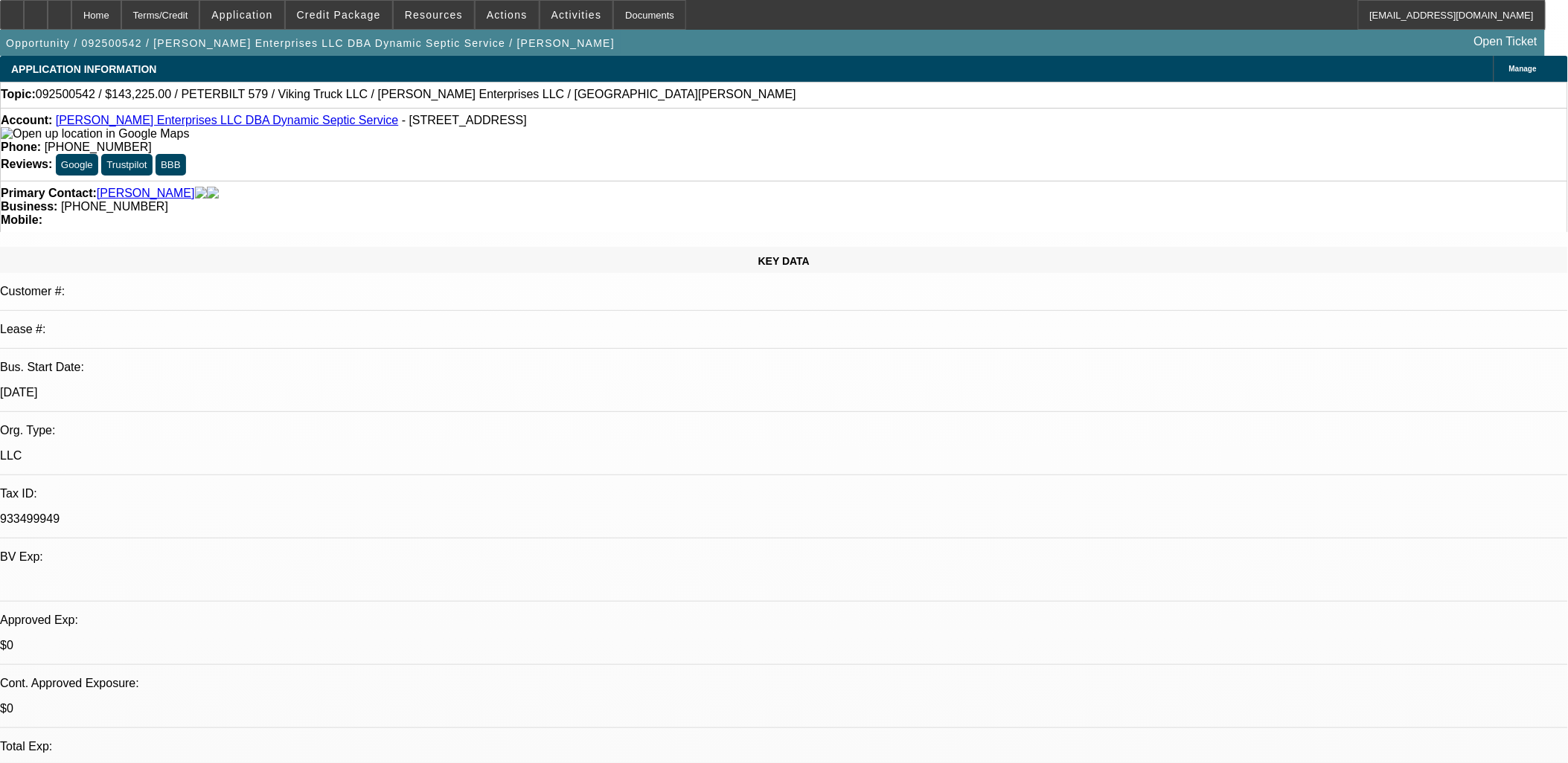
select select "0"
select select "2"
select select "0.1"
select select "1"
select select "2"
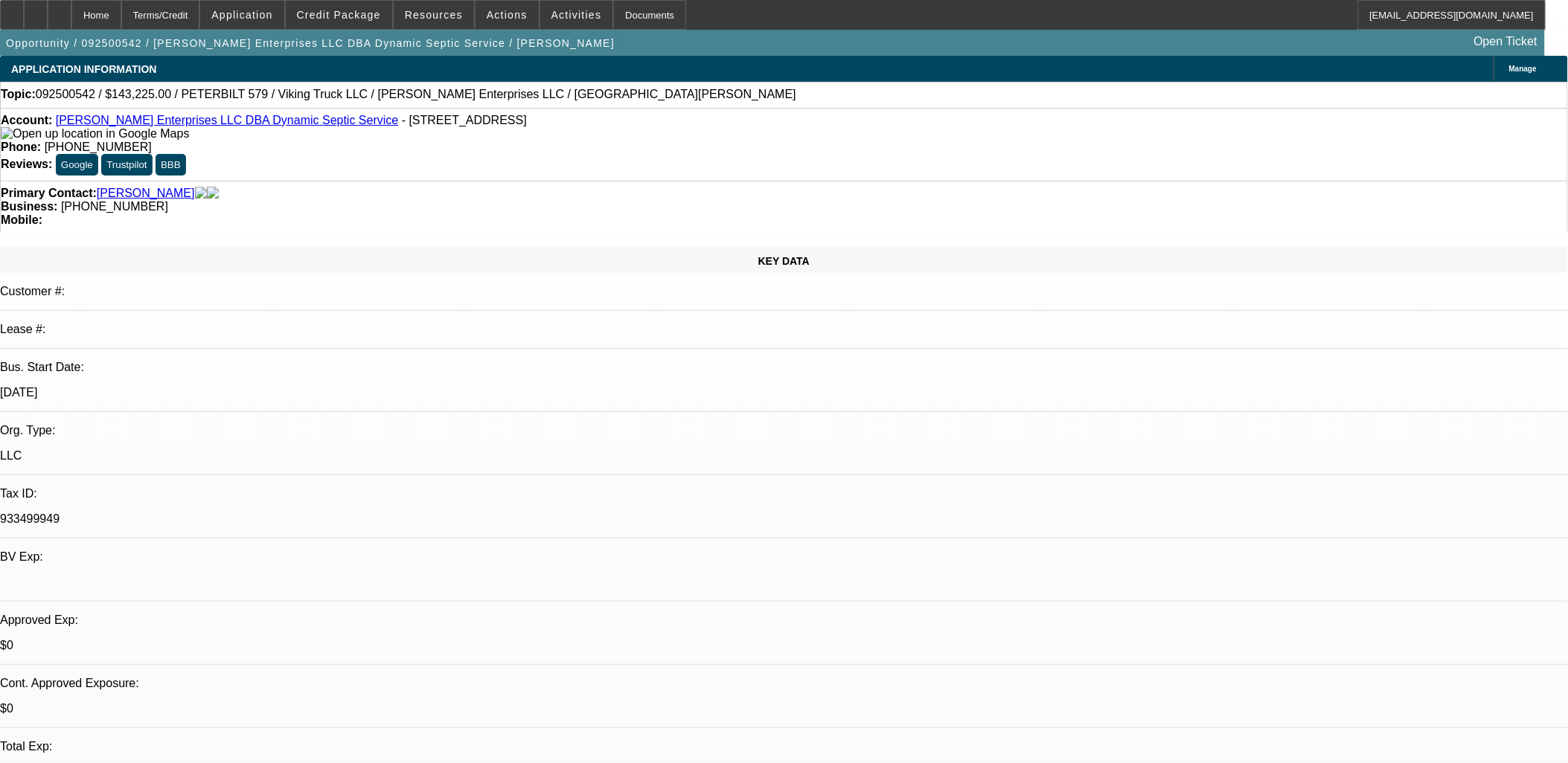
select select "4"
select select "1"
select select "2"
select select "4"
select select "1"
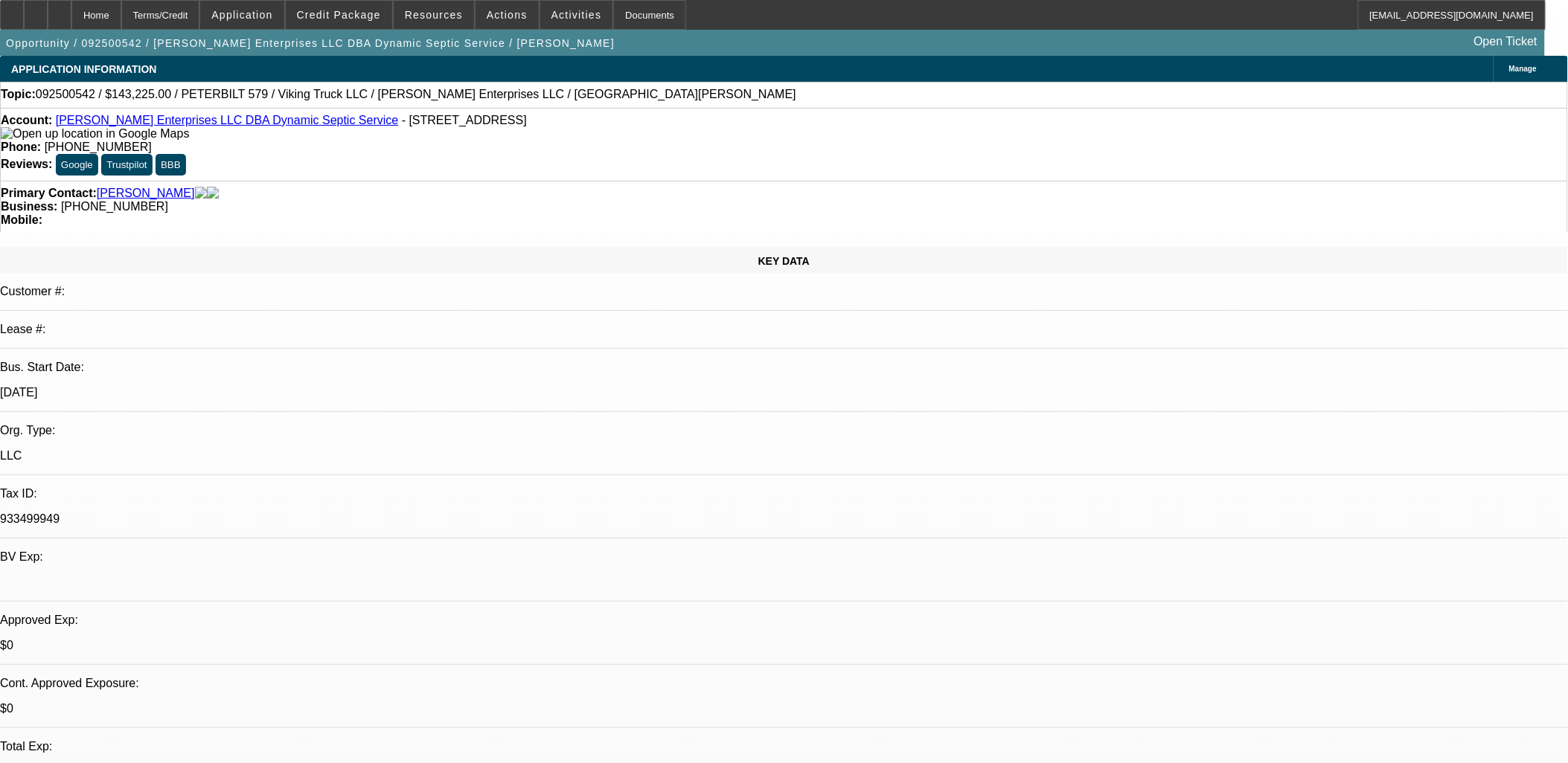
select select "2"
select select "4"
select select "1"
select select "2"
select select "4"
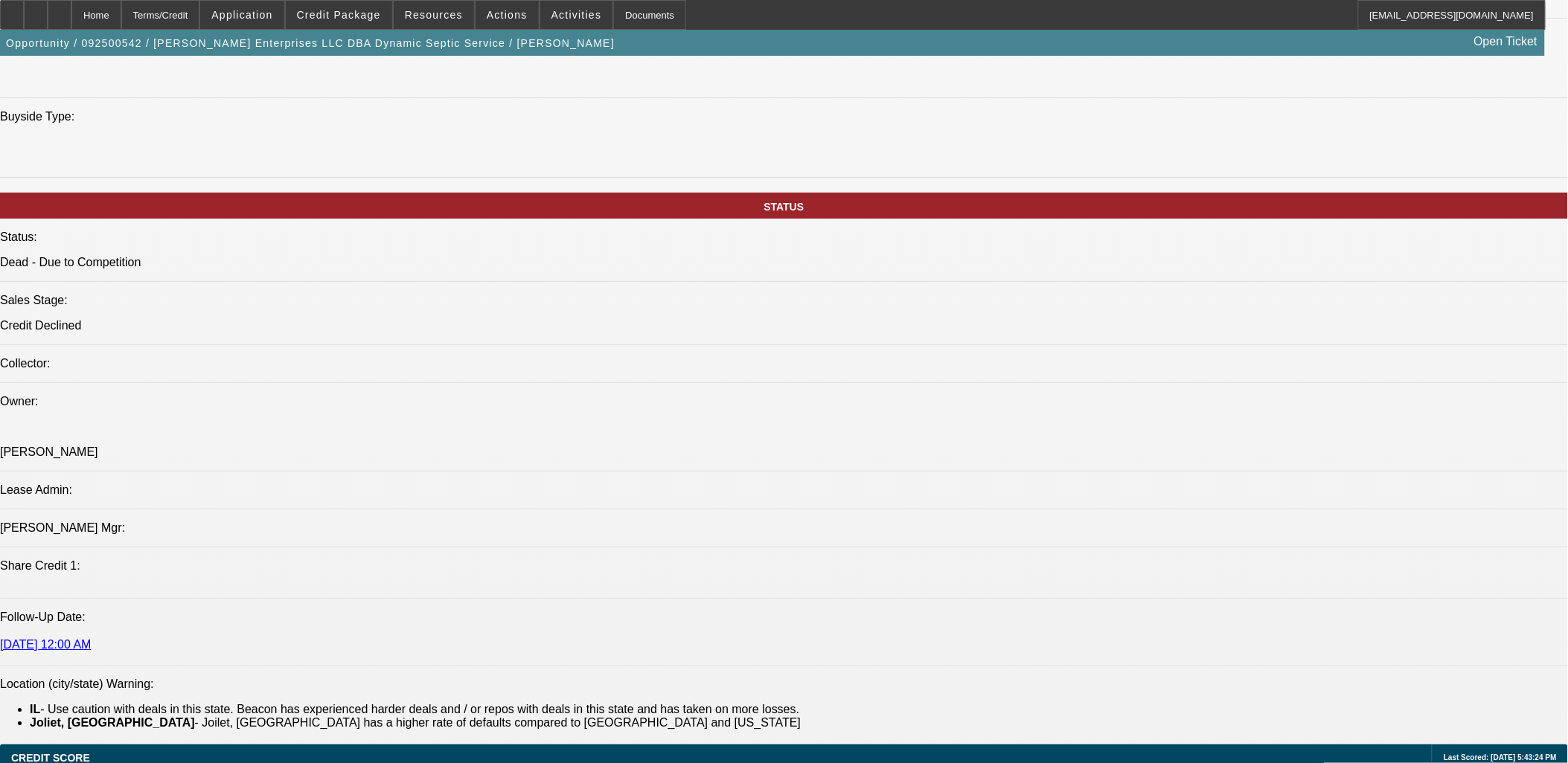
scroll to position [1488, 0]
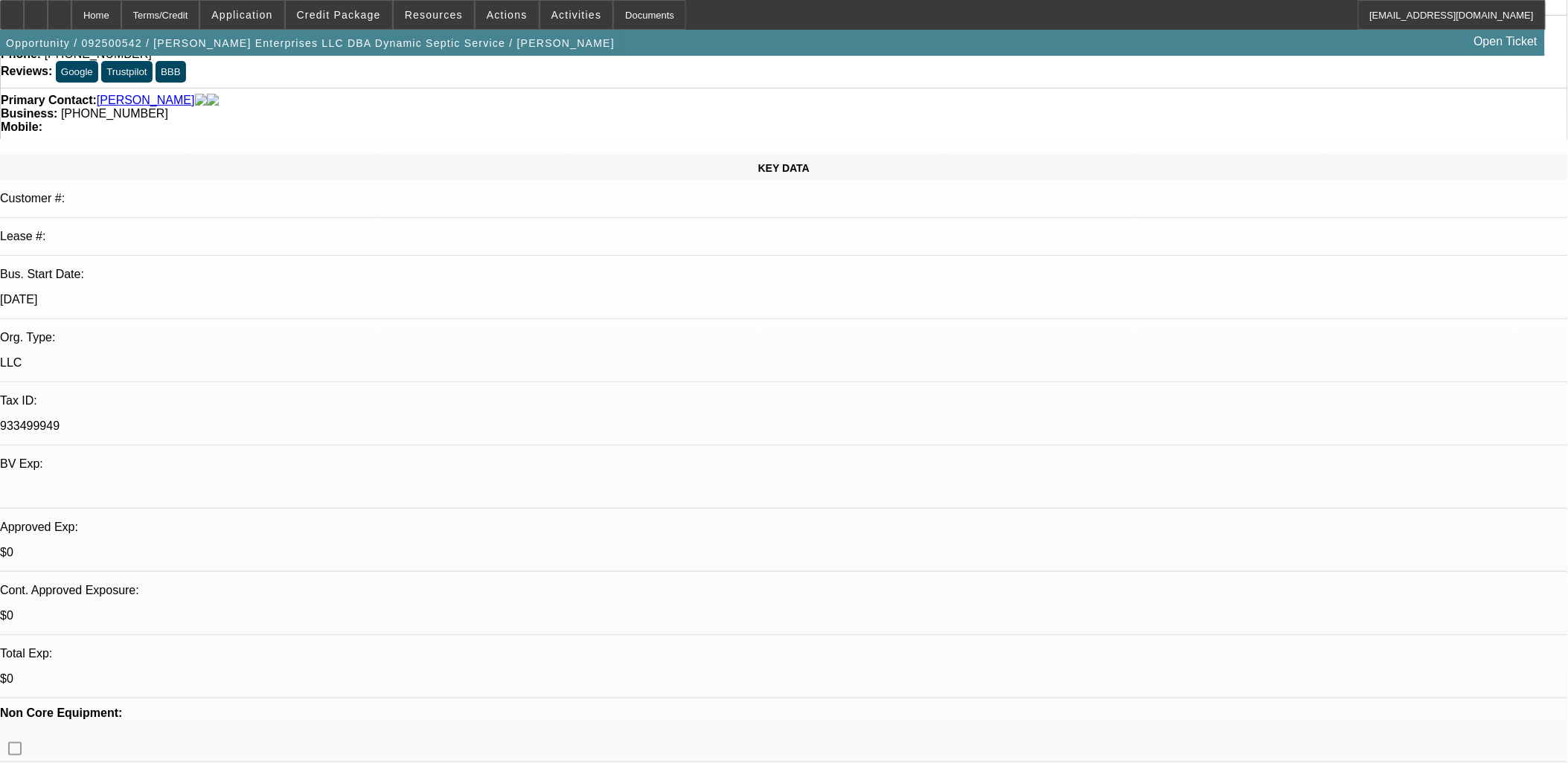
scroll to position [0, 0]
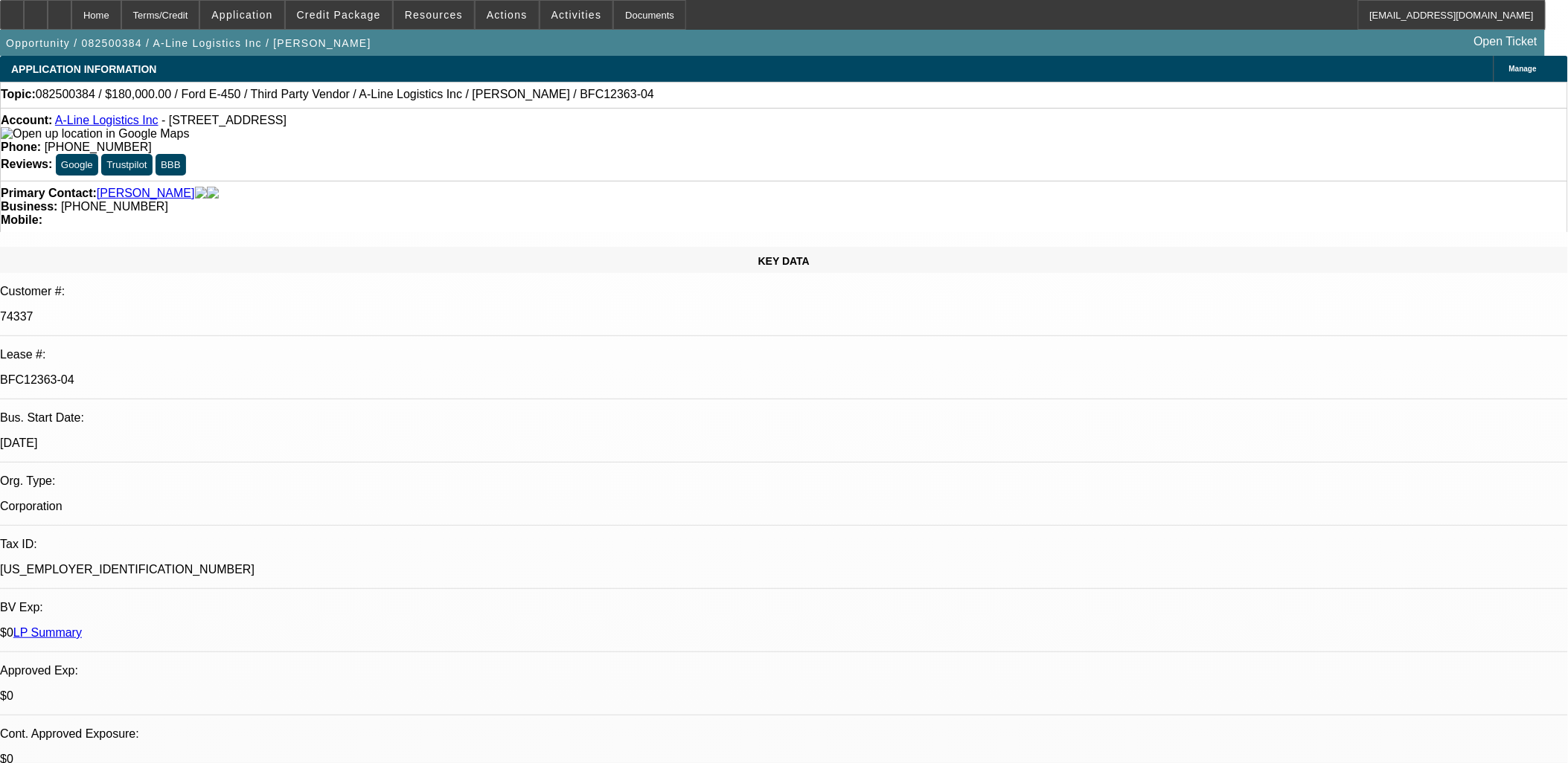
select select "0"
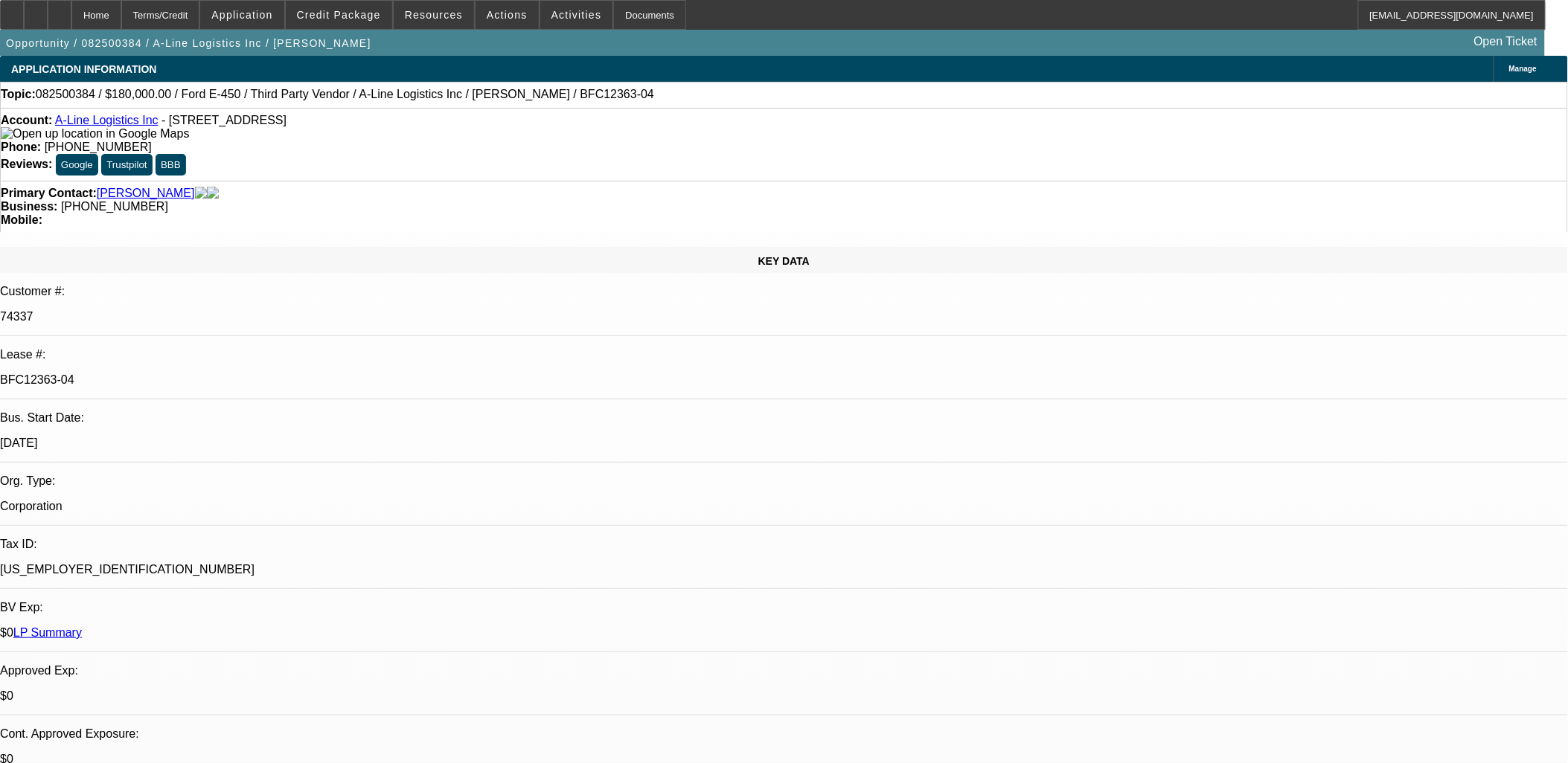
select select "0"
select select "0.1"
select select "0"
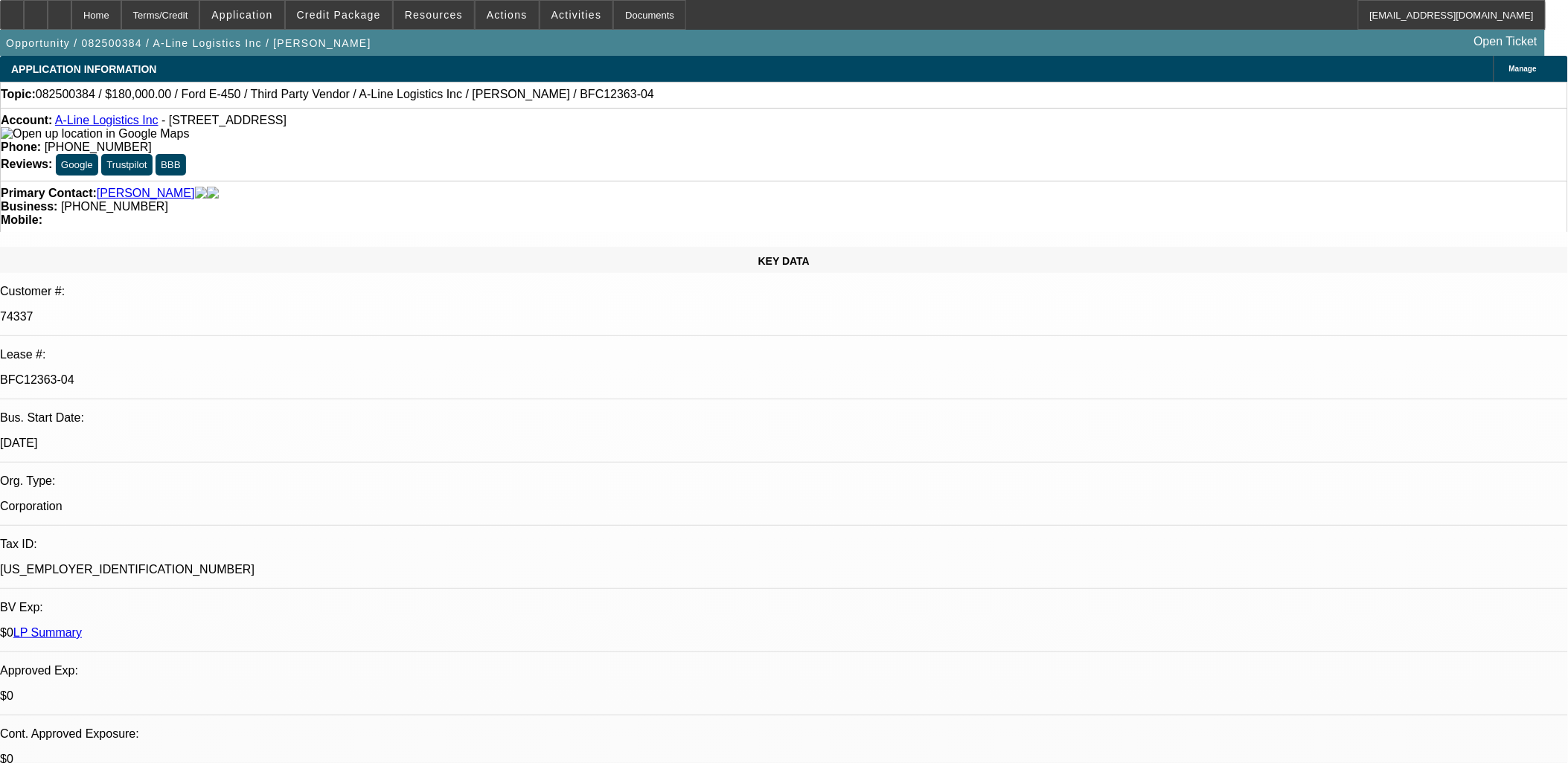
select select "0"
select select "0.1"
select select "1"
select select "6"
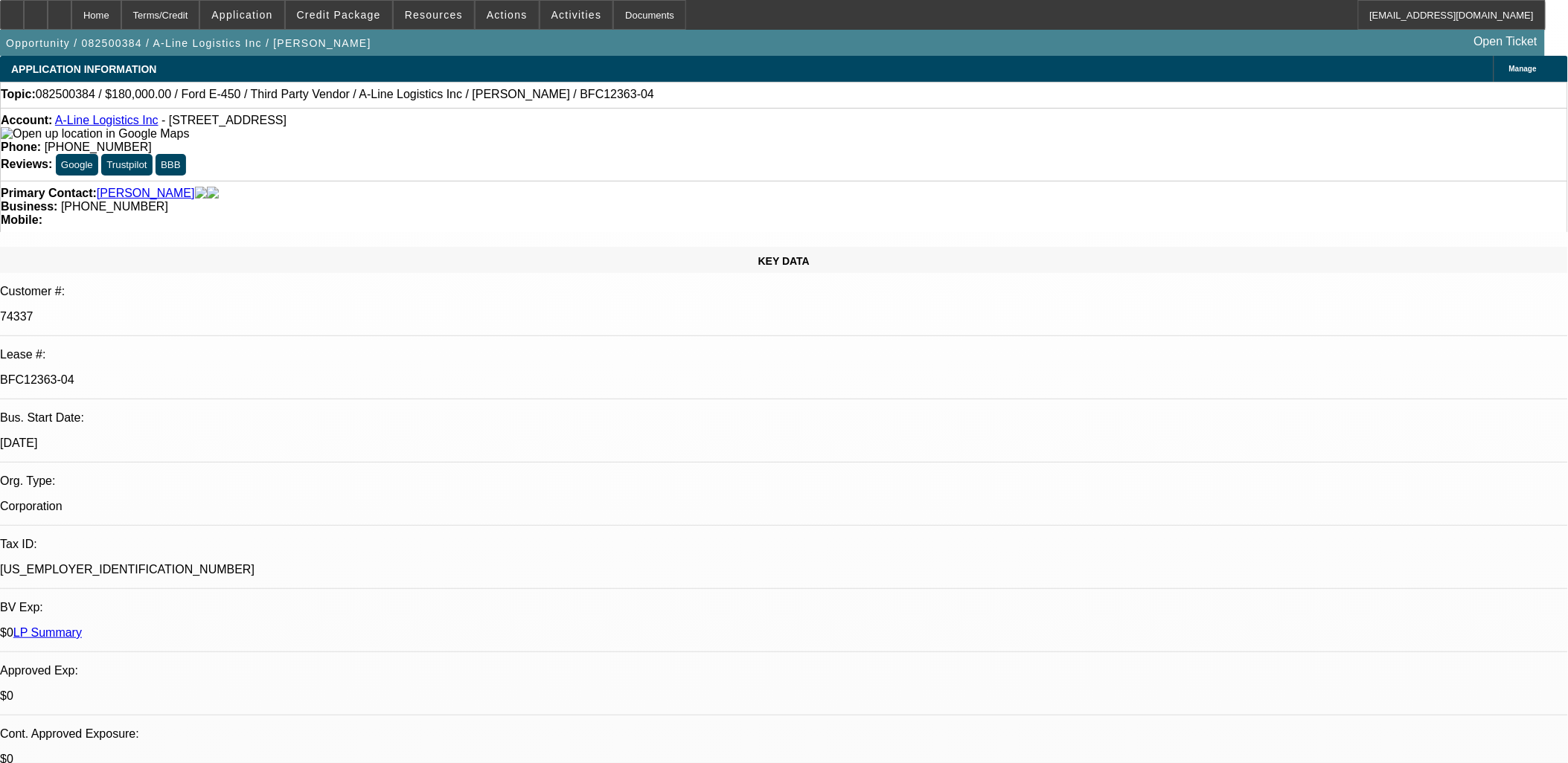
select select "1"
select select "6"
select select "1"
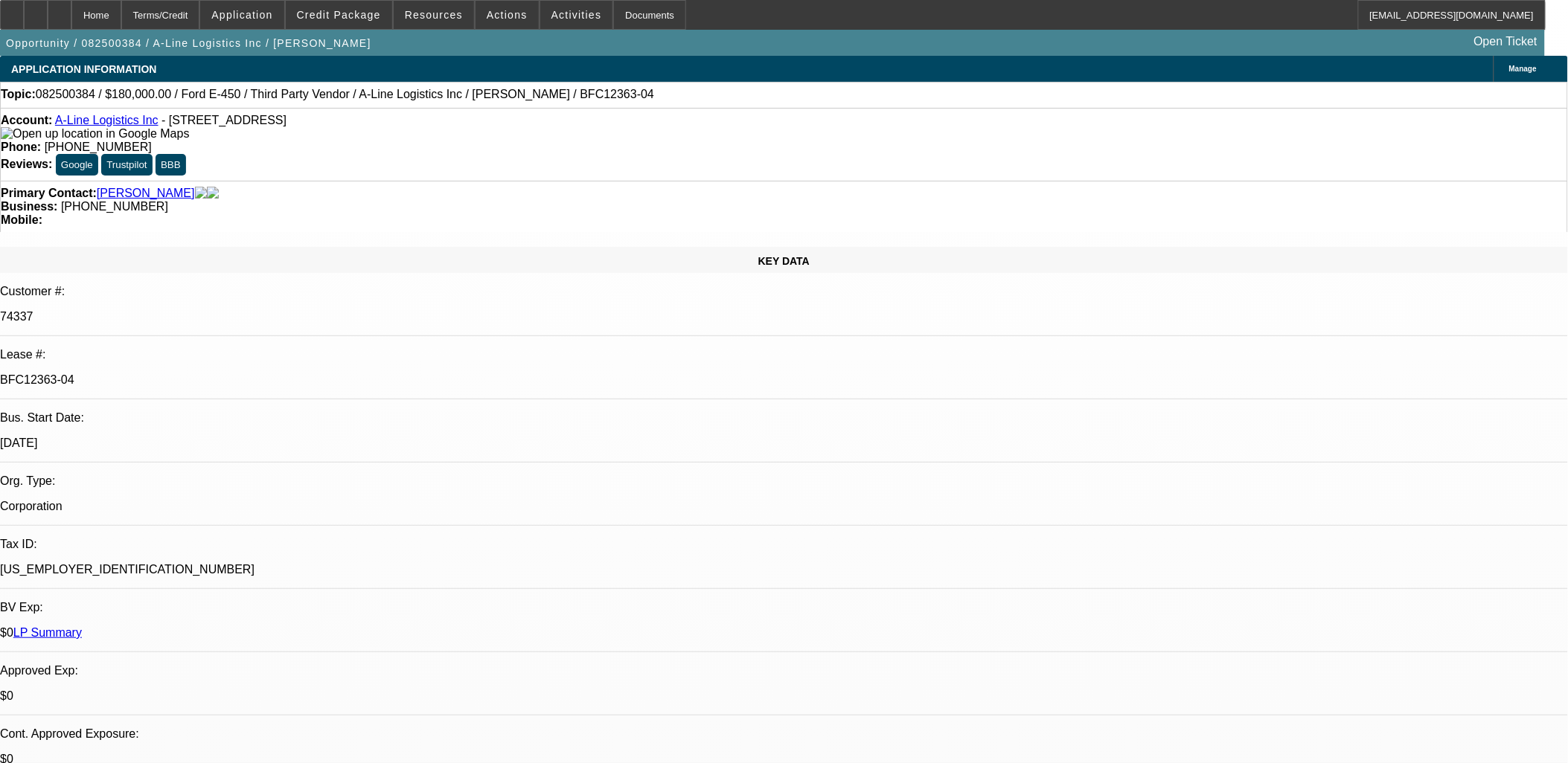
select select "4"
select select "1"
select select "4"
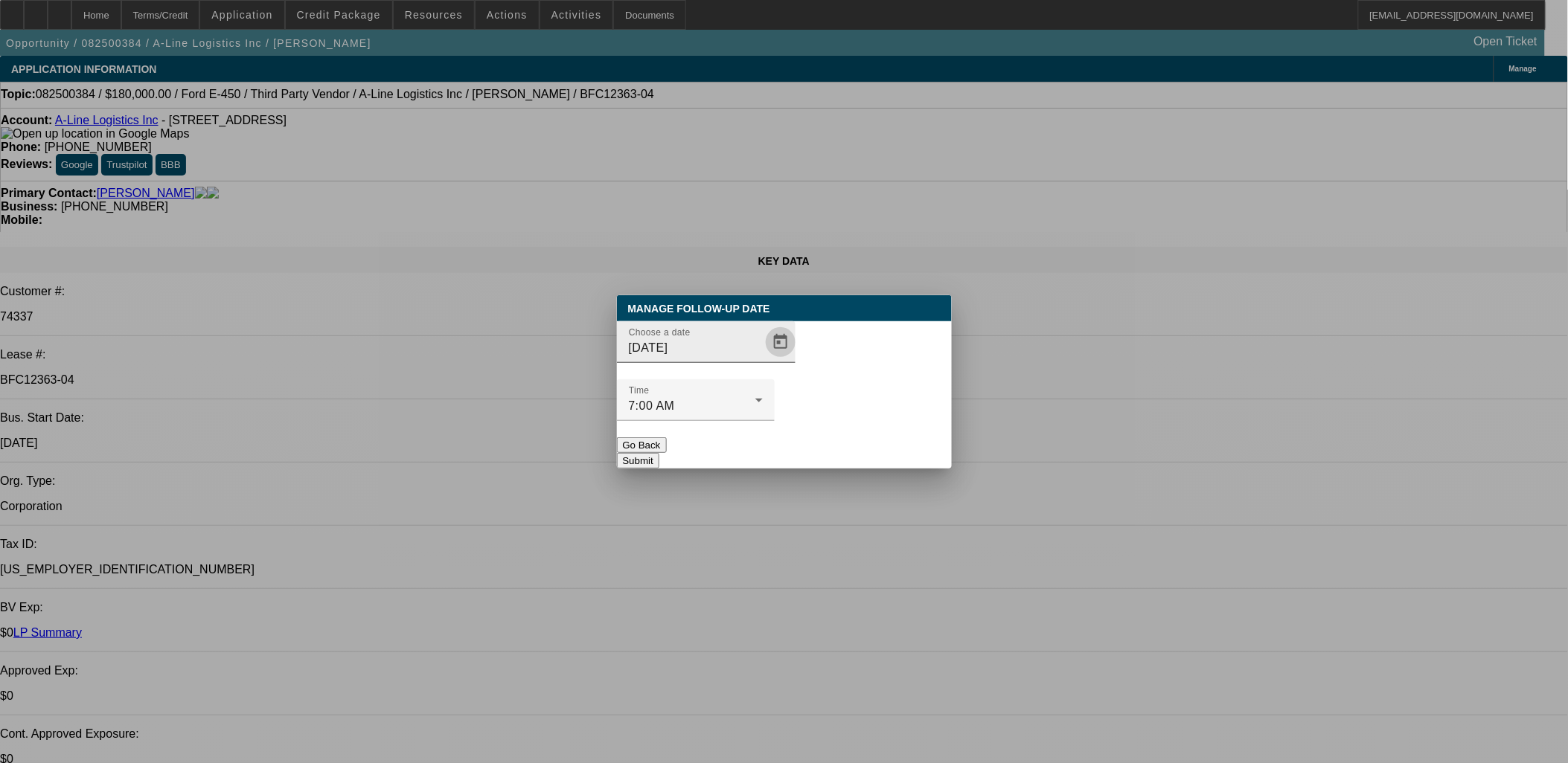
click at [768, 360] on span "Open calendar" at bounding box center [780, 342] width 36 height 36
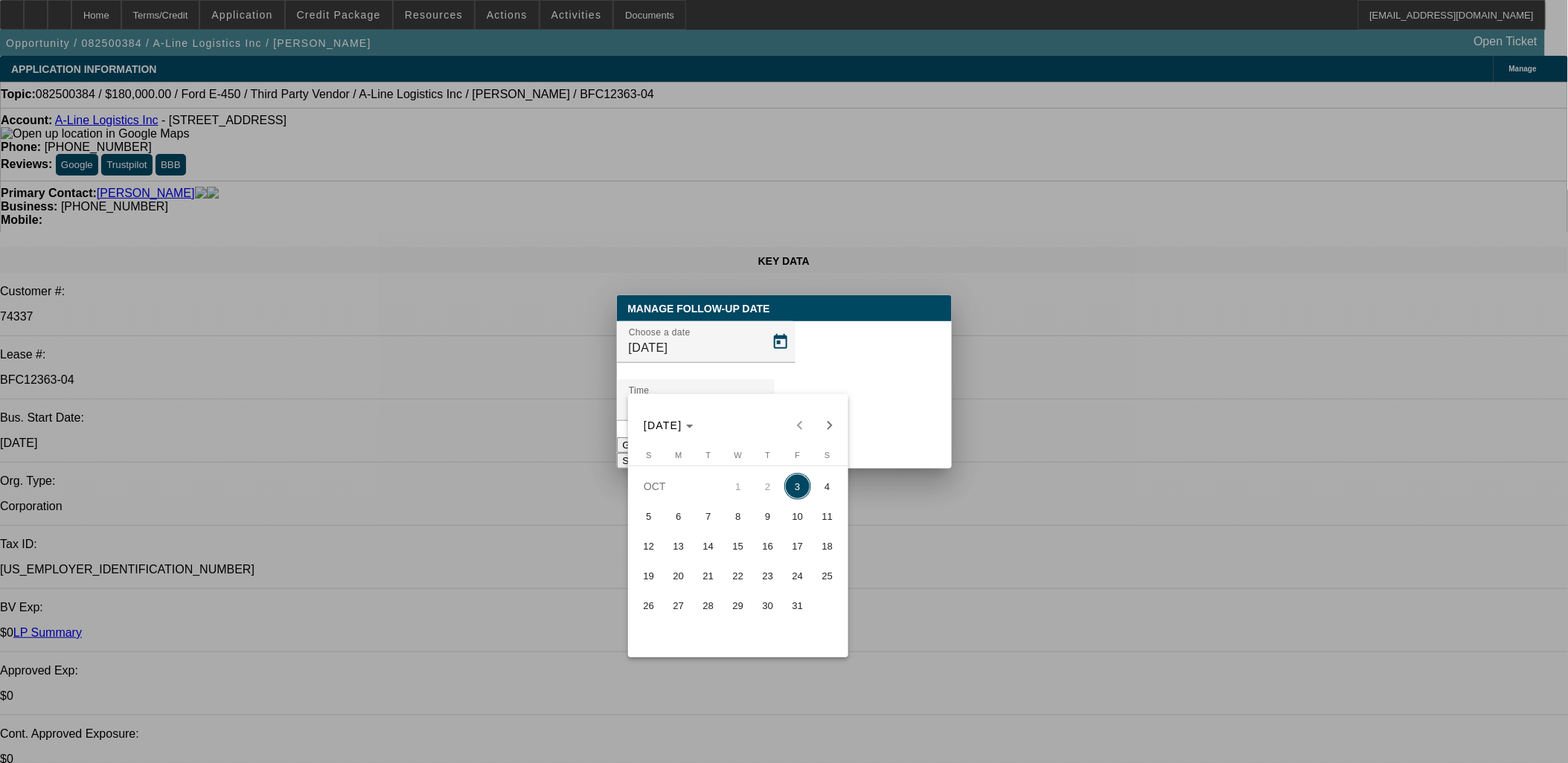
drag, startPoint x: 714, startPoint y: 524, endPoint x: 705, endPoint y: 524, distance: 9.0
click at [705, 524] on span "7" at bounding box center [708, 516] width 27 height 27
type input "[DATE]"
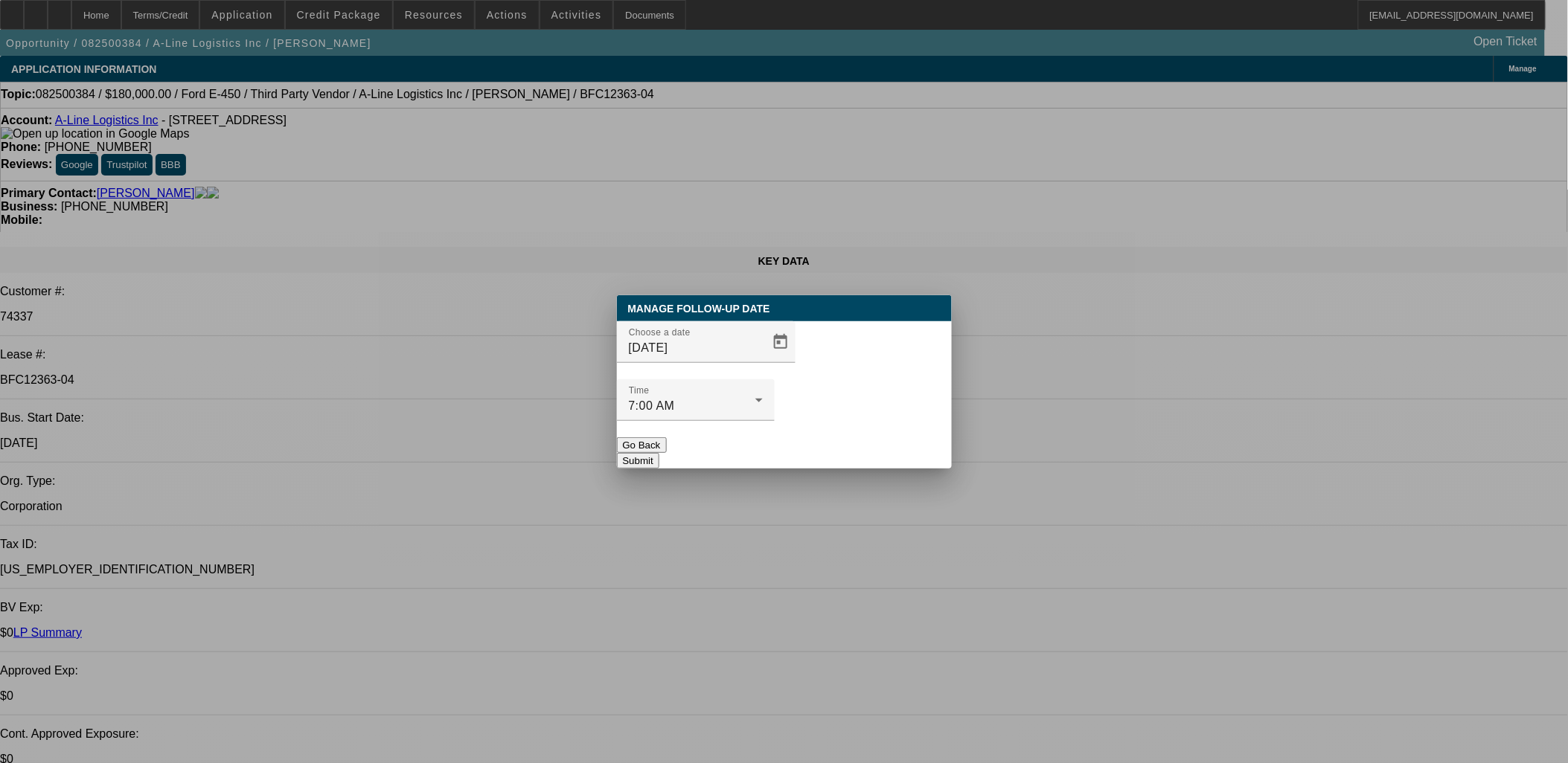
click at [659, 453] on button "Submit" at bounding box center [638, 461] width 43 height 16
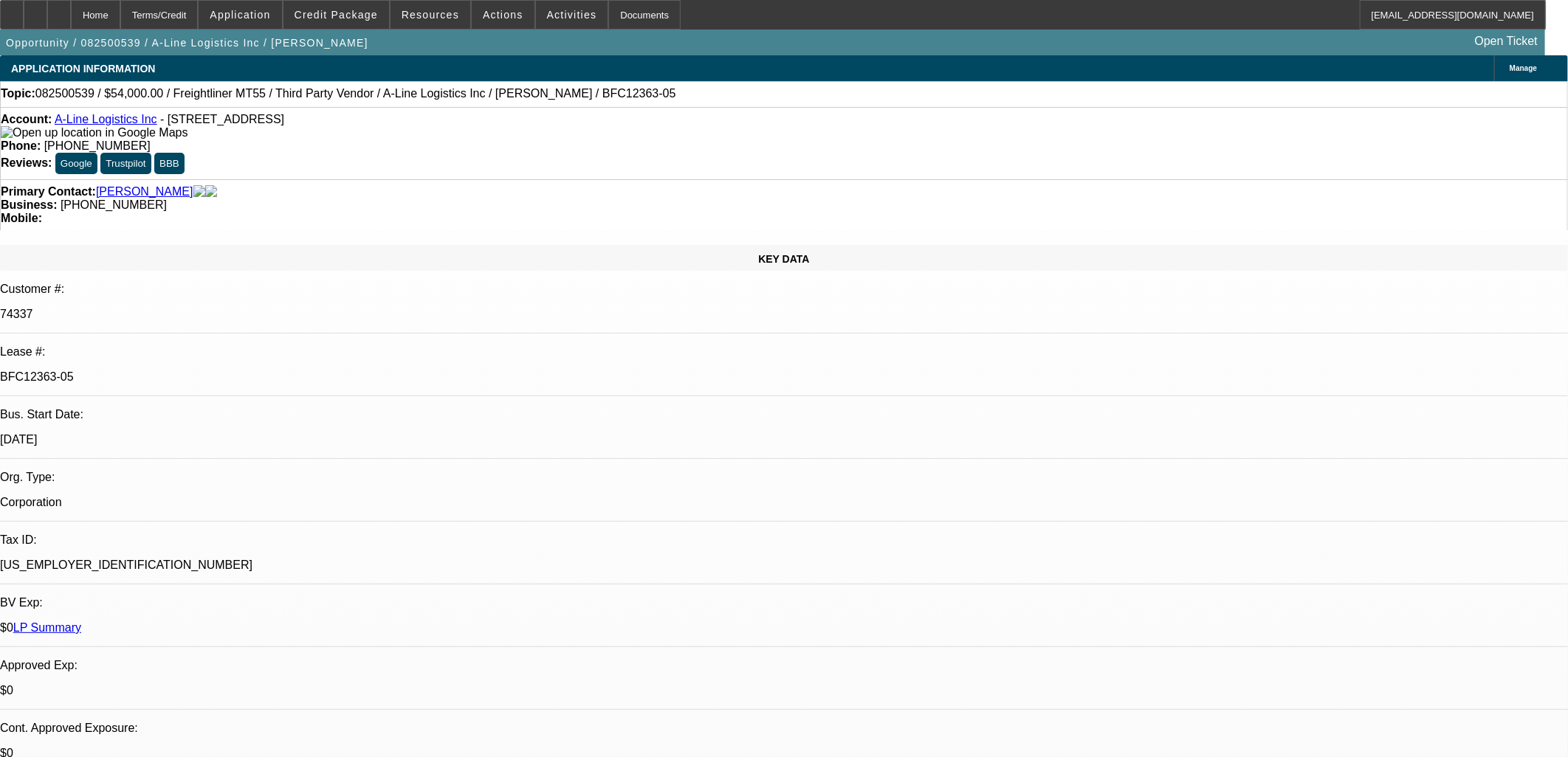
select select "0"
select select "6"
select select "0"
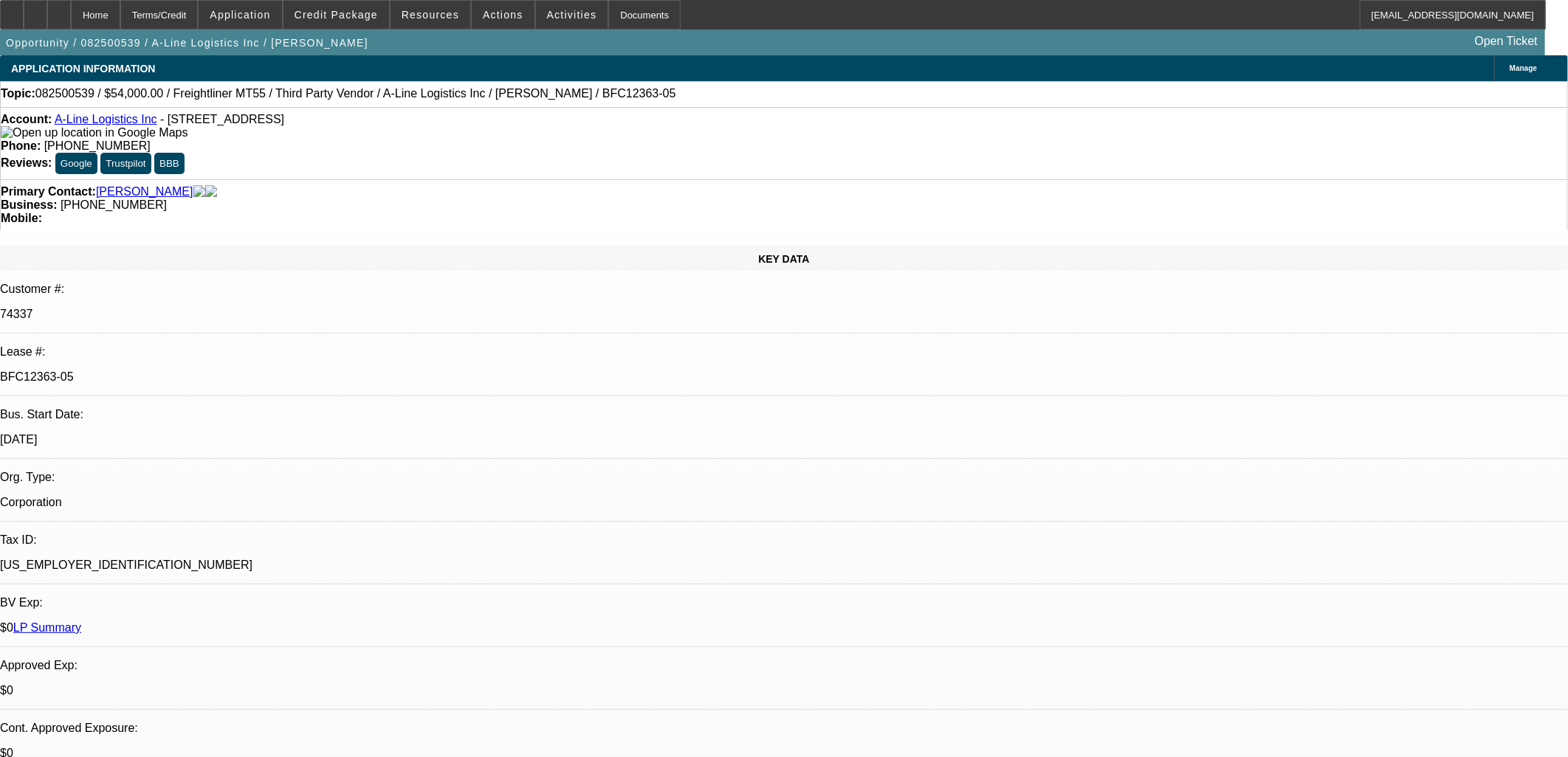
select select "0"
select select "6"
select select "0"
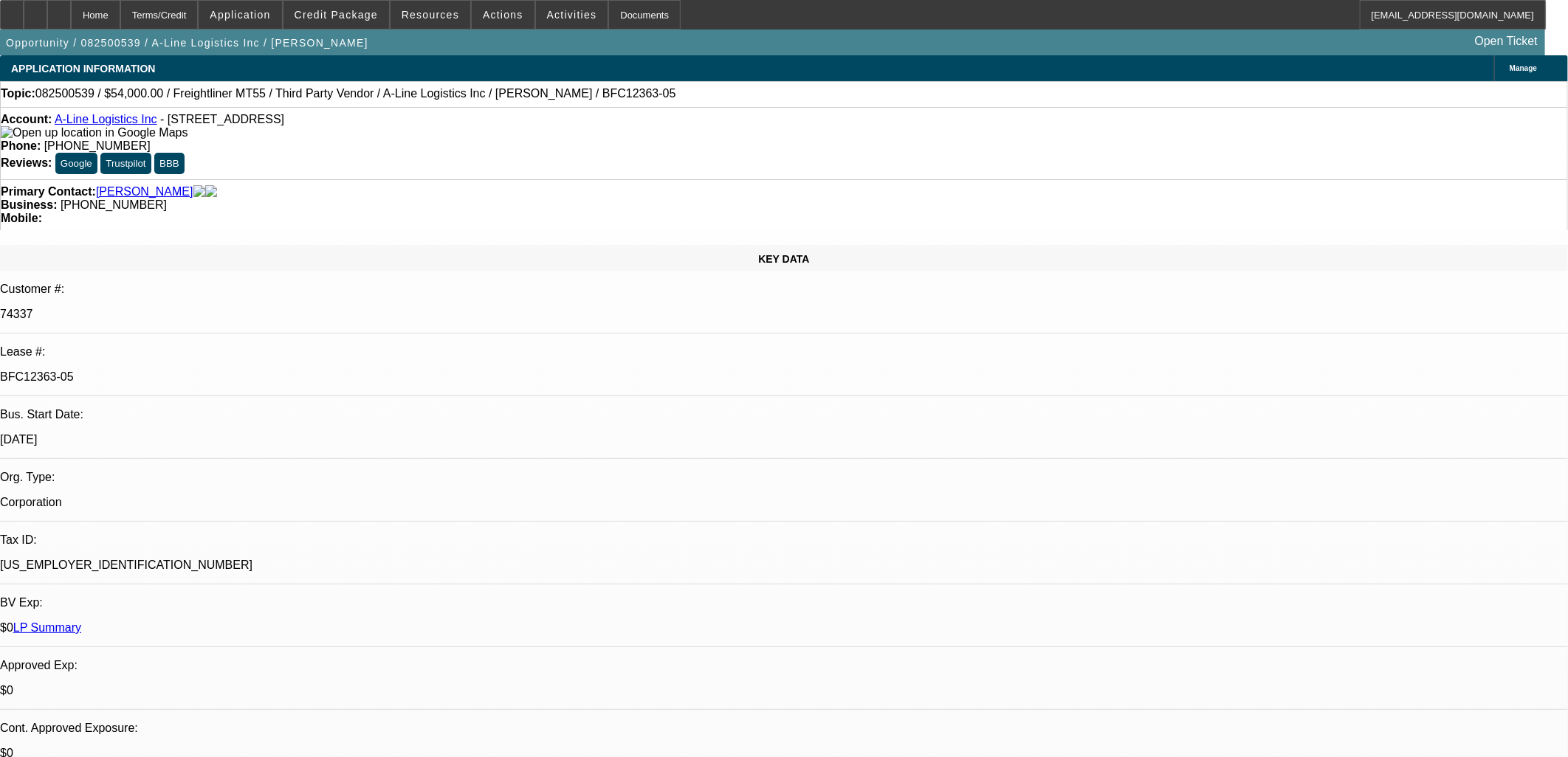
select select "0"
select select "6"
select select "0"
select select "0.1"
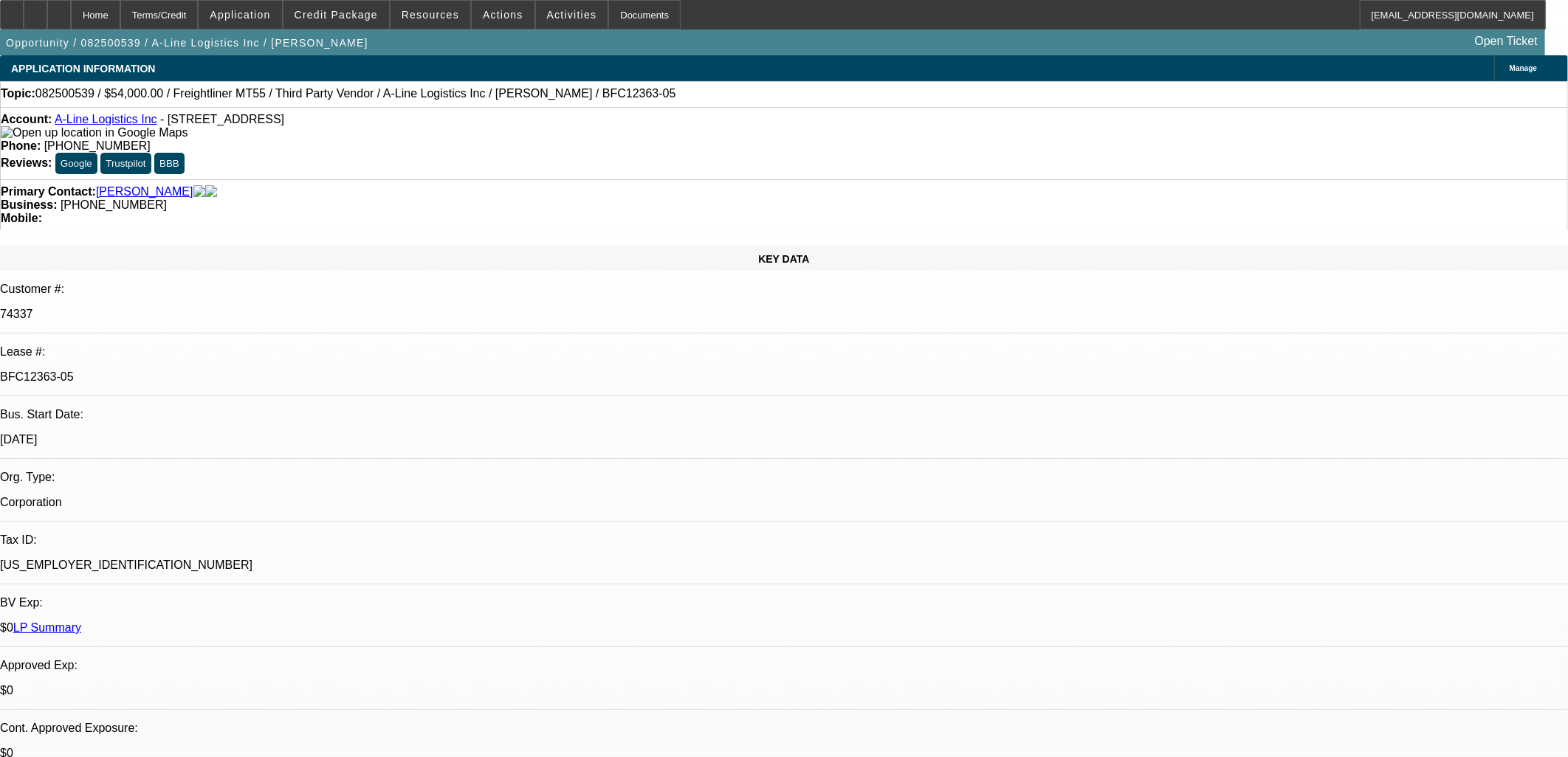
select select "4"
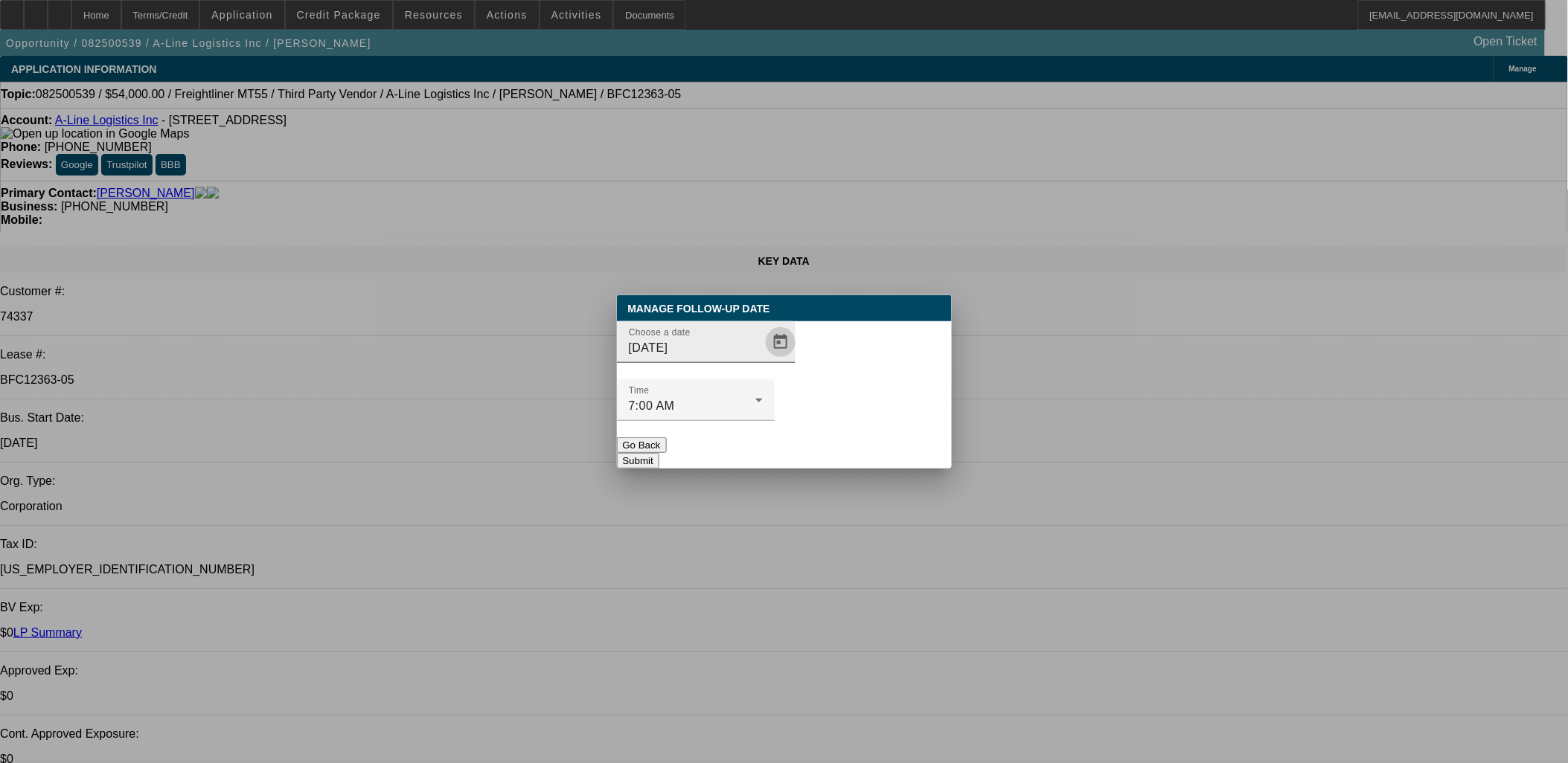
click at [763, 360] on span "Open calendar" at bounding box center [780, 342] width 36 height 36
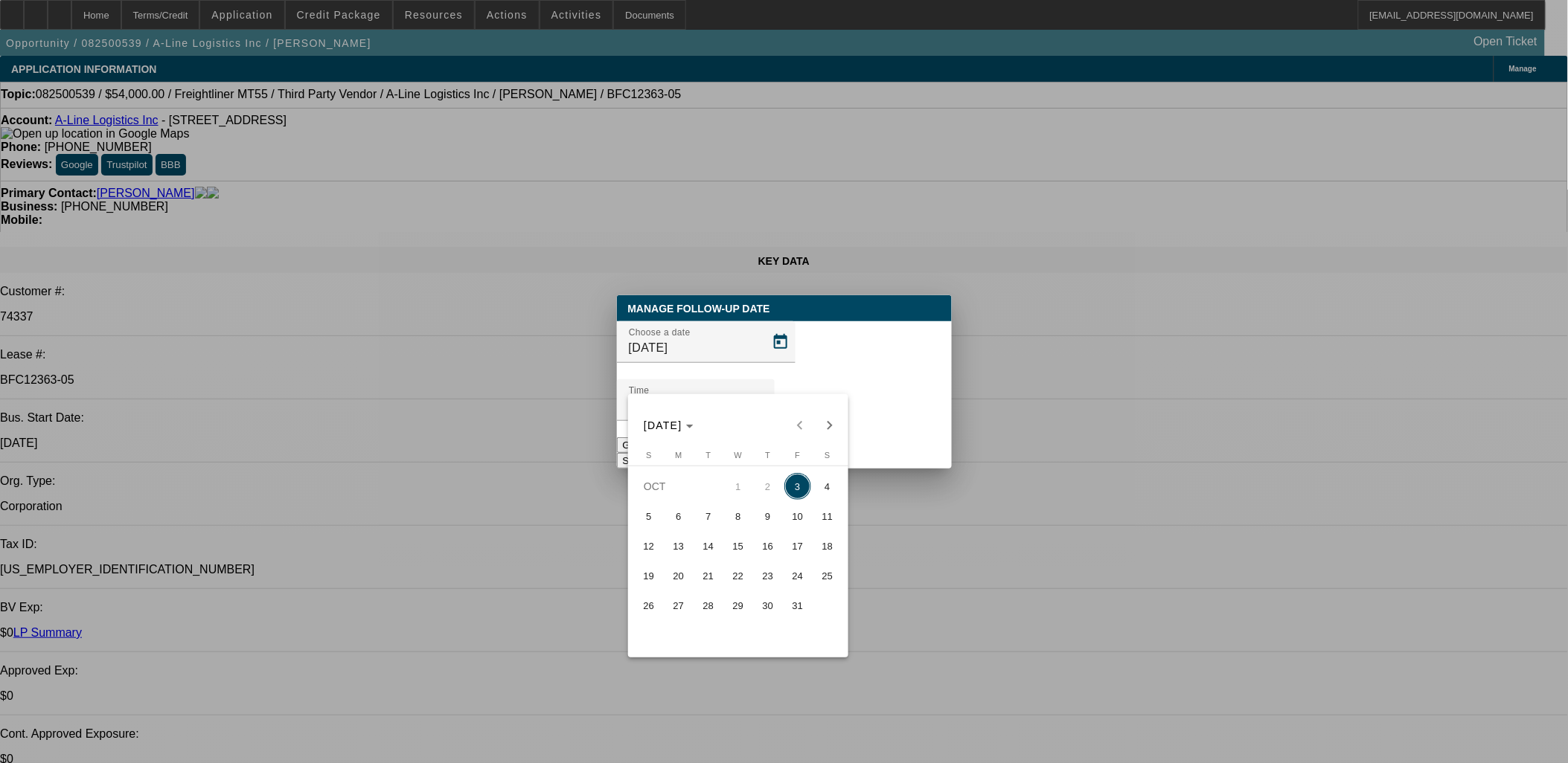
click at [721, 524] on button "7" at bounding box center [708, 516] width 29 height 29
type input "[DATE]"
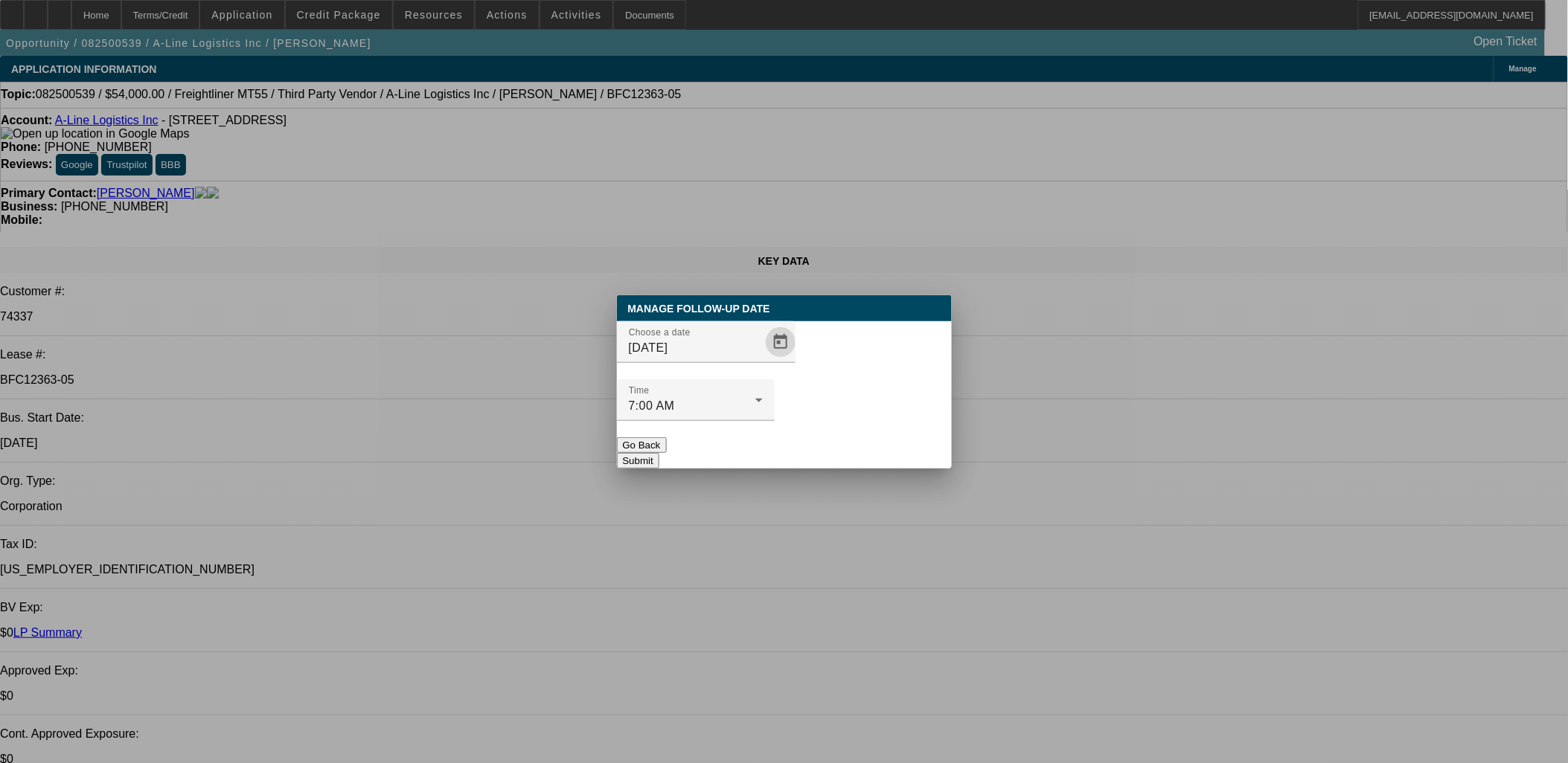
click at [775, 421] on div at bounding box center [696, 429] width 158 height 16
click at [659, 453] on button "Submit" at bounding box center [638, 461] width 43 height 16
